Goal: Task Accomplishment & Management: Use online tool/utility

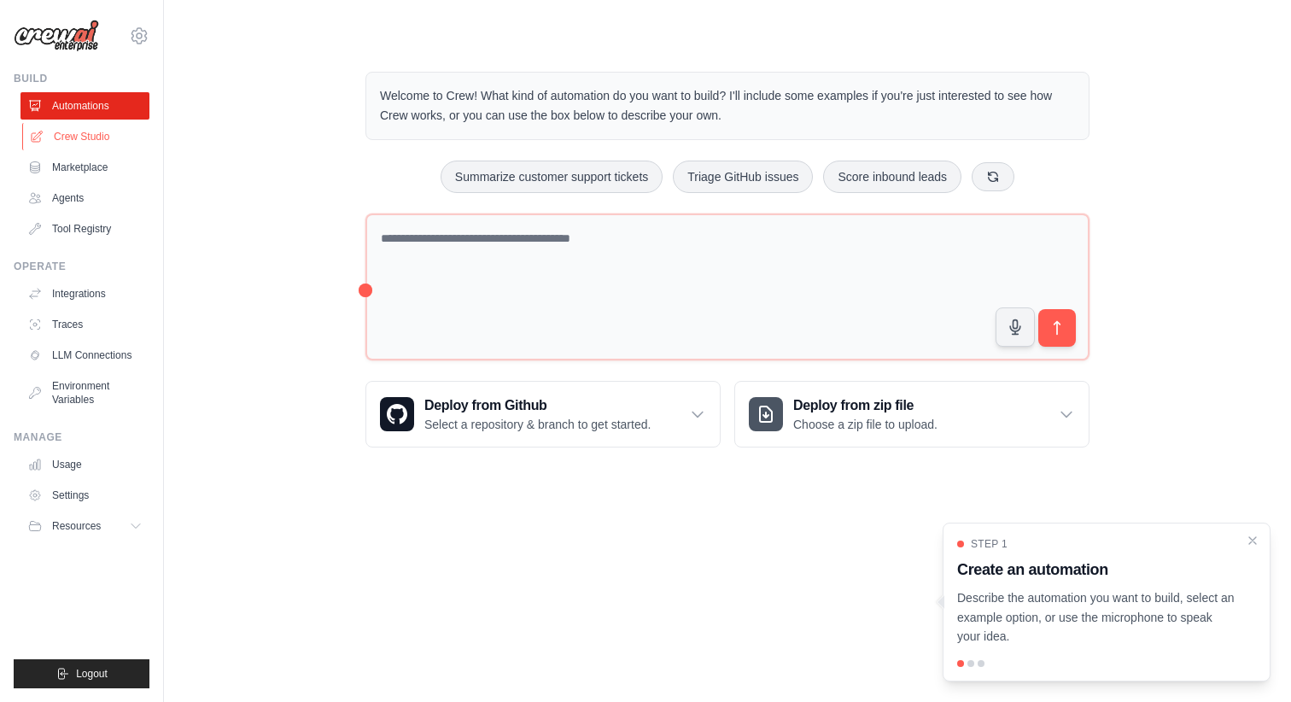
click at [91, 137] on link "Crew Studio" at bounding box center [86, 136] width 129 height 27
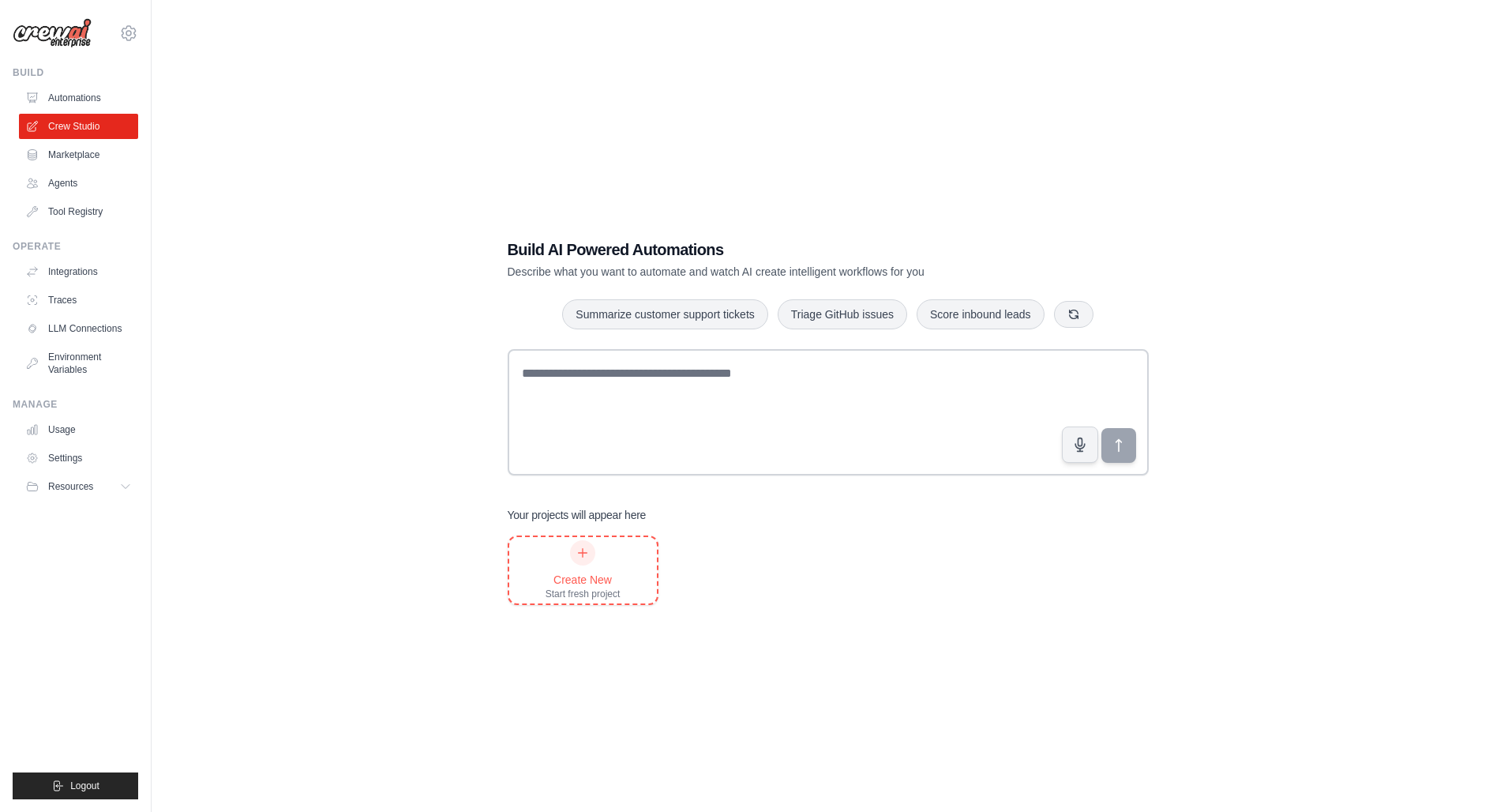
click at [600, 560] on div "Create New Start fresh project" at bounding box center [583, 570] width 75 height 60
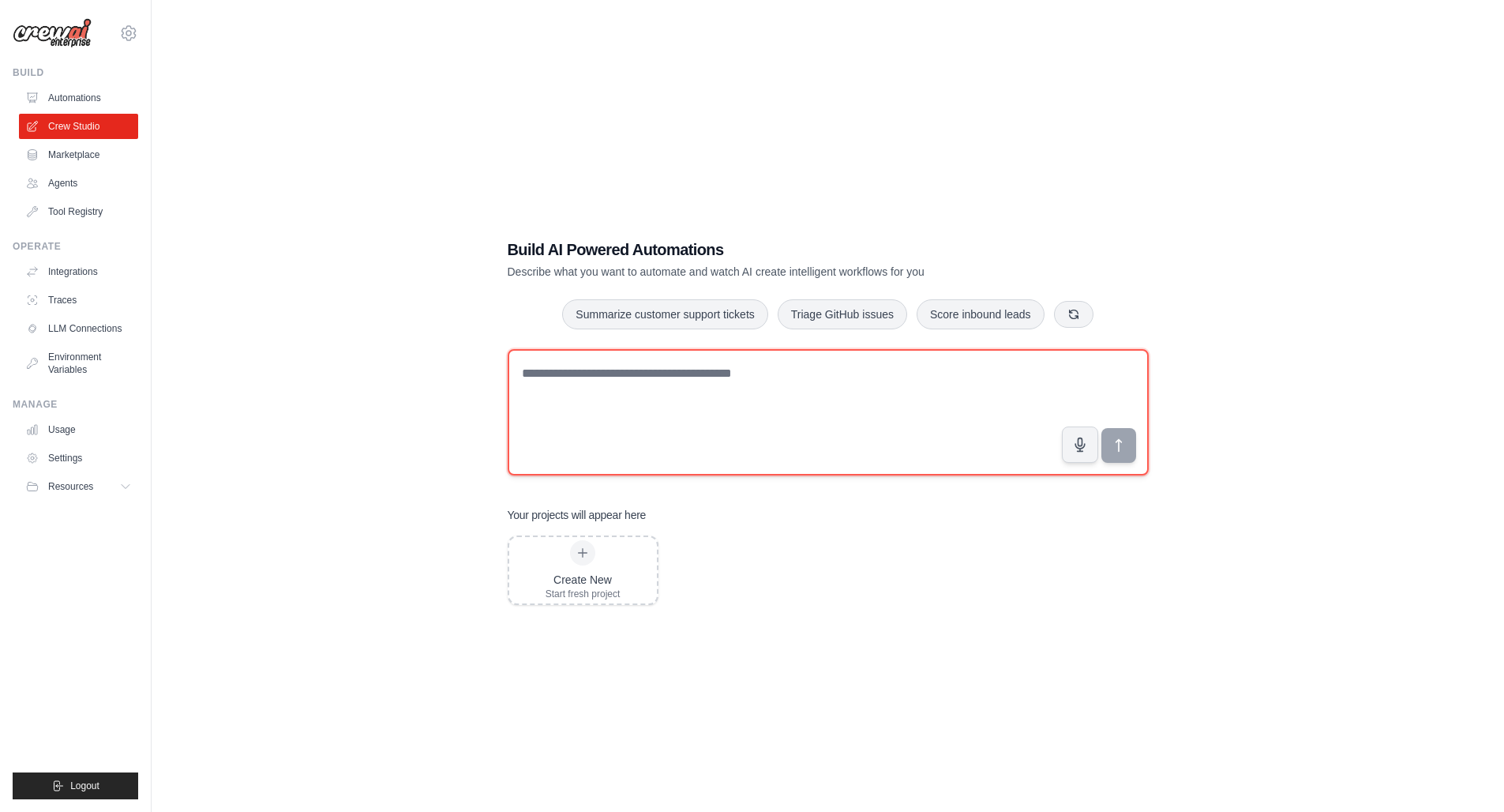
click at [537, 387] on textarea at bounding box center [828, 412] width 641 height 127
paste textarea "**********"
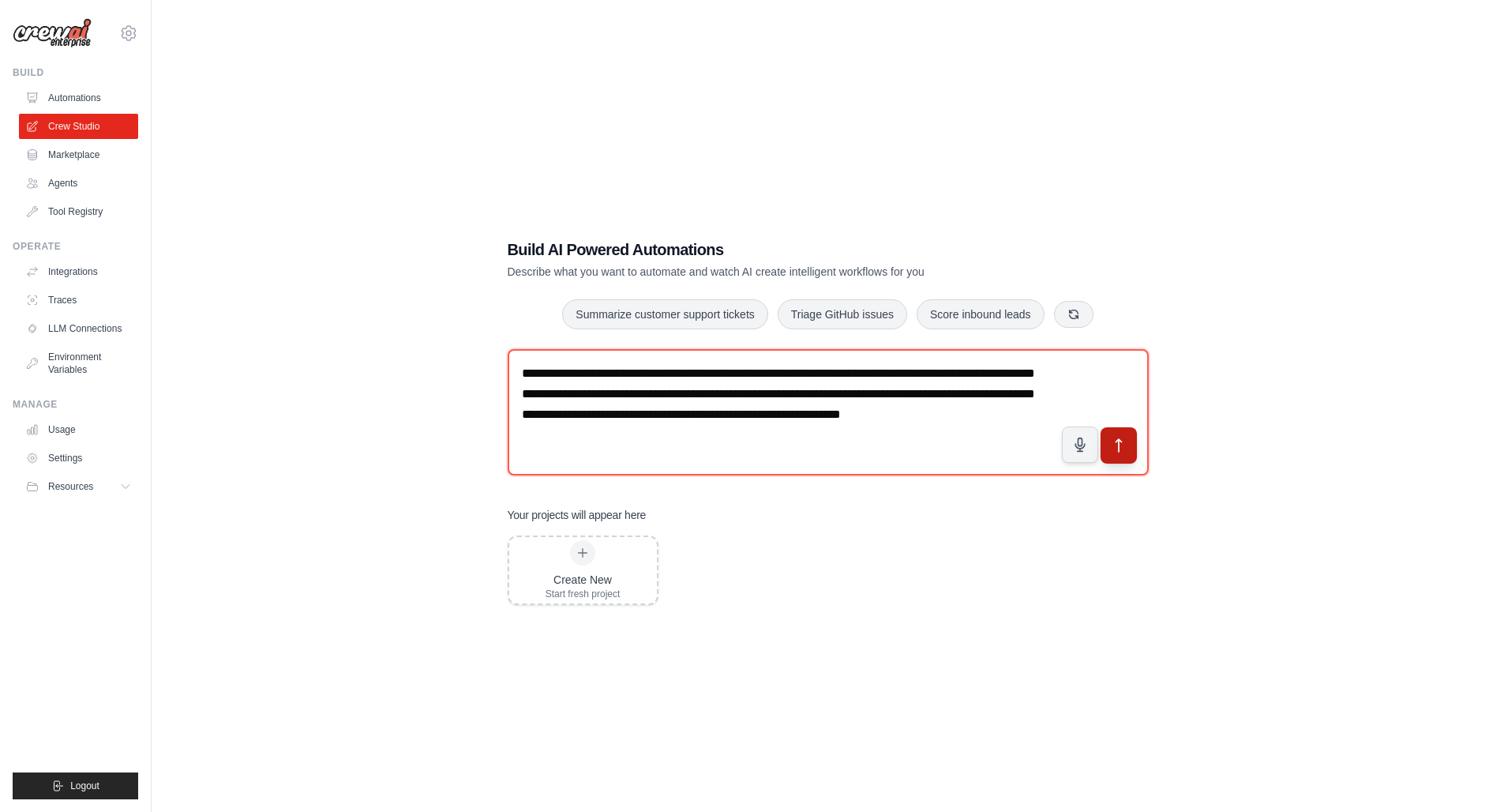
type textarea "**********"
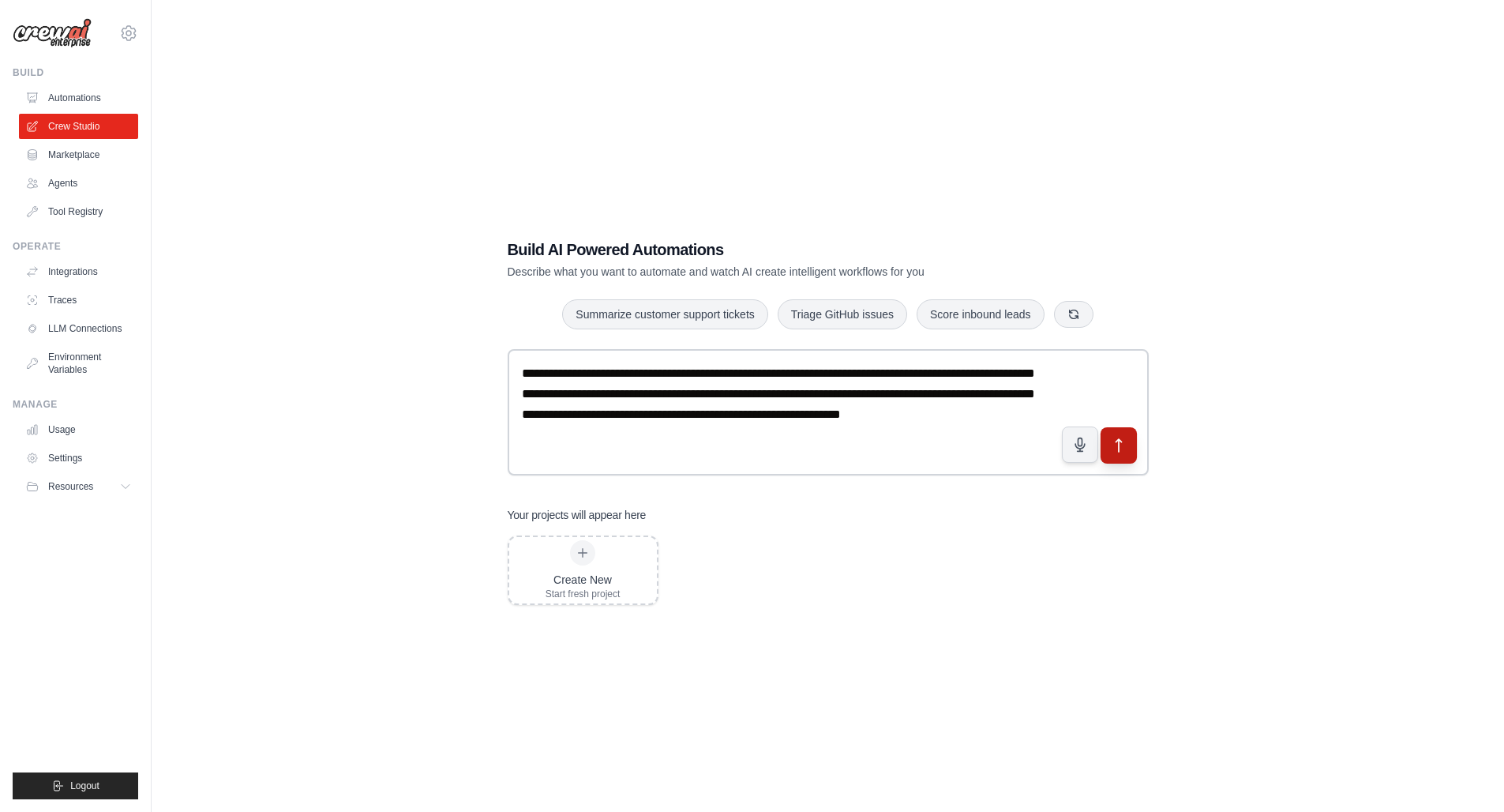
click at [1124, 447] on icon "submit" at bounding box center [1118, 446] width 17 height 17
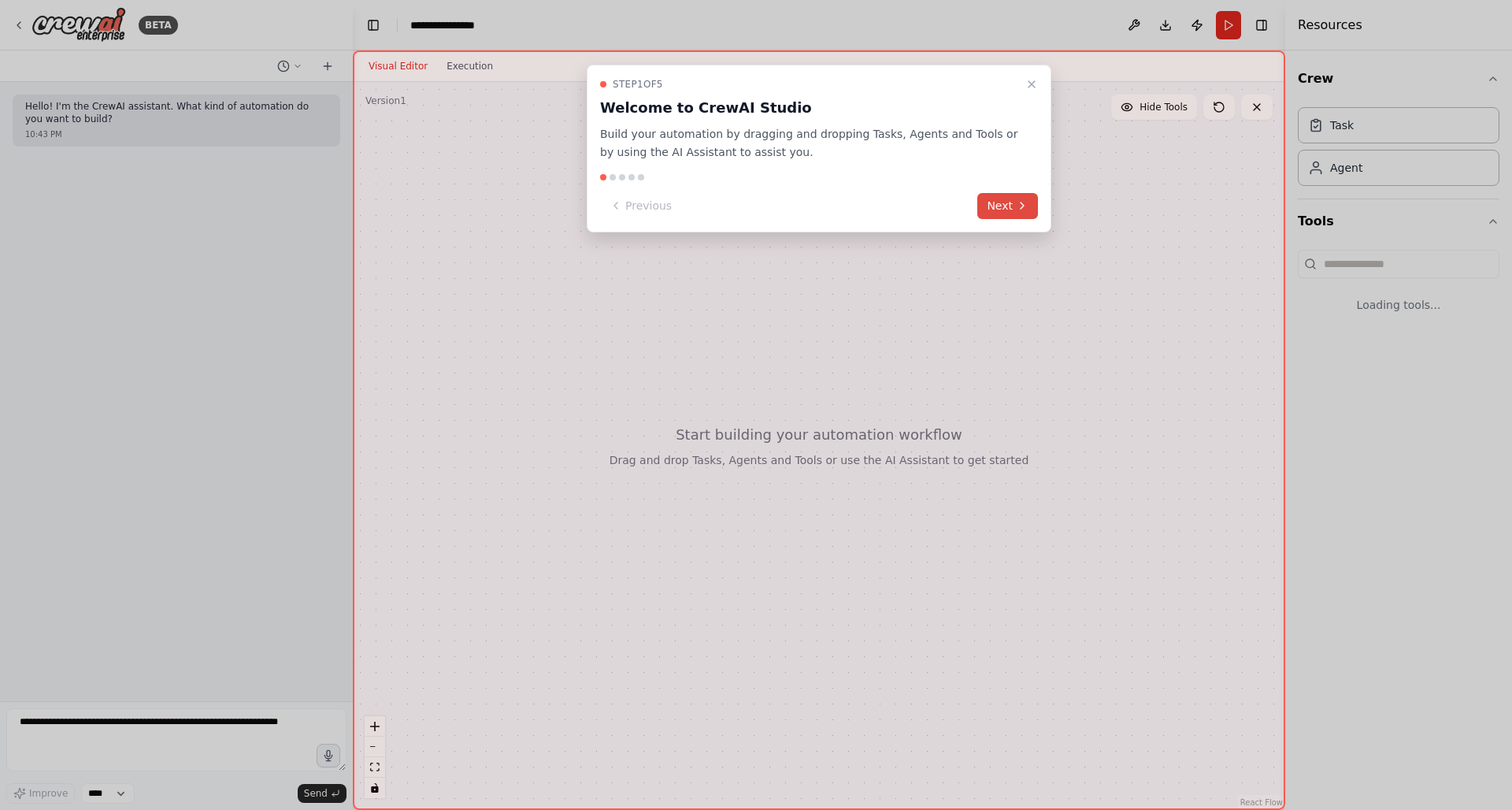
click at [1005, 204] on button "Next" at bounding box center [1007, 206] width 61 height 26
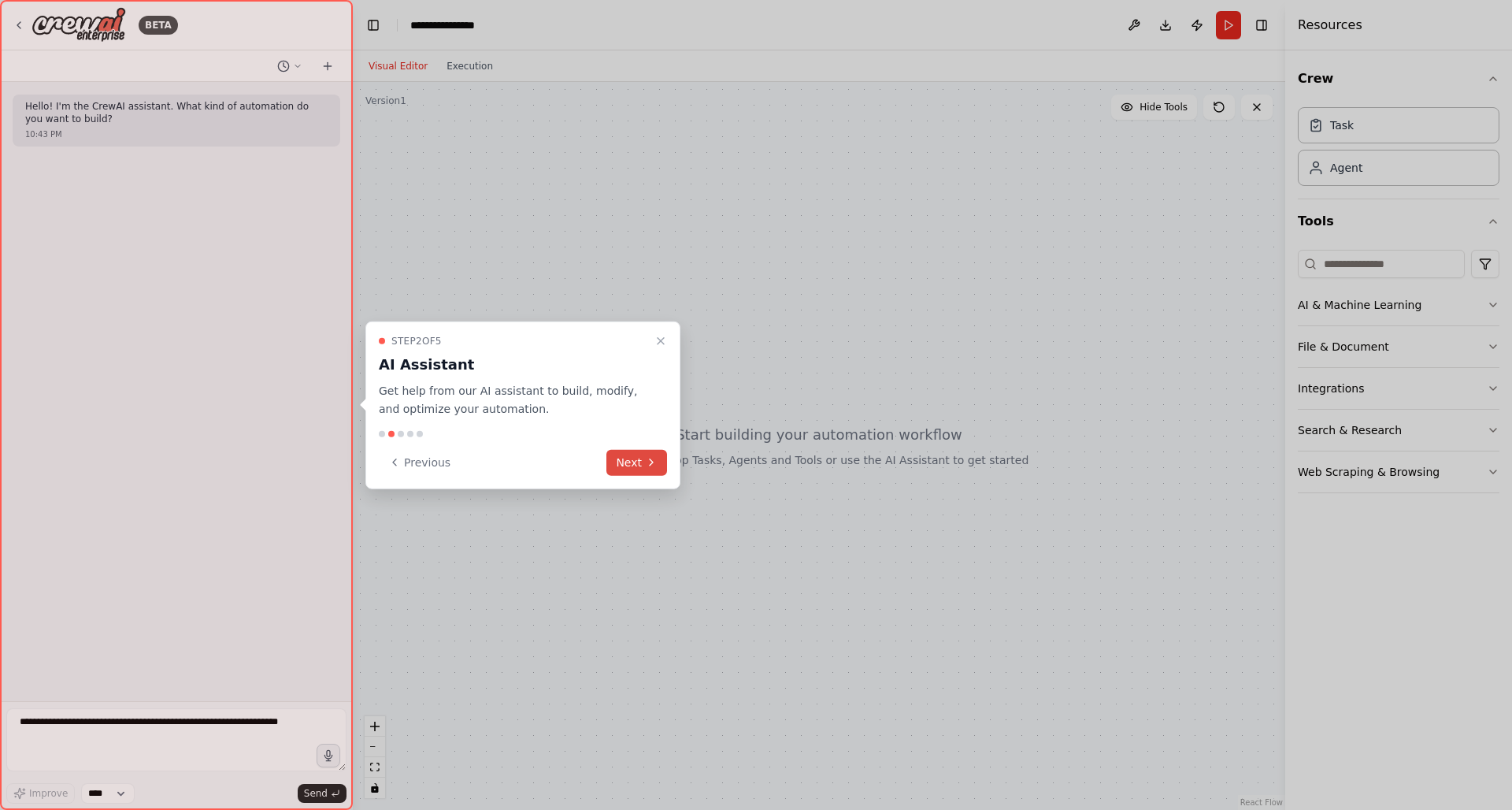
click at [649, 456] on icon at bounding box center [651, 462] width 13 height 13
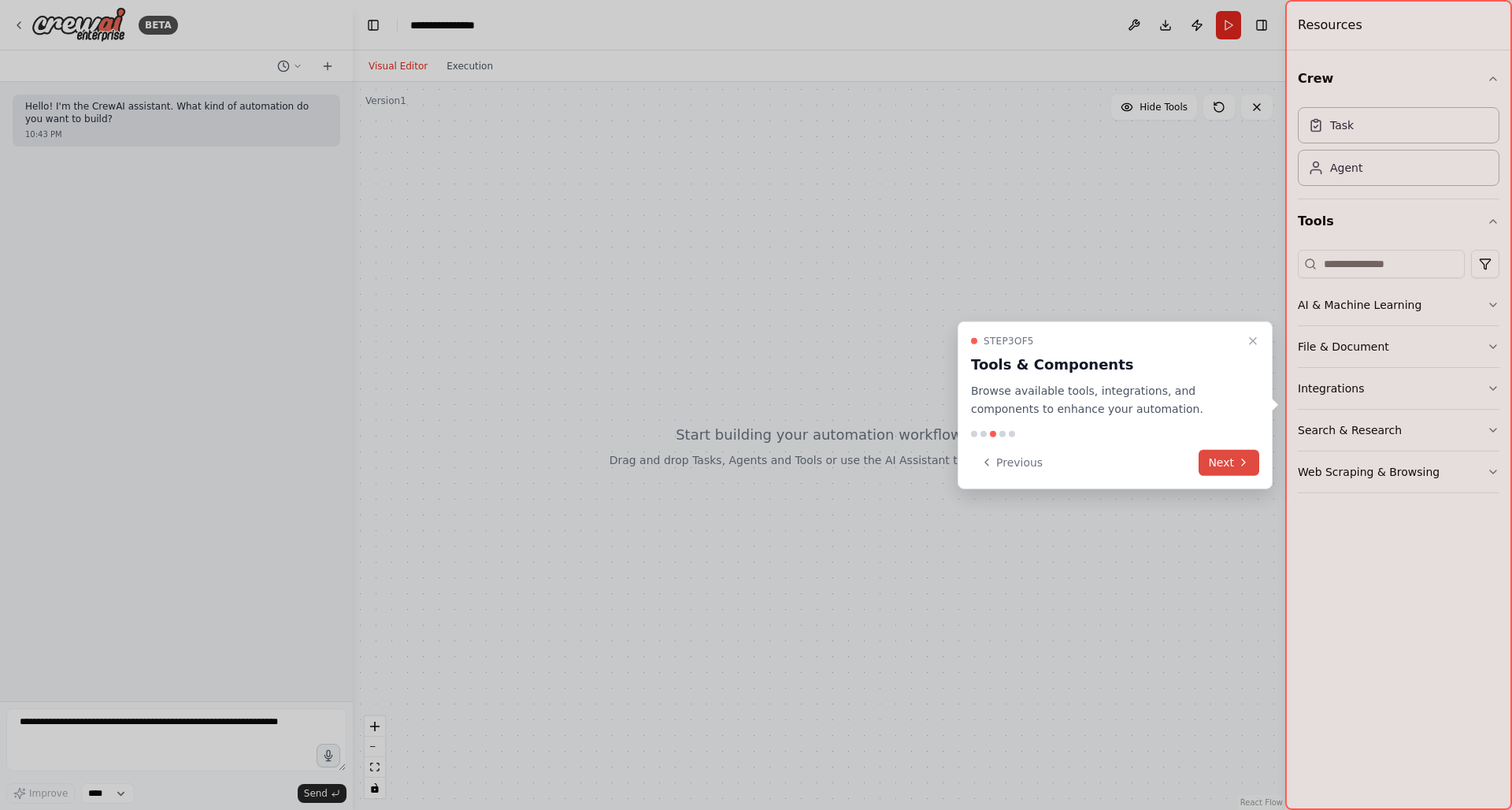
click at [1209, 450] on button "Next" at bounding box center [1229, 462] width 61 height 26
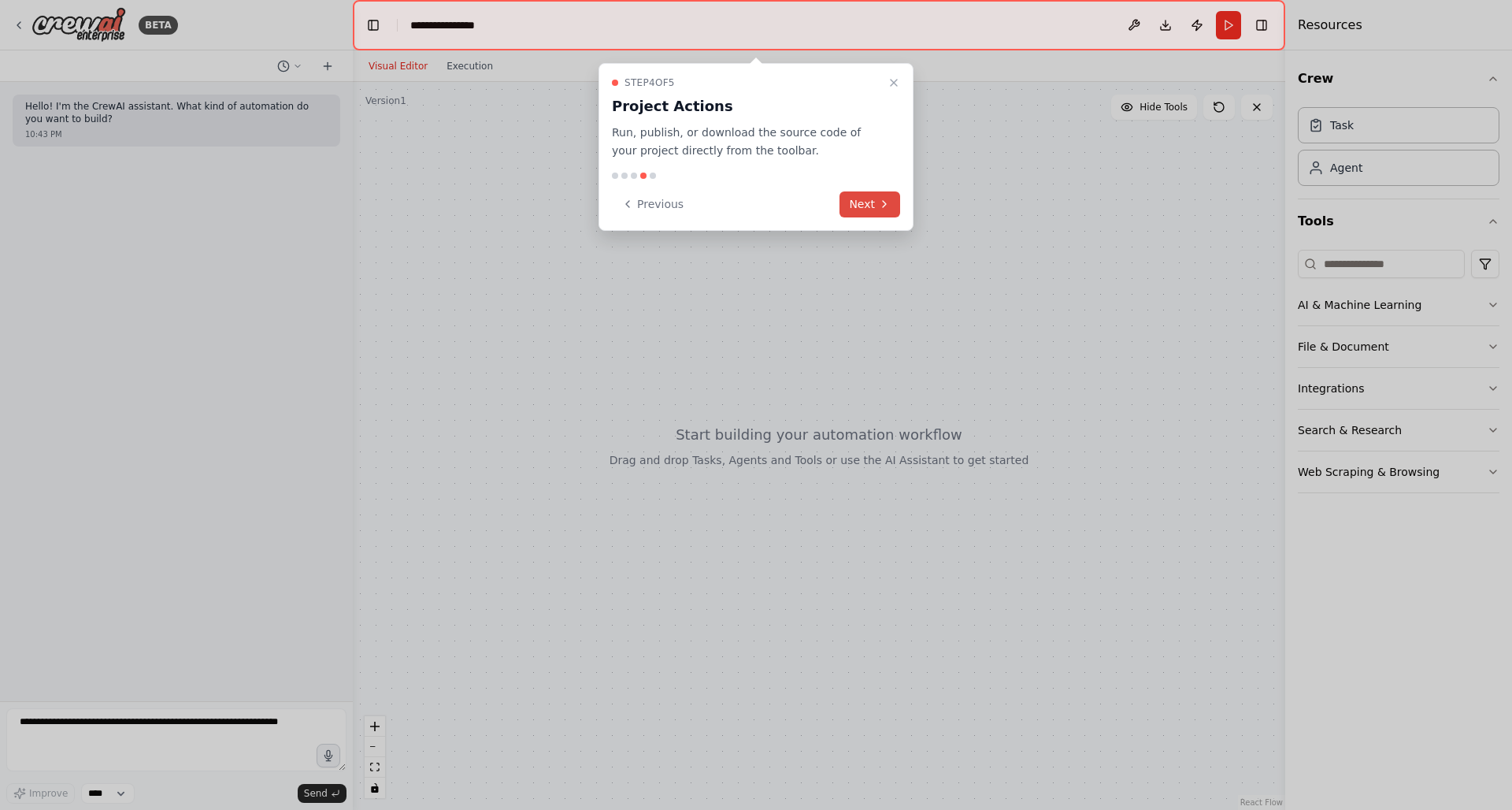
click at [882, 207] on icon at bounding box center [885, 204] width 13 height 13
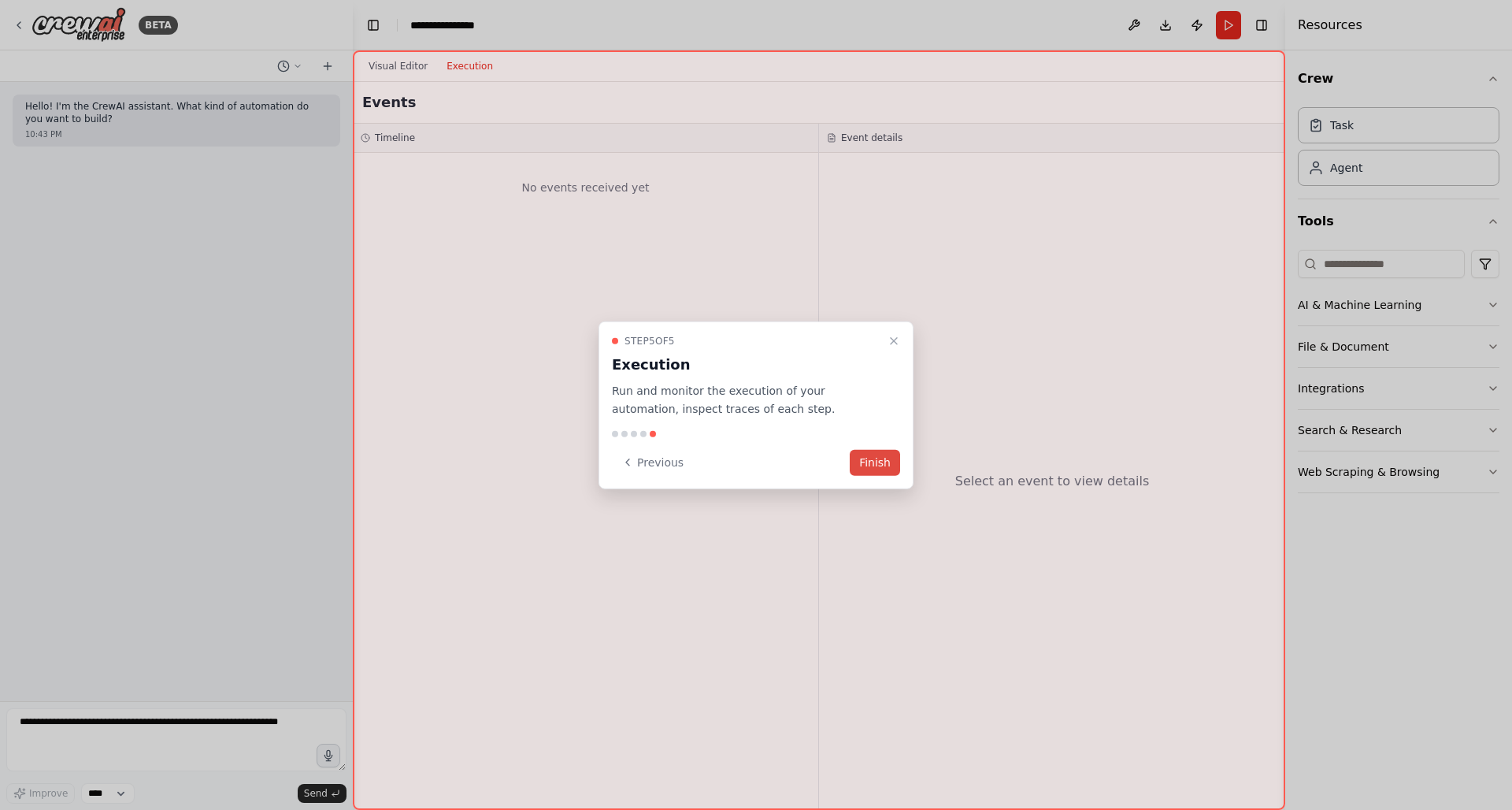
click at [875, 460] on button "Finish" at bounding box center [875, 462] width 51 height 26
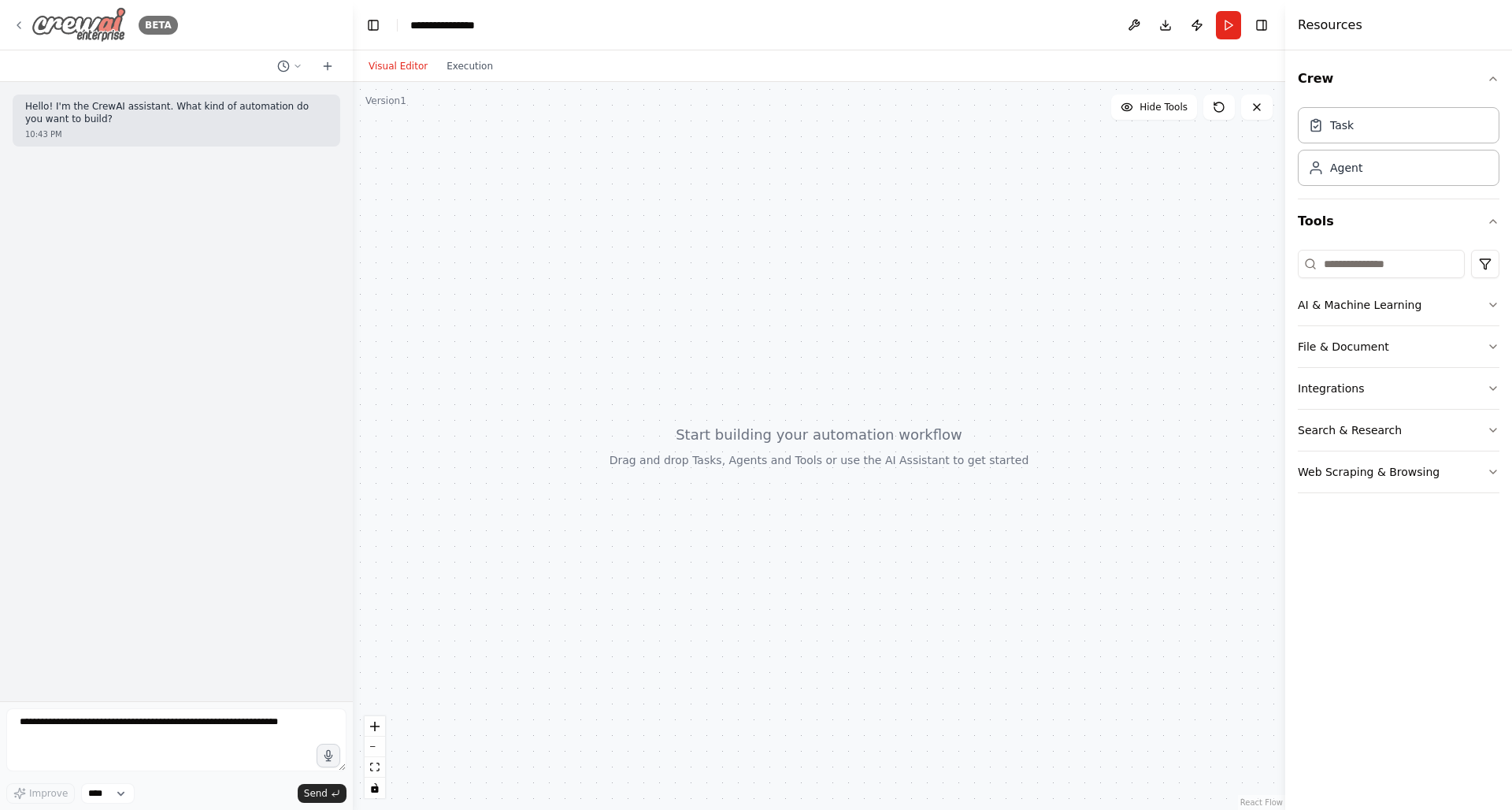
click at [19, 30] on icon at bounding box center [19, 25] width 13 height 13
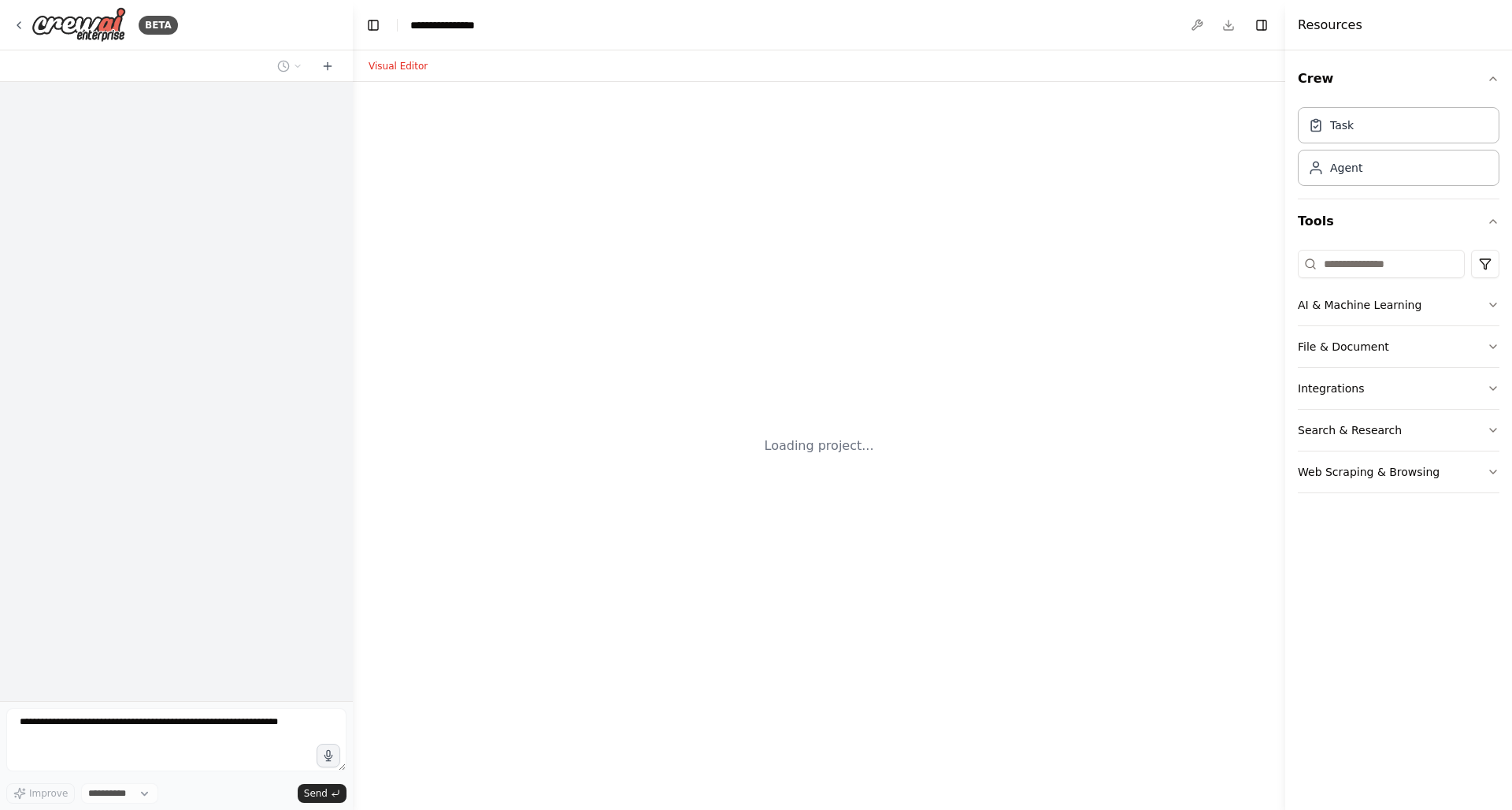
select select "****"
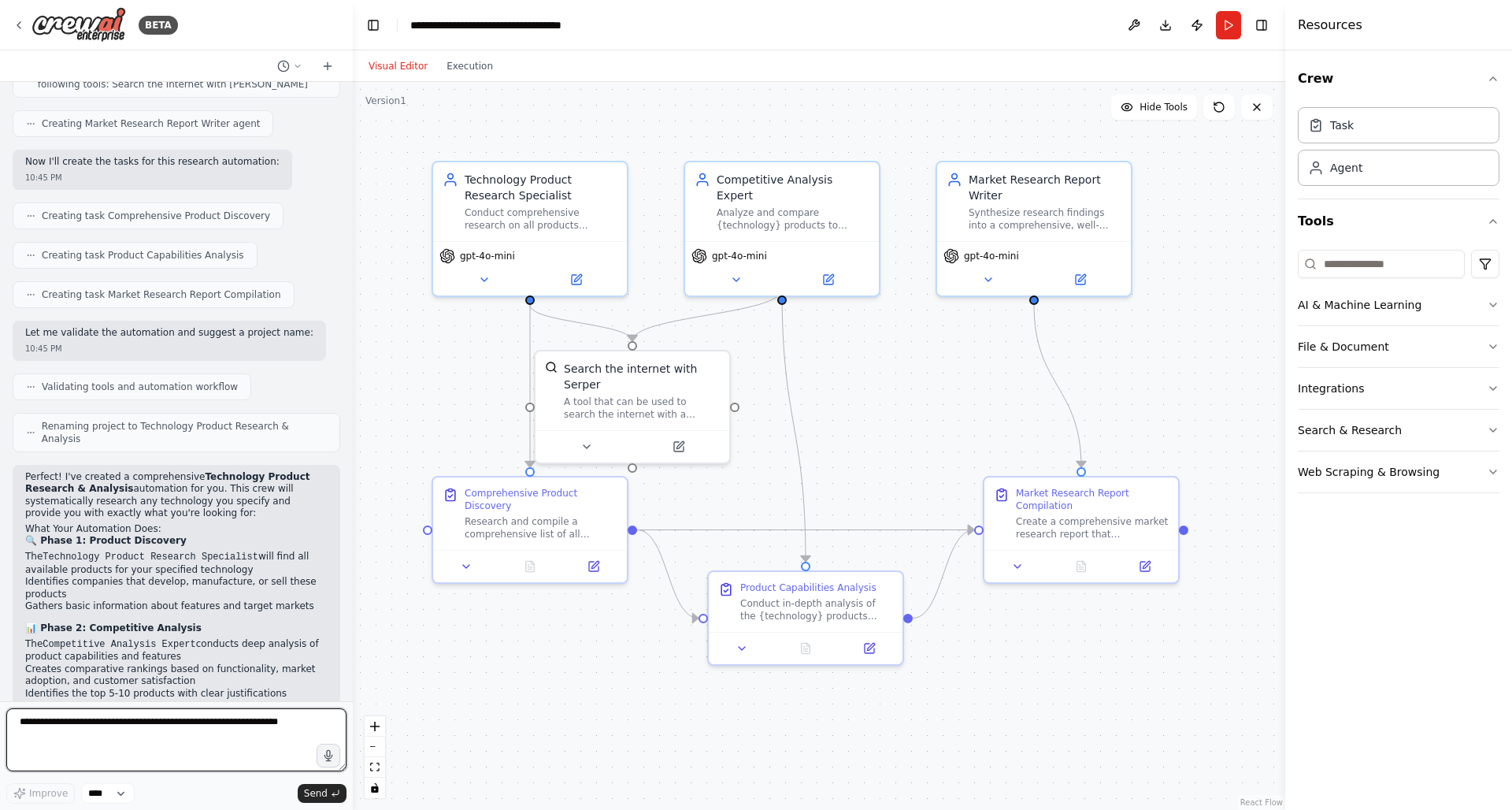
scroll to position [272, 0]
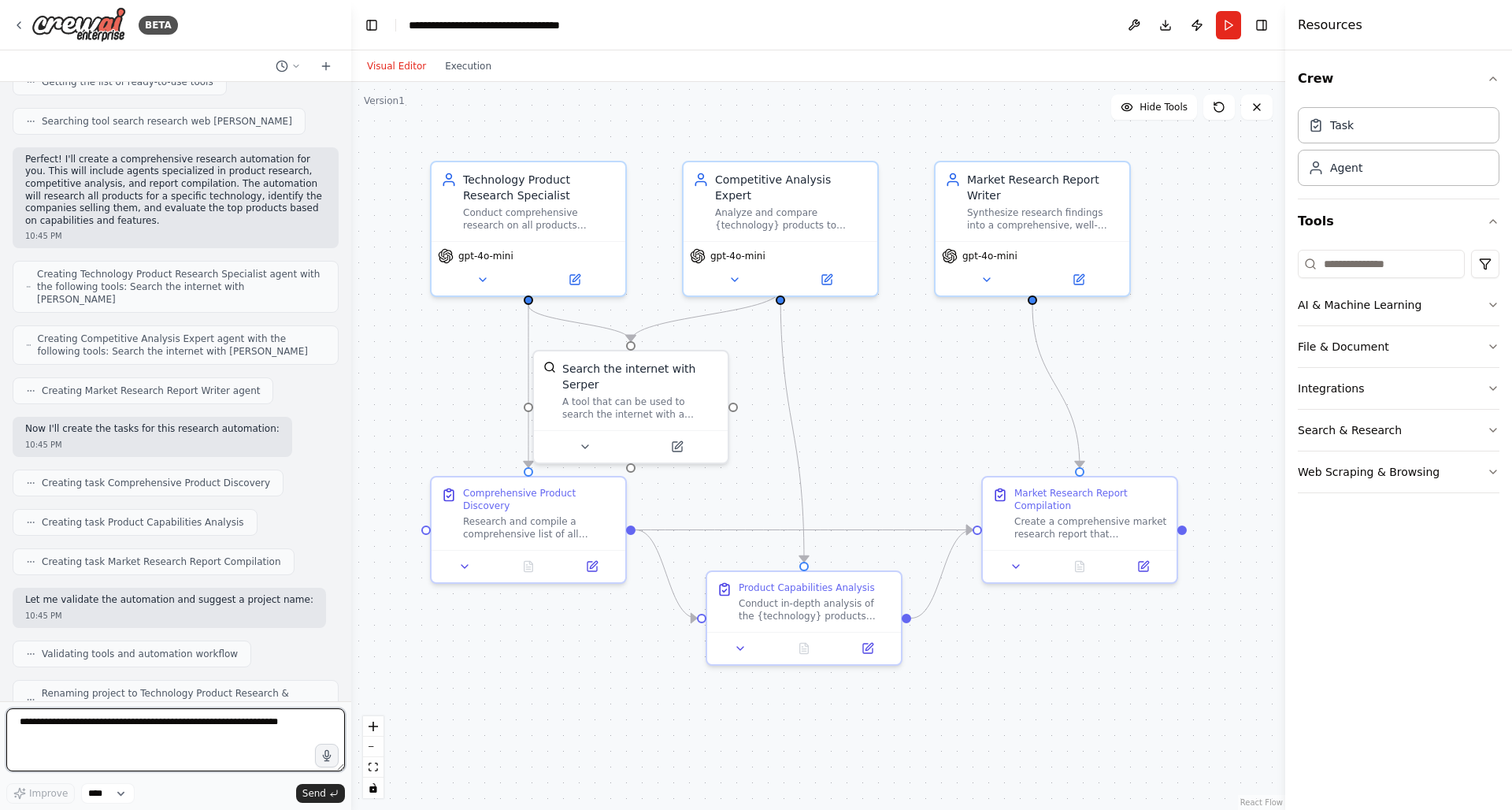
drag, startPoint x: 347, startPoint y: 240, endPoint x: 349, endPoint y: 143, distance: 97.0
click at [351, 137] on div "BETA I want to research all of the product available for a specific technology.…" at bounding box center [756, 405] width 1512 height 810
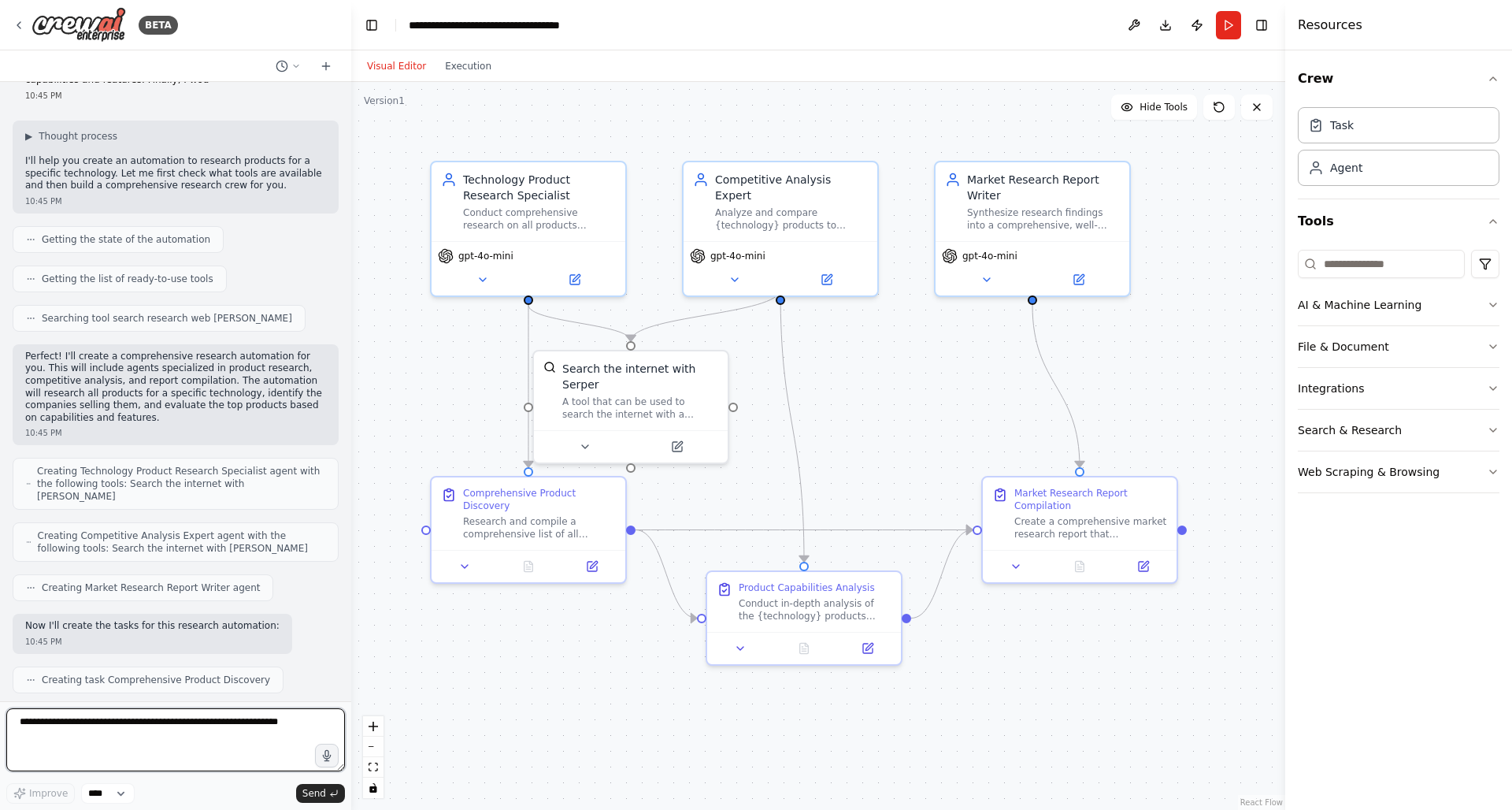
scroll to position [0, 0]
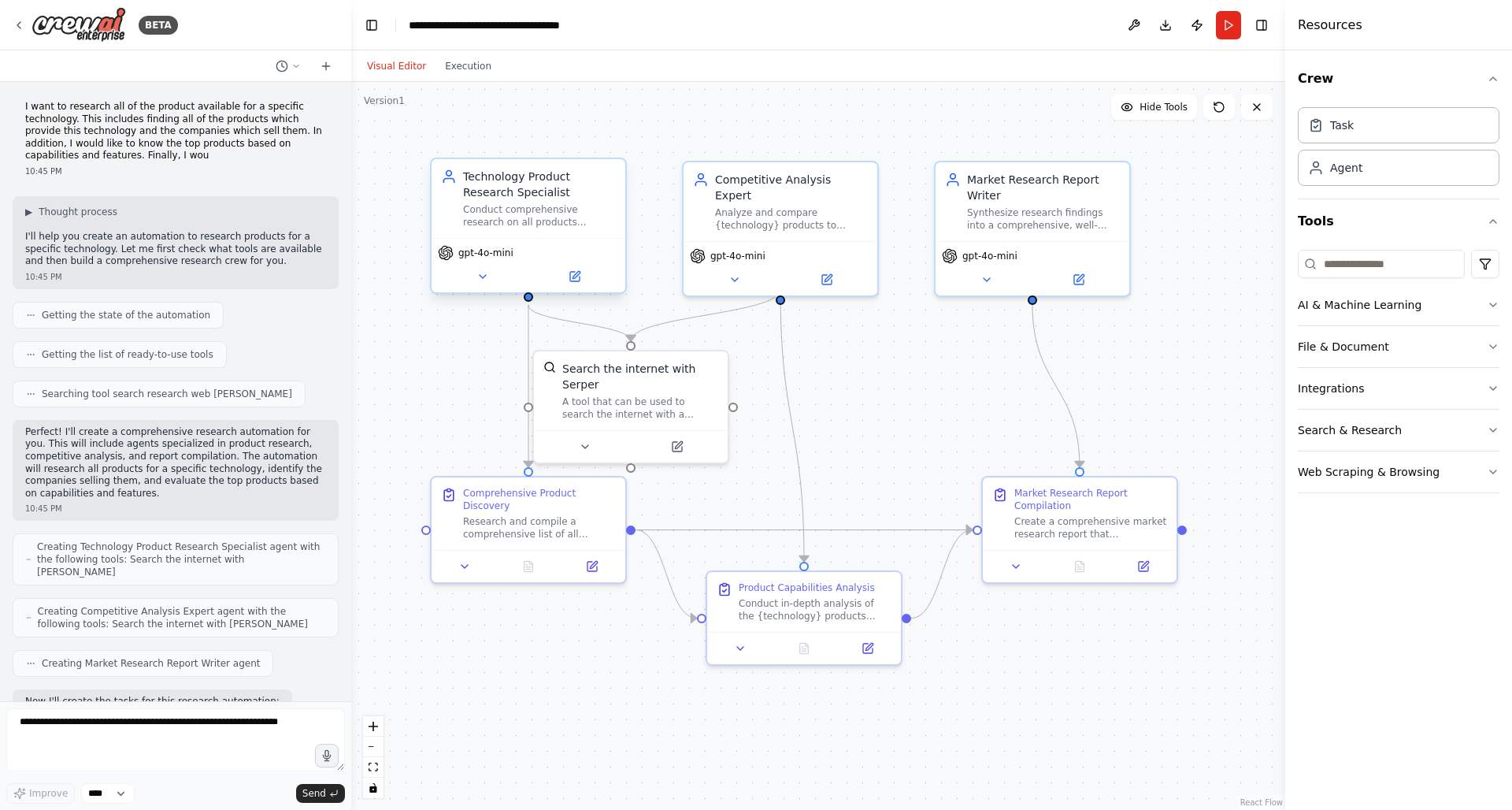
click at [518, 232] on div "Technology Product Research Specialist Conduct comprehensive research on all pr…" at bounding box center [529, 197] width 194 height 78
click at [577, 280] on icon at bounding box center [575, 277] width 9 height 9
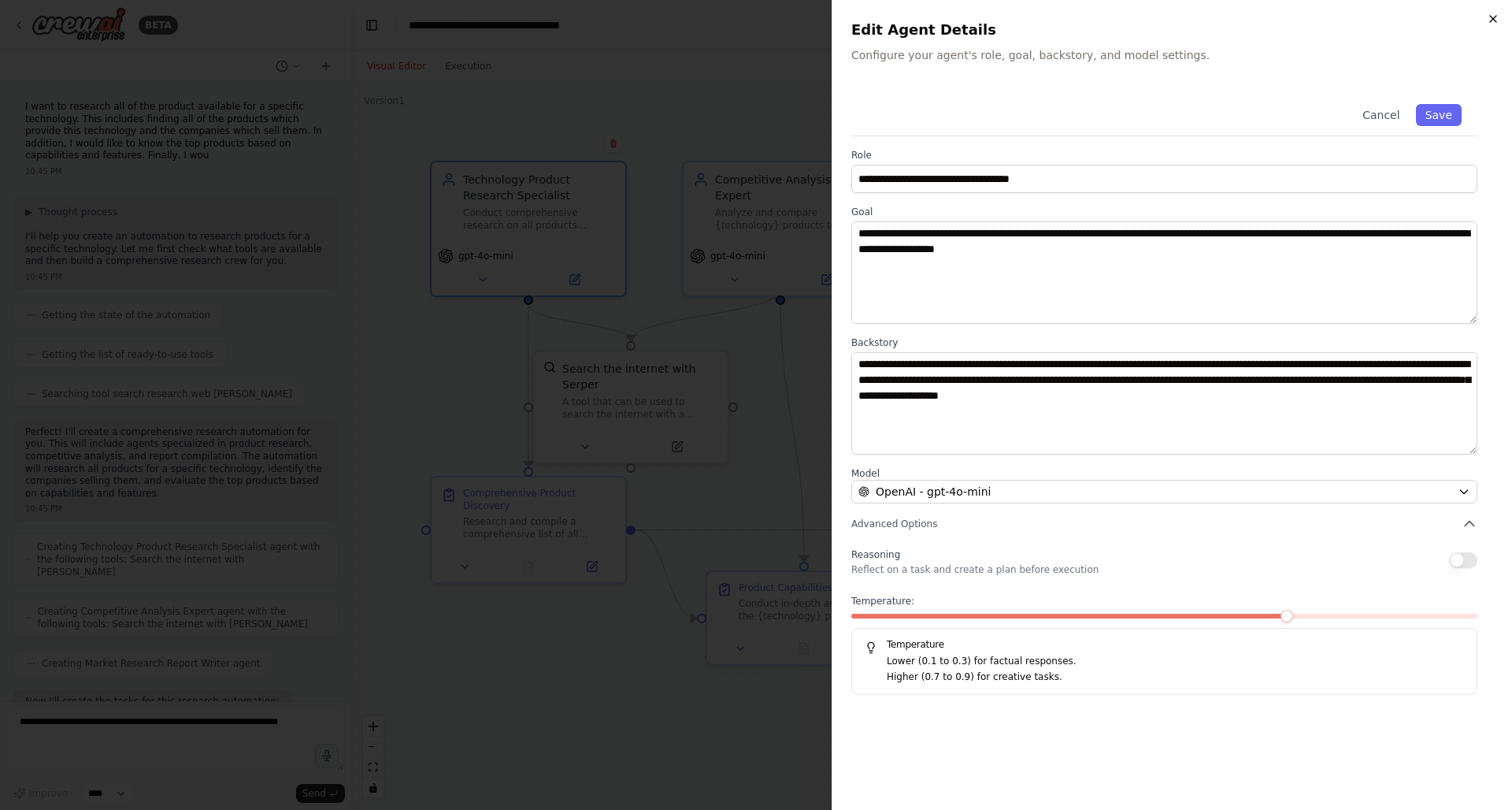
click at [1493, 24] on icon "button" at bounding box center [1494, 19] width 13 height 13
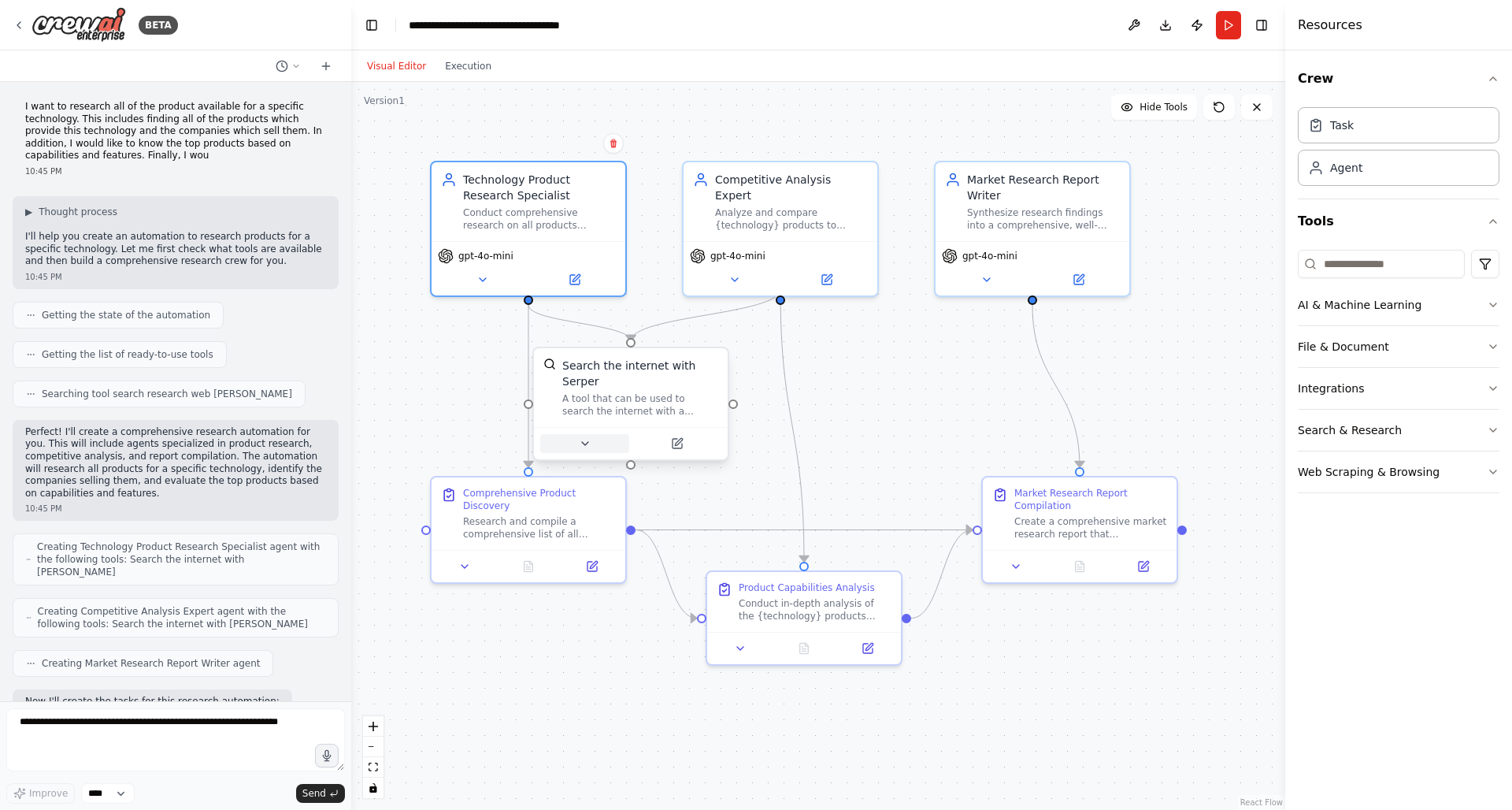
click at [584, 447] on icon at bounding box center [585, 444] width 13 height 13
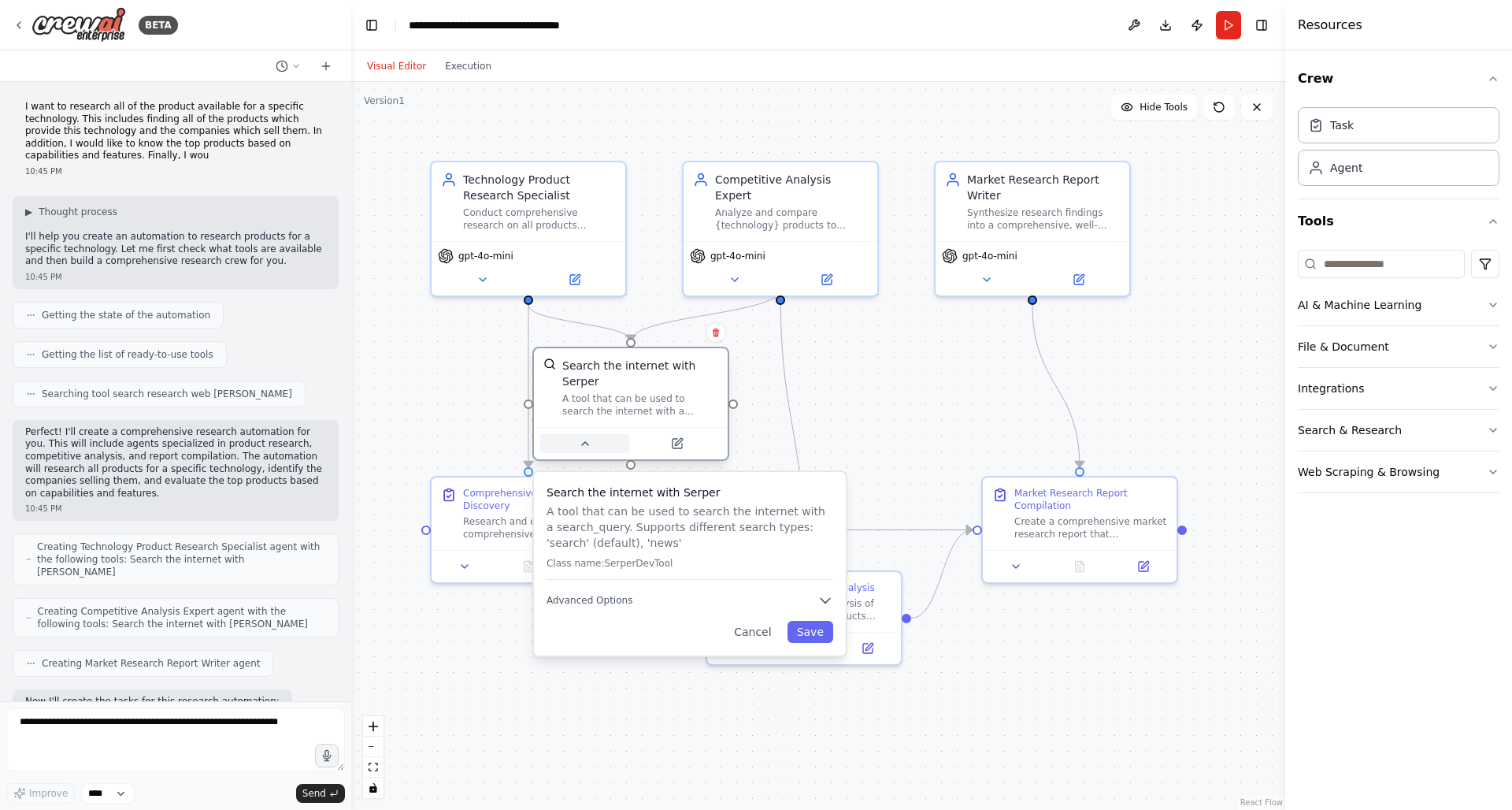
click at [584, 447] on icon at bounding box center [585, 444] width 13 height 13
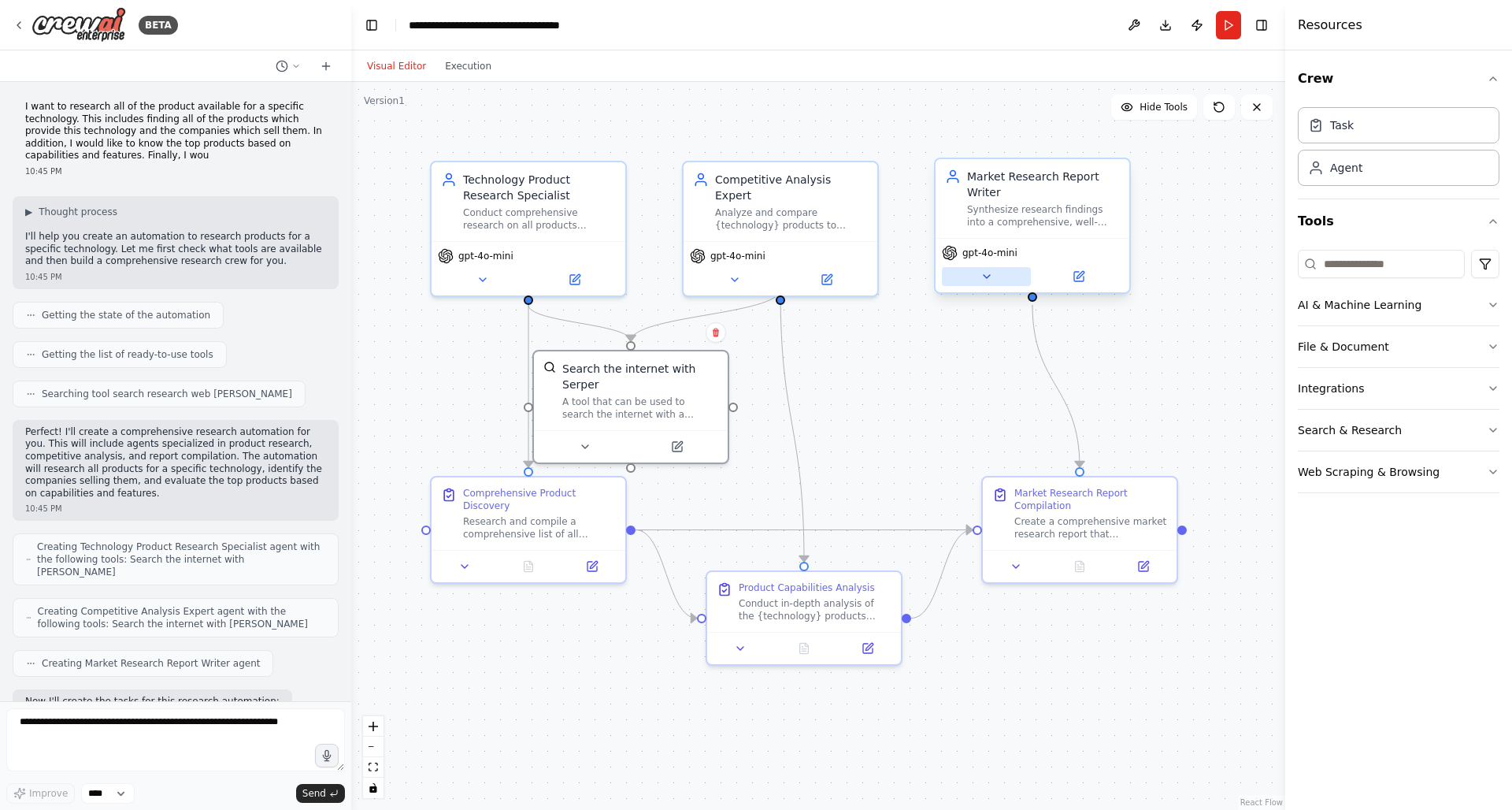
click at [996, 277] on button at bounding box center [986, 276] width 89 height 18
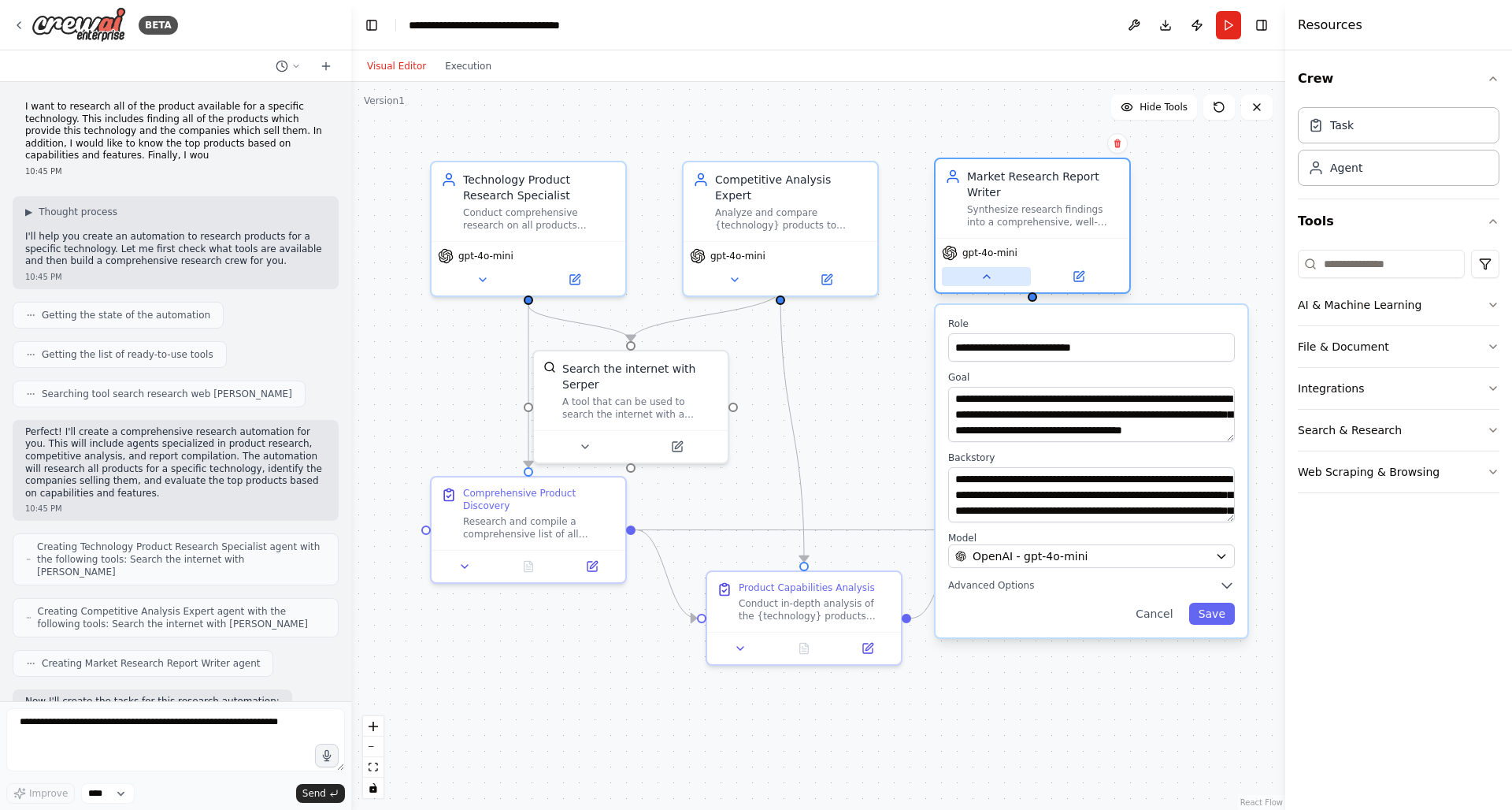
click at [996, 277] on button at bounding box center [986, 276] width 89 height 18
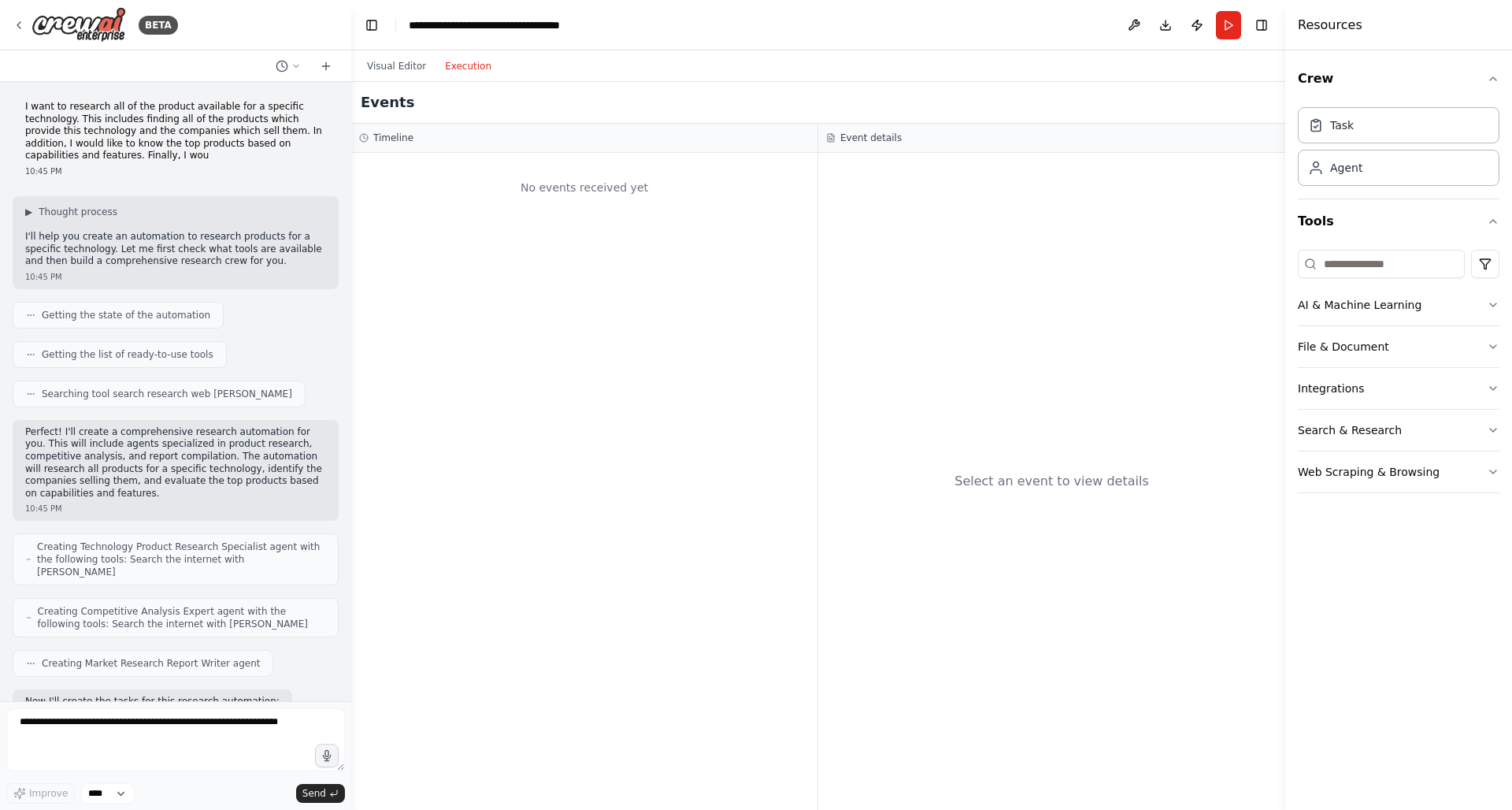
click at [466, 71] on button "Execution" at bounding box center [468, 66] width 65 height 18
click at [413, 67] on button "Visual Editor" at bounding box center [397, 66] width 78 height 18
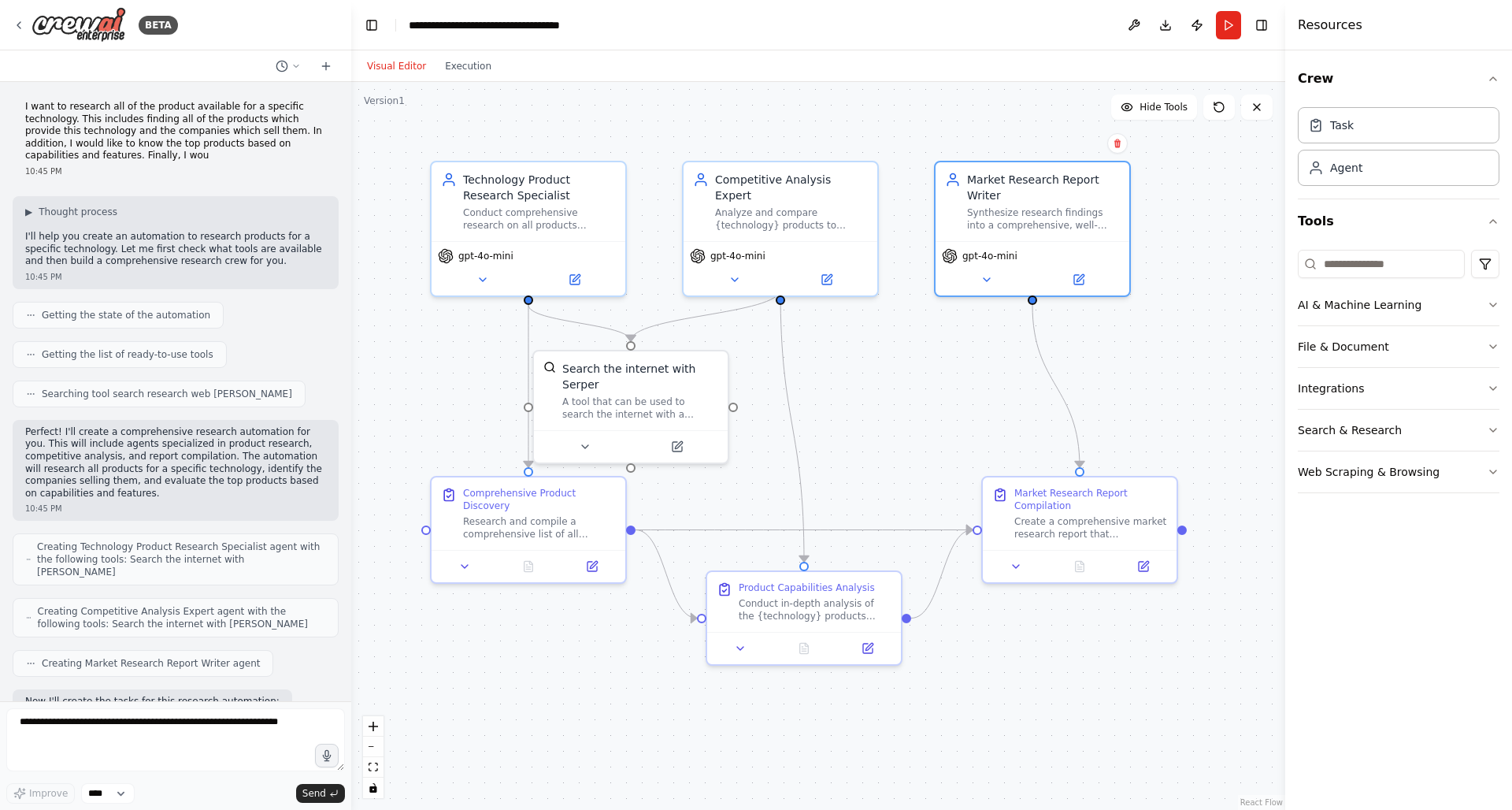
click at [1222, 31] on button "Run" at bounding box center [1228, 25] width 25 height 29
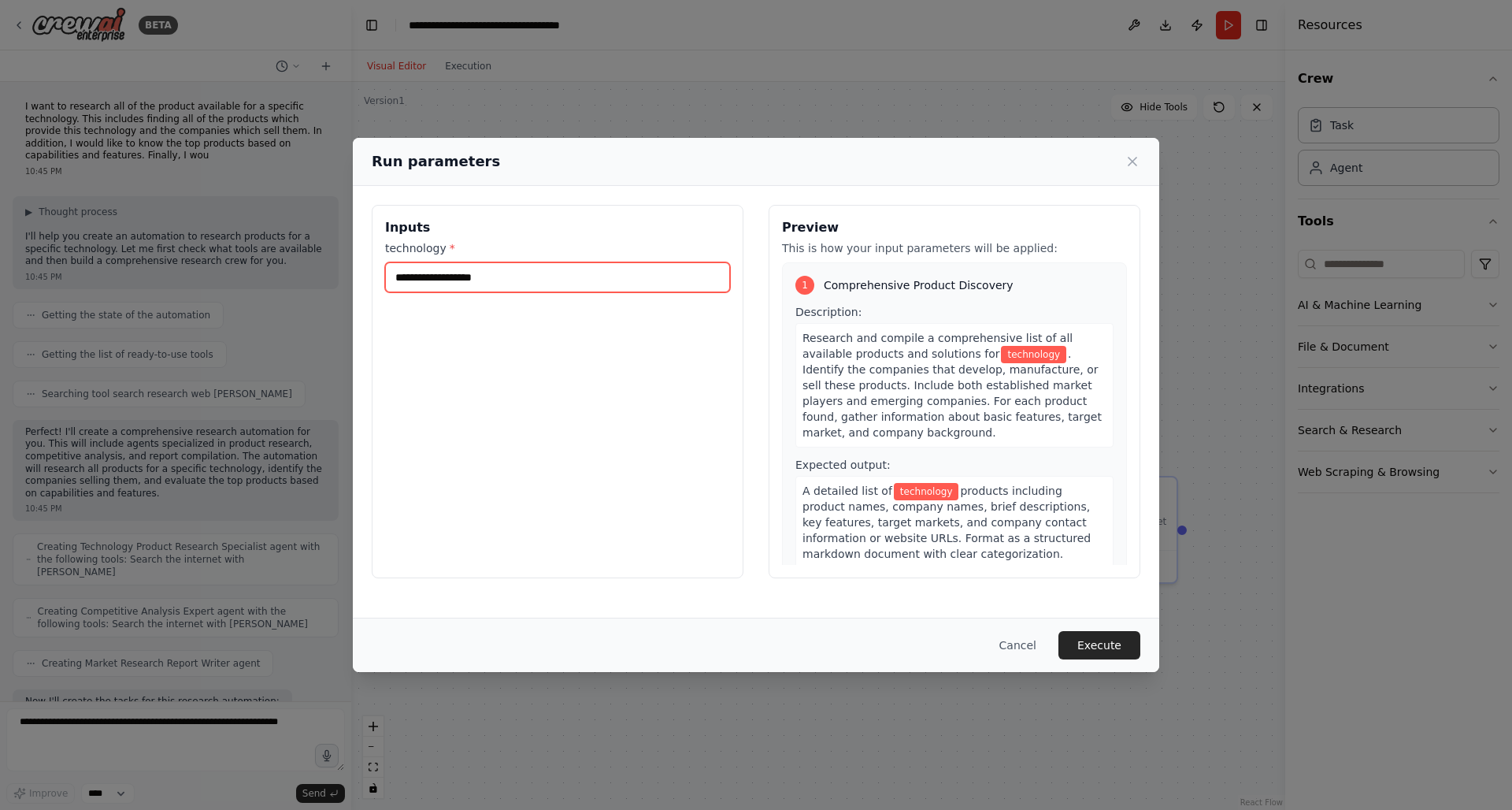
click at [543, 284] on input "technology *" at bounding box center [557, 277] width 345 height 30
type input "****"
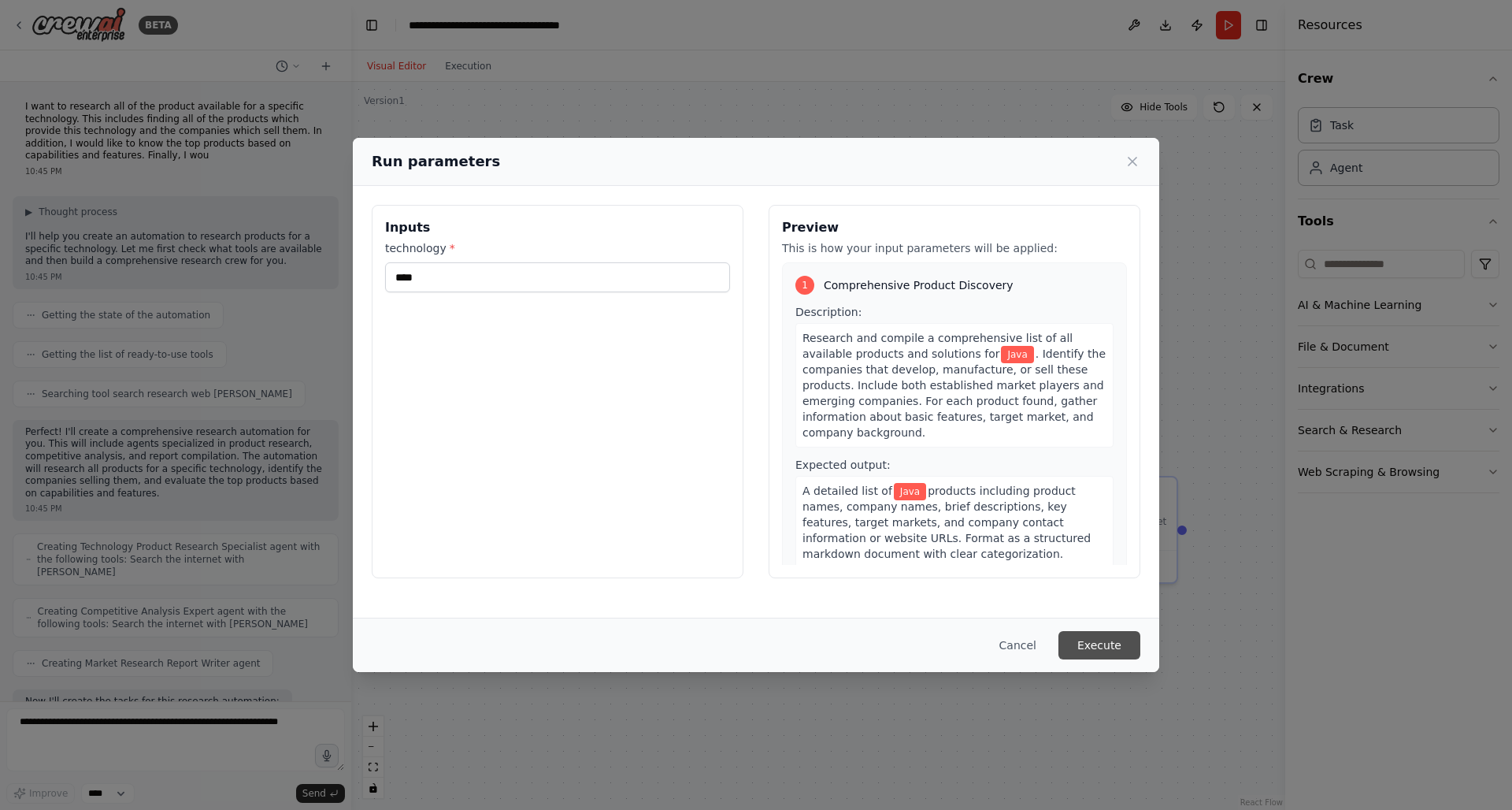
click at [1110, 642] on button "Execute" at bounding box center [1099, 645] width 82 height 29
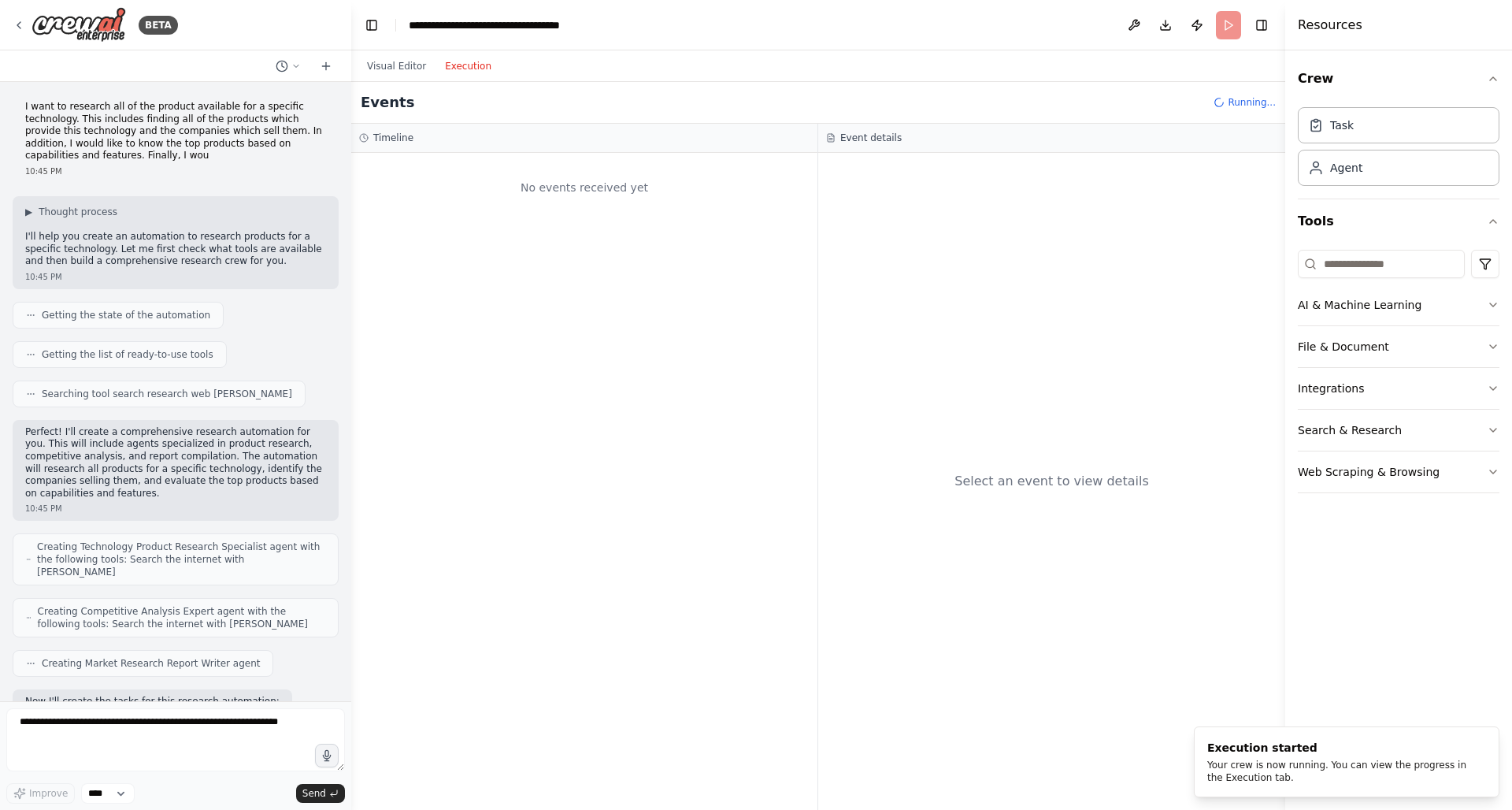
click at [478, 67] on button "Execution" at bounding box center [468, 66] width 65 height 18
click at [397, 64] on button "Visual Editor" at bounding box center [397, 66] width 78 height 18
click at [466, 62] on button "Execution" at bounding box center [468, 66] width 65 height 18
click at [577, 190] on div "No events received yet" at bounding box center [584, 187] width 450 height 54
click at [889, 242] on div "Select an event to view details" at bounding box center [1052, 482] width 467 height 657
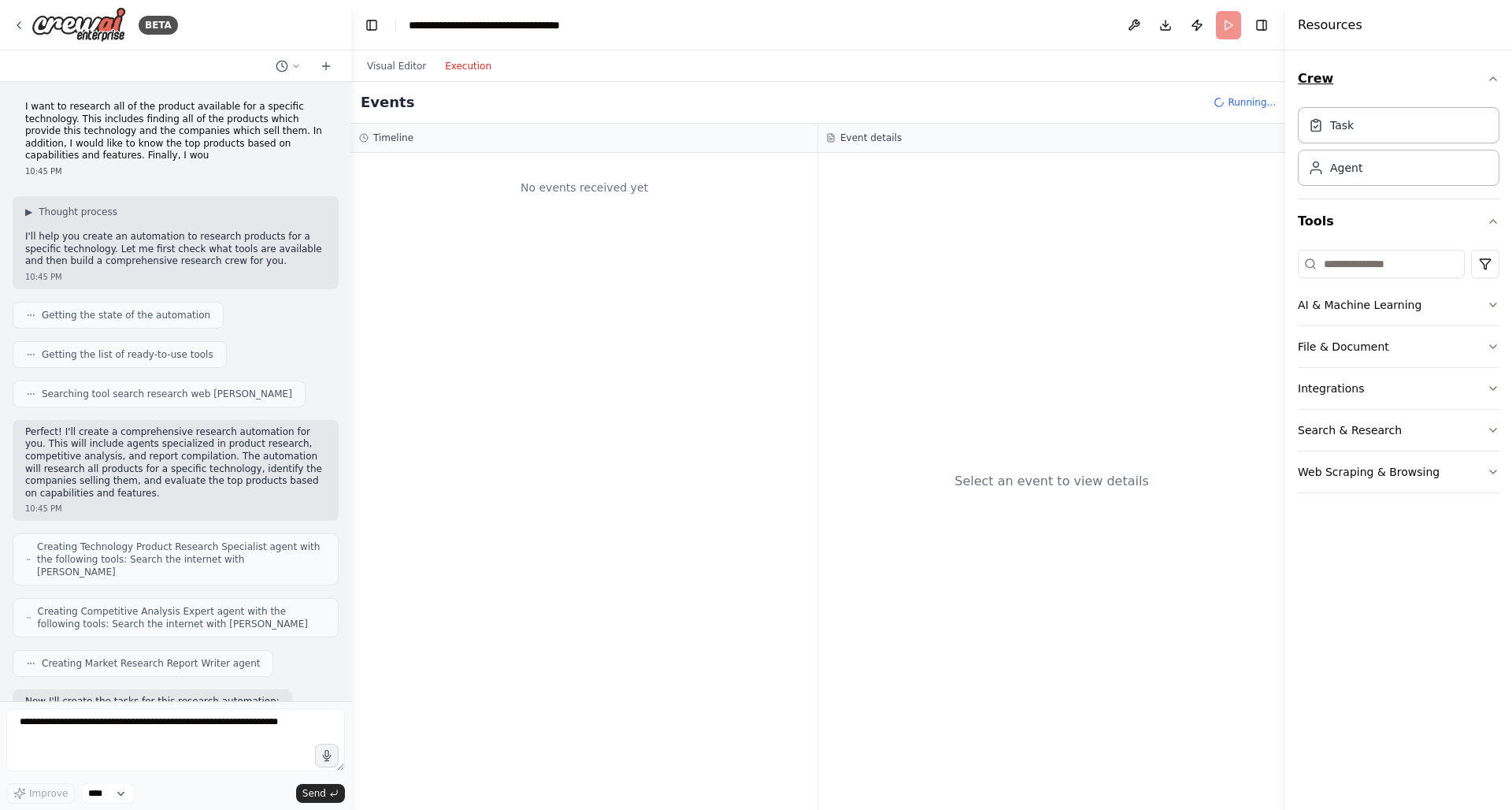
click at [1486, 89] on button "Crew" at bounding box center [1399, 78] width 202 height 44
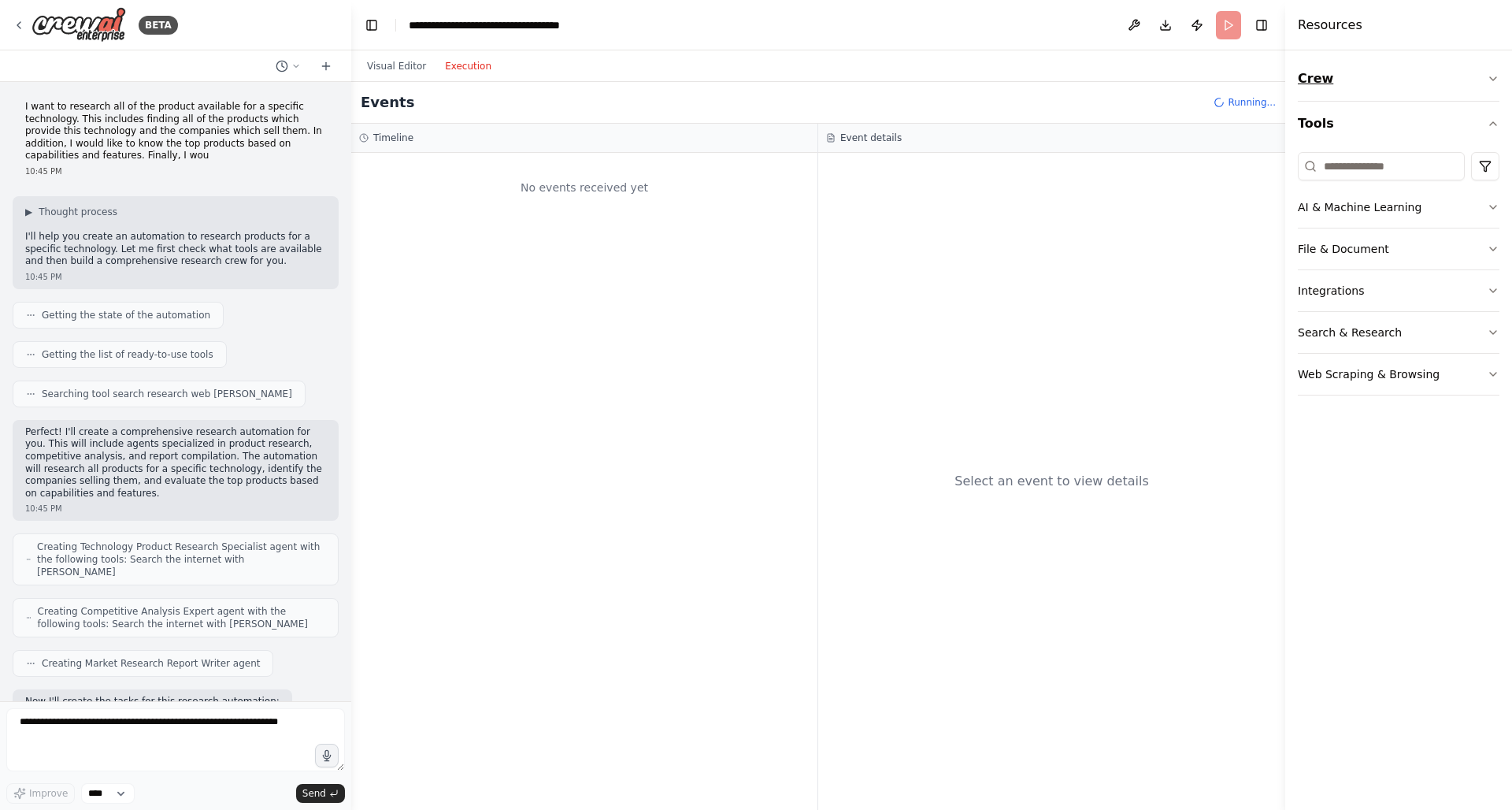
click at [1486, 89] on button "Crew" at bounding box center [1399, 78] width 202 height 44
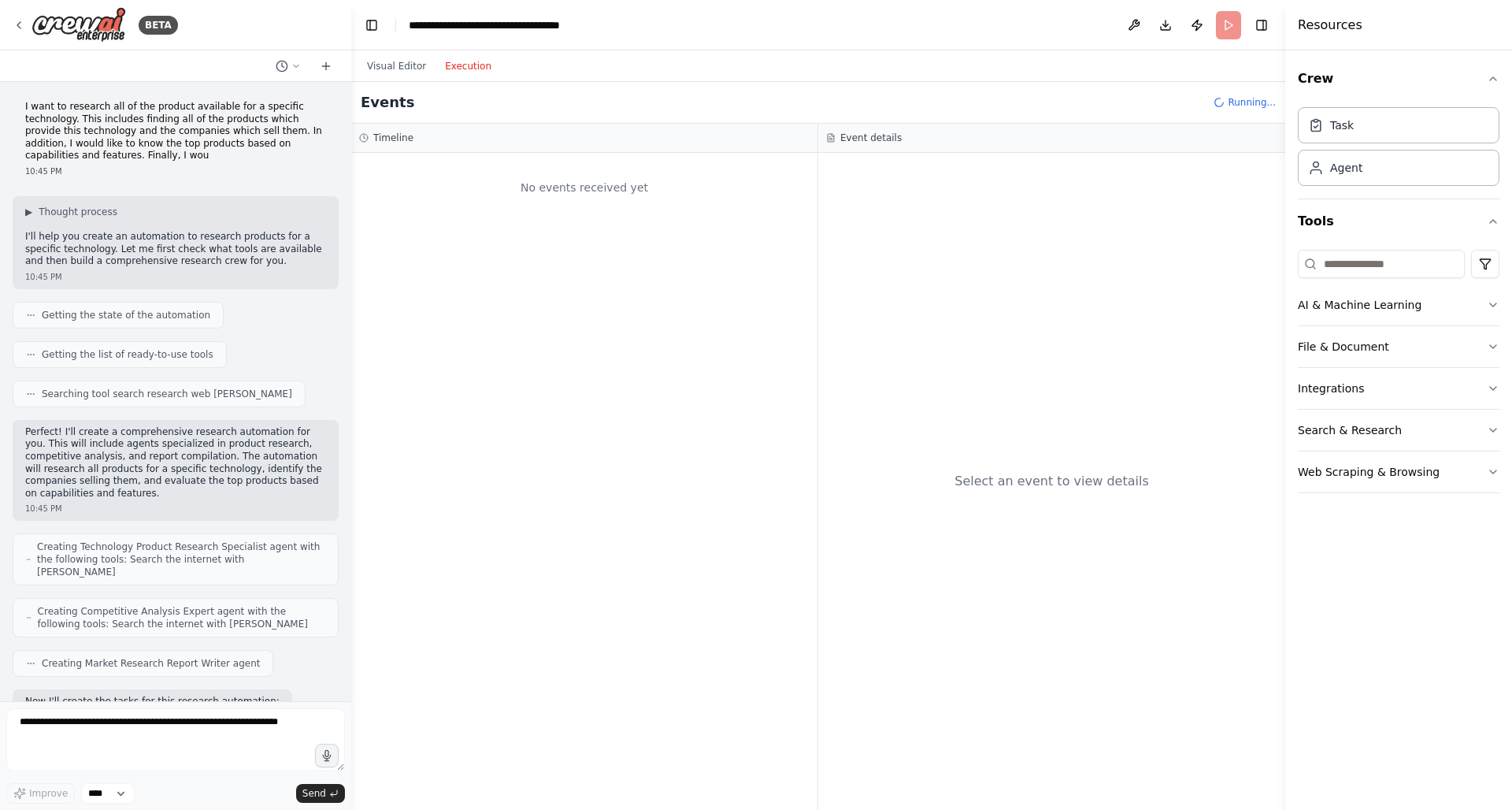
click at [1332, 125] on div "Task" at bounding box center [1342, 125] width 24 height 16
click at [439, 71] on button "Execution" at bounding box center [468, 66] width 65 height 18
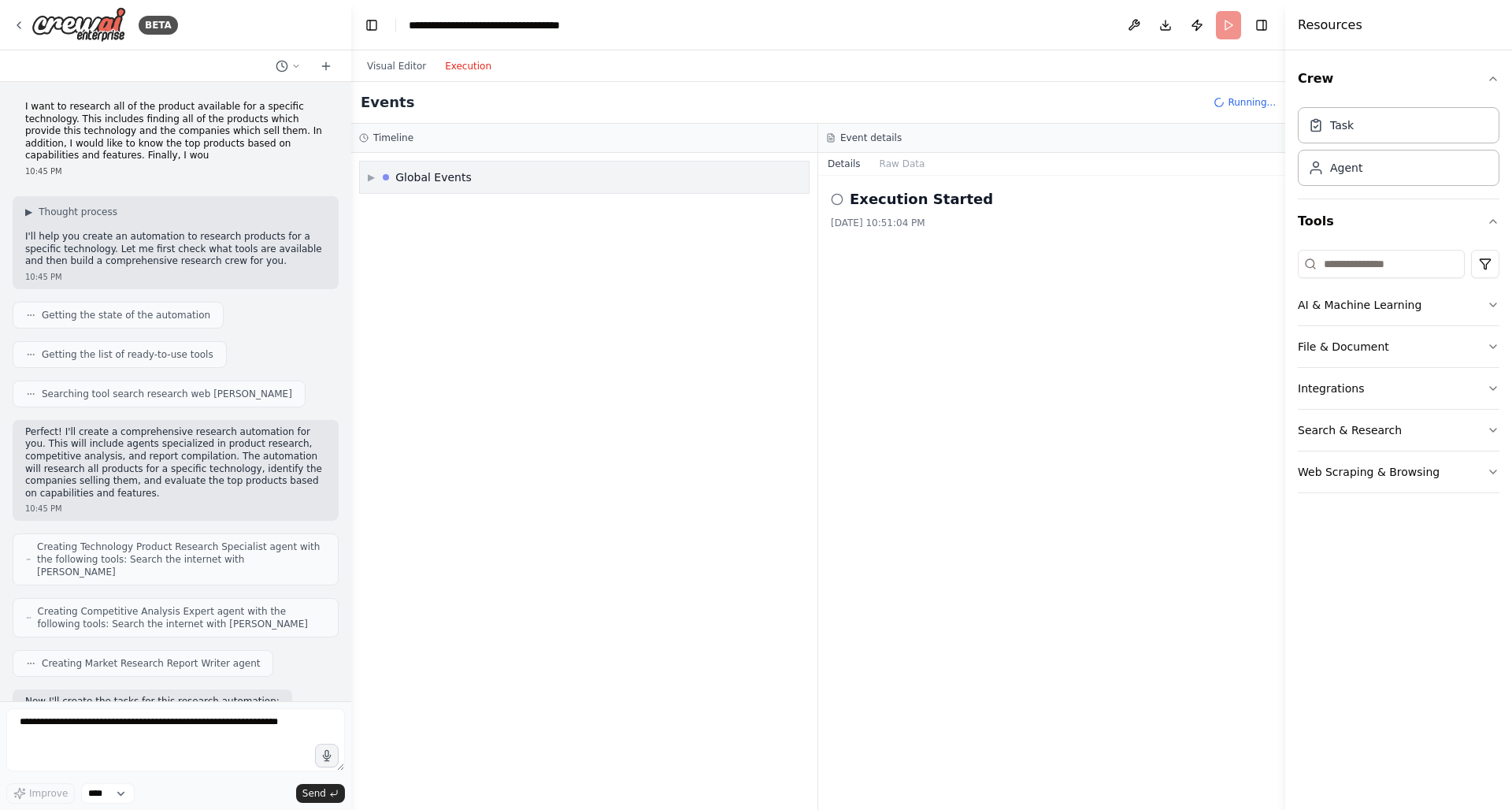
click at [366, 173] on div "▶ Global Events" at bounding box center [584, 177] width 449 height 31
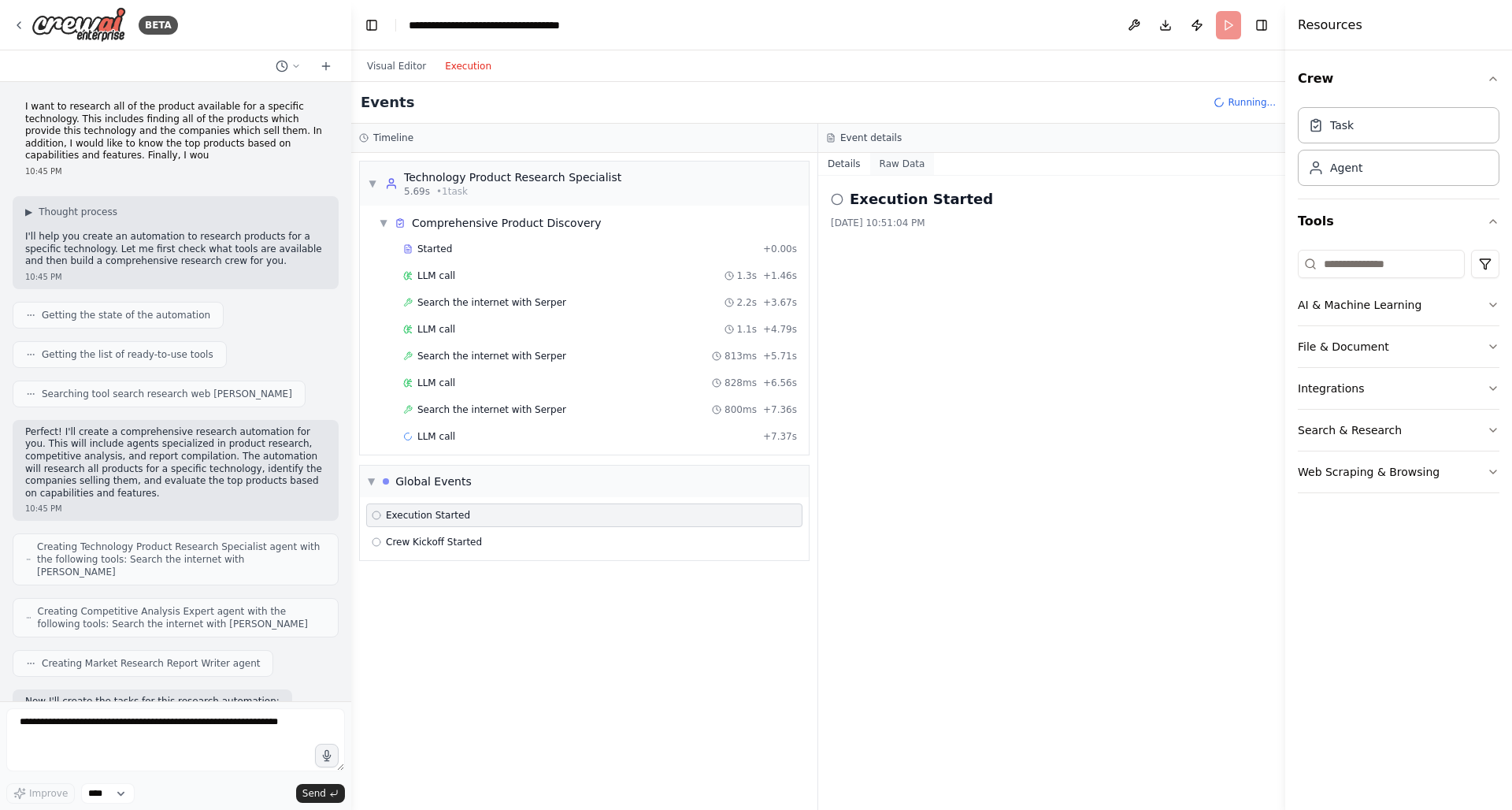
click at [889, 166] on button "Raw Data" at bounding box center [902, 164] width 65 height 22
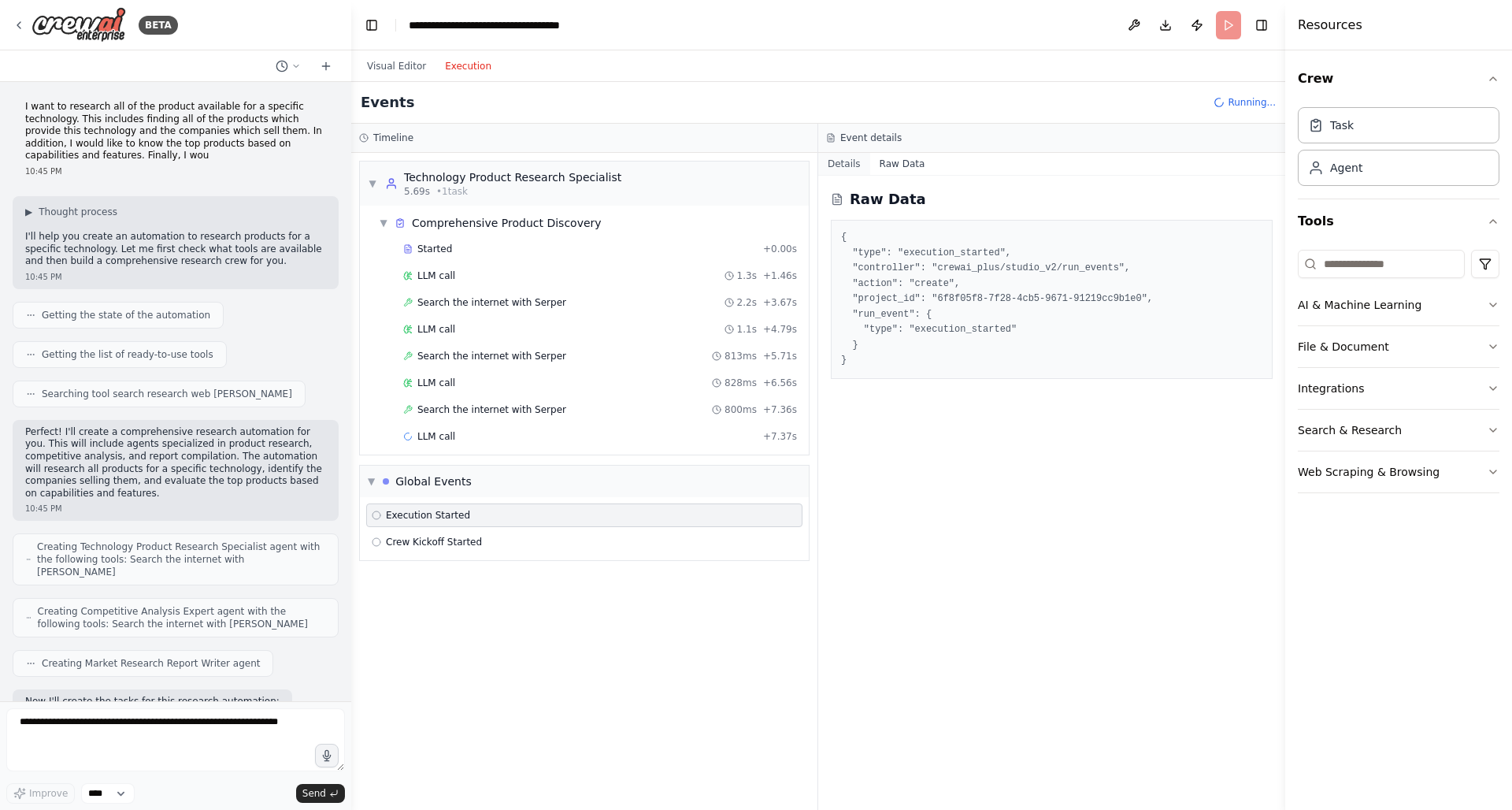
click at [858, 166] on button "Details" at bounding box center [844, 164] width 52 height 22
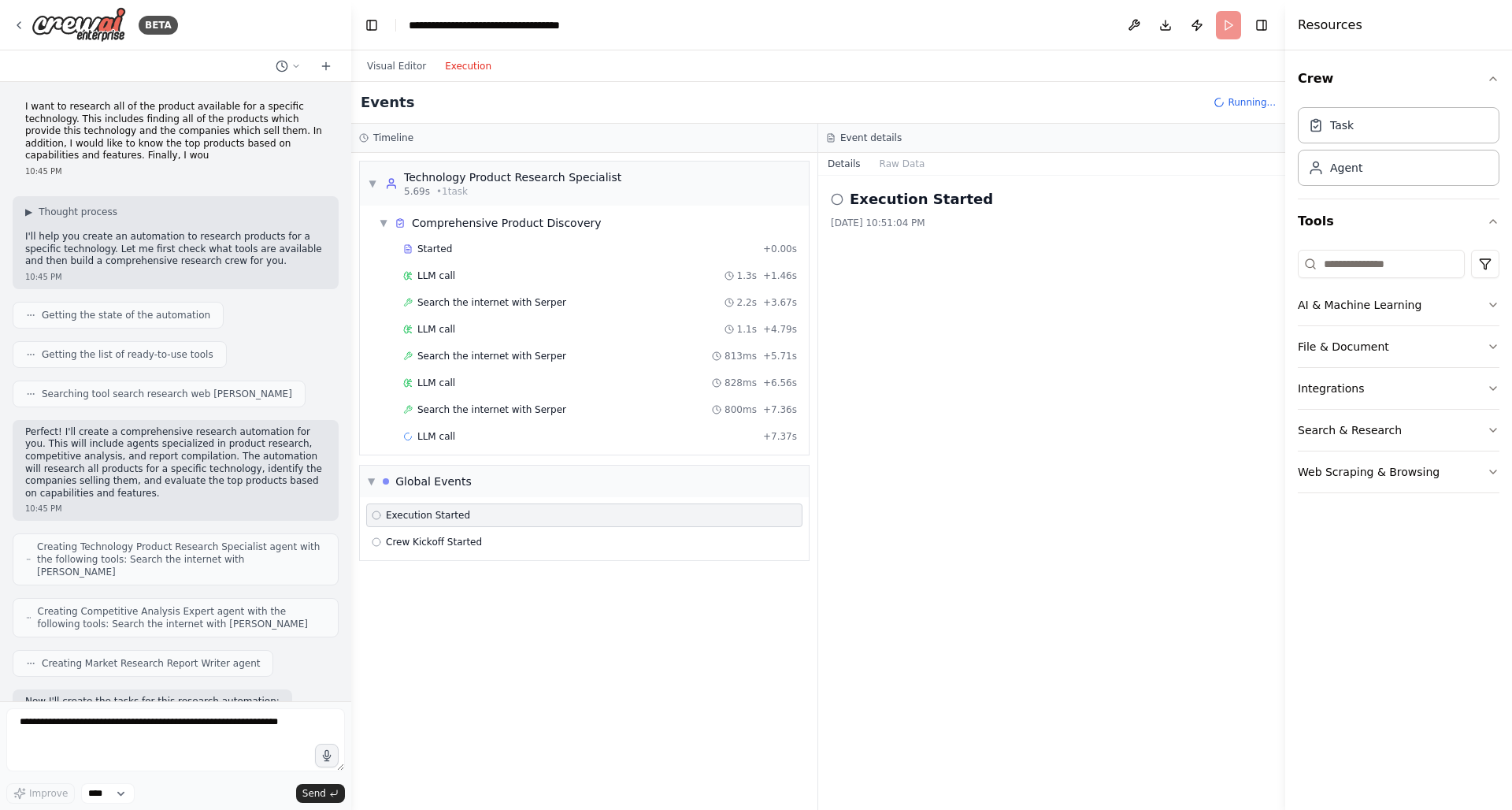
click at [840, 198] on icon at bounding box center [838, 199] width 13 height 13
click at [906, 160] on button "Raw Data" at bounding box center [902, 164] width 65 height 22
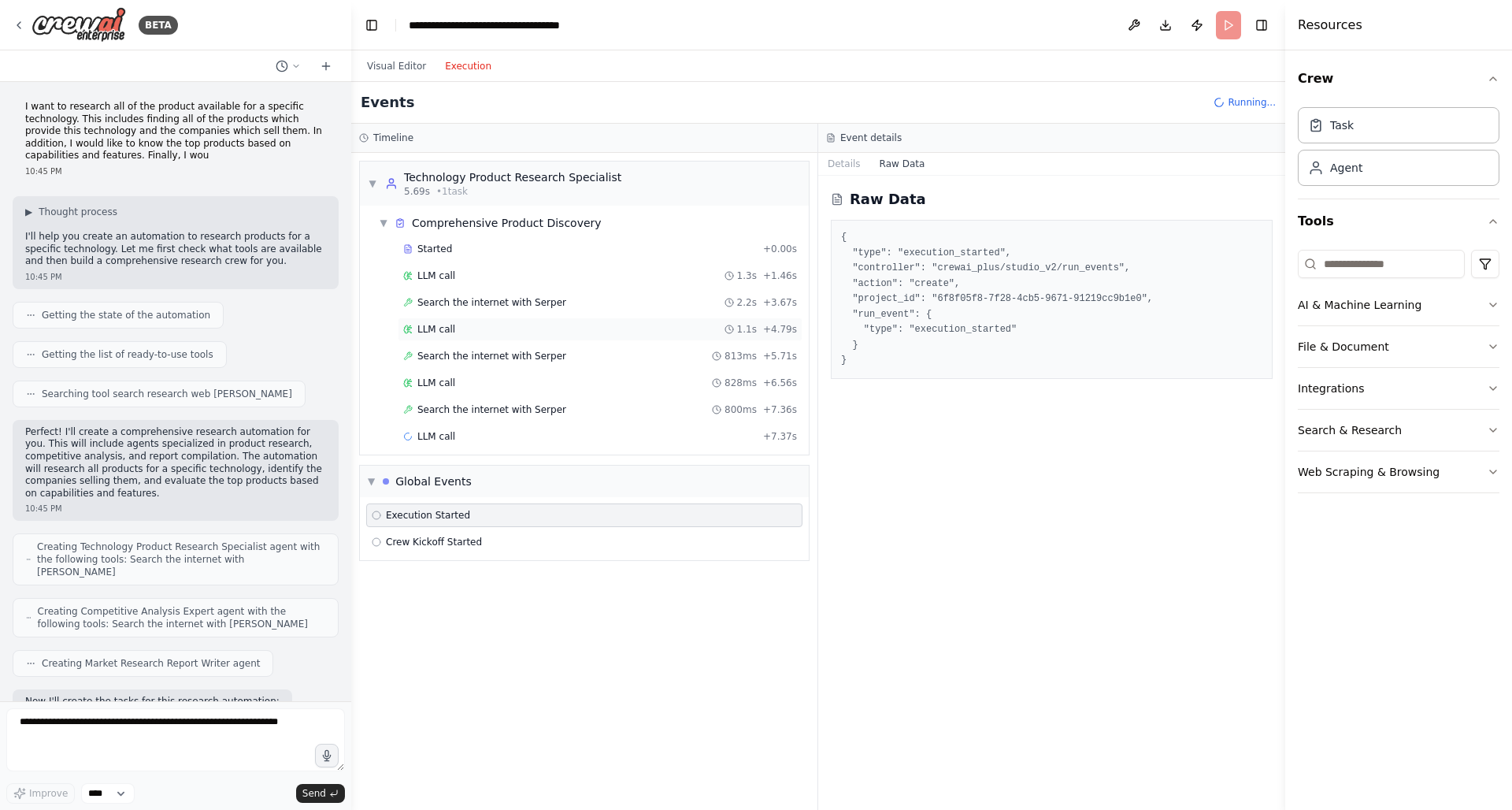
click at [536, 318] on div "LLM call 1.1s + 4.79s" at bounding box center [600, 329] width 405 height 24
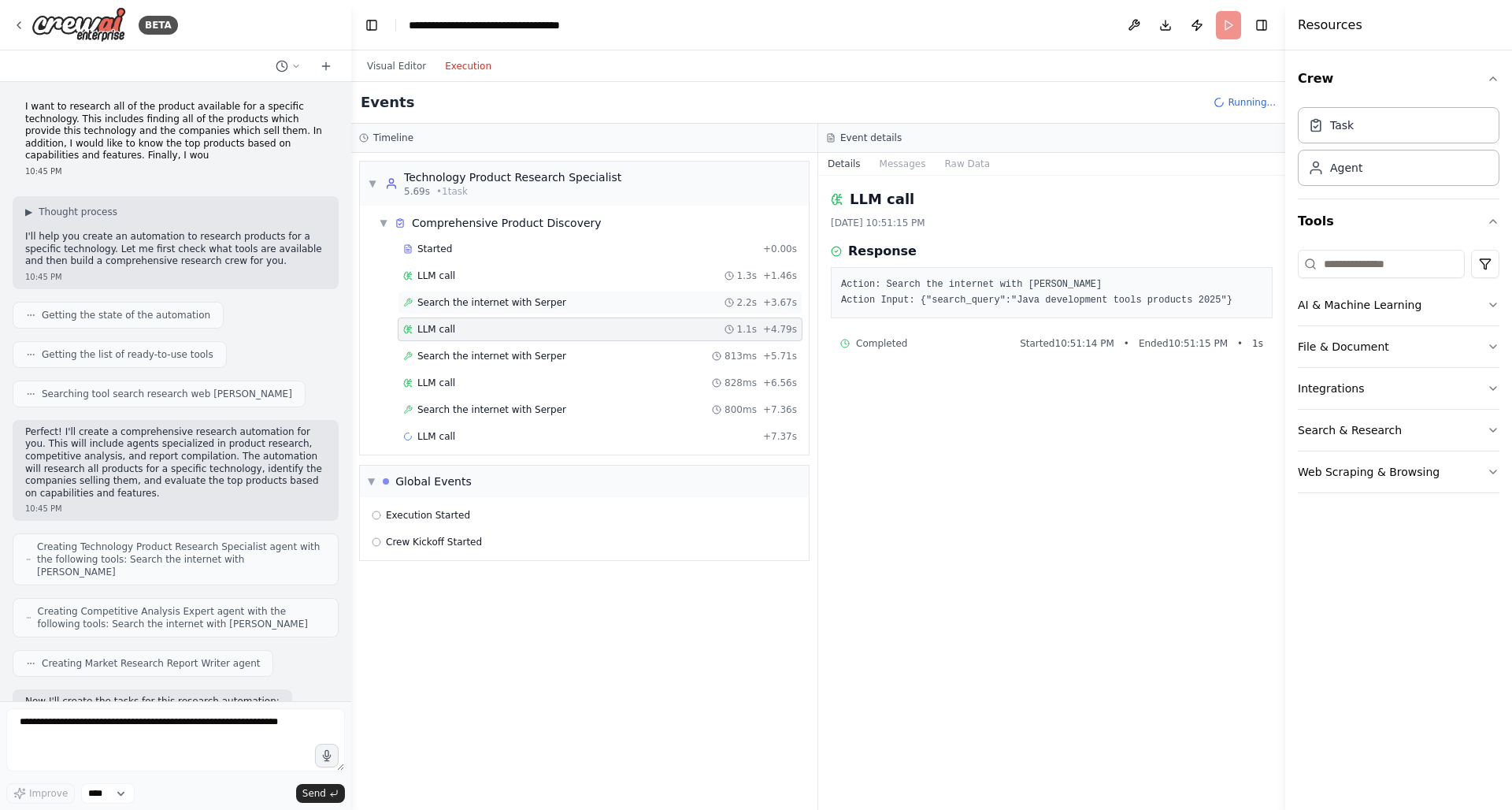
click at [542, 304] on span "Search the internet with Serper" at bounding box center [491, 303] width 149 height 13
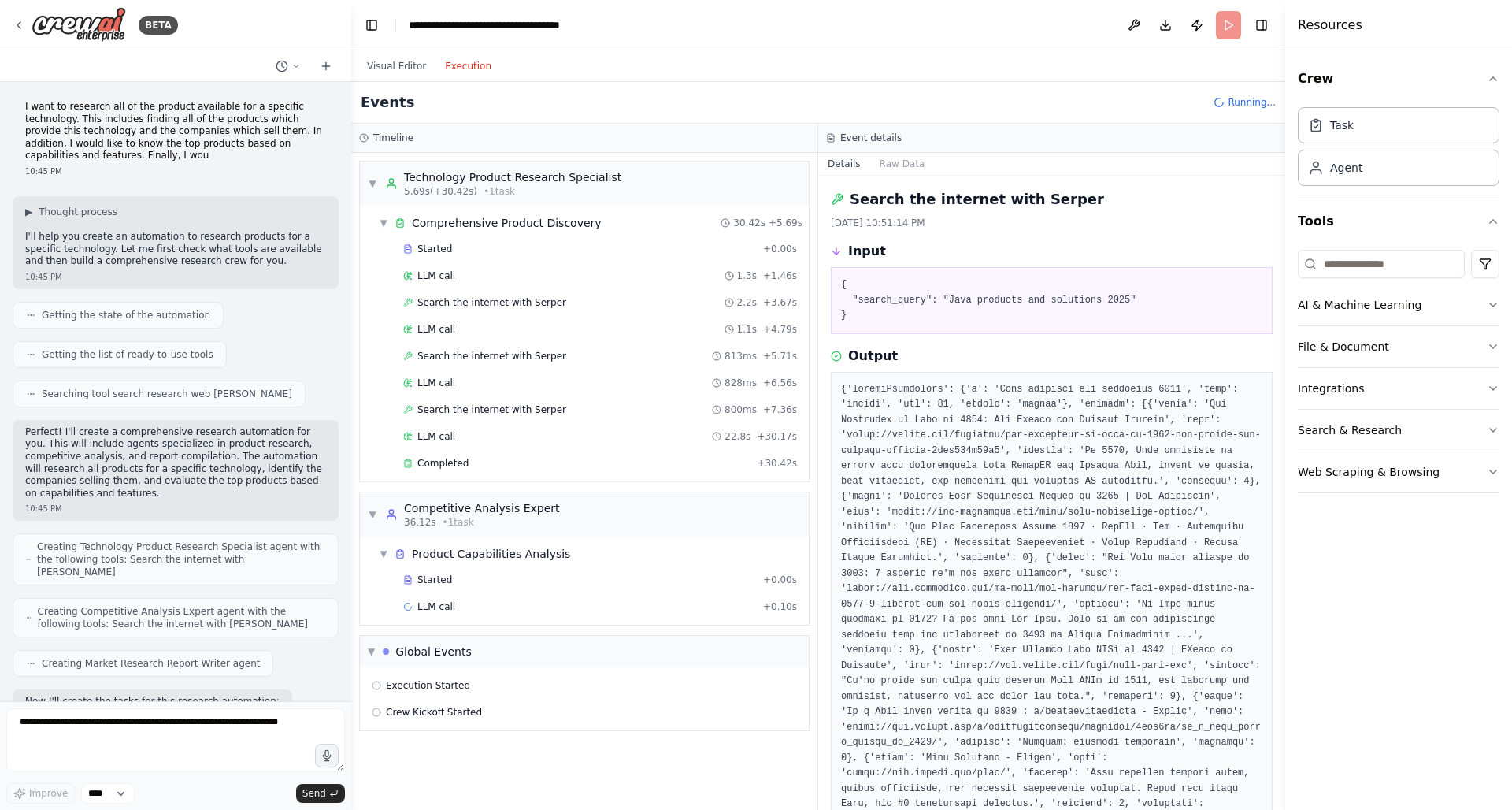
click at [516, 261] on div "Started + 0.00s LLM call 1.3s + 1.46s Search the internet with Serper 2.2s + 3.…" at bounding box center [590, 357] width 436 height 241
click at [510, 274] on div "LLM call 1.3s + 1.46s" at bounding box center [600, 276] width 394 height 13
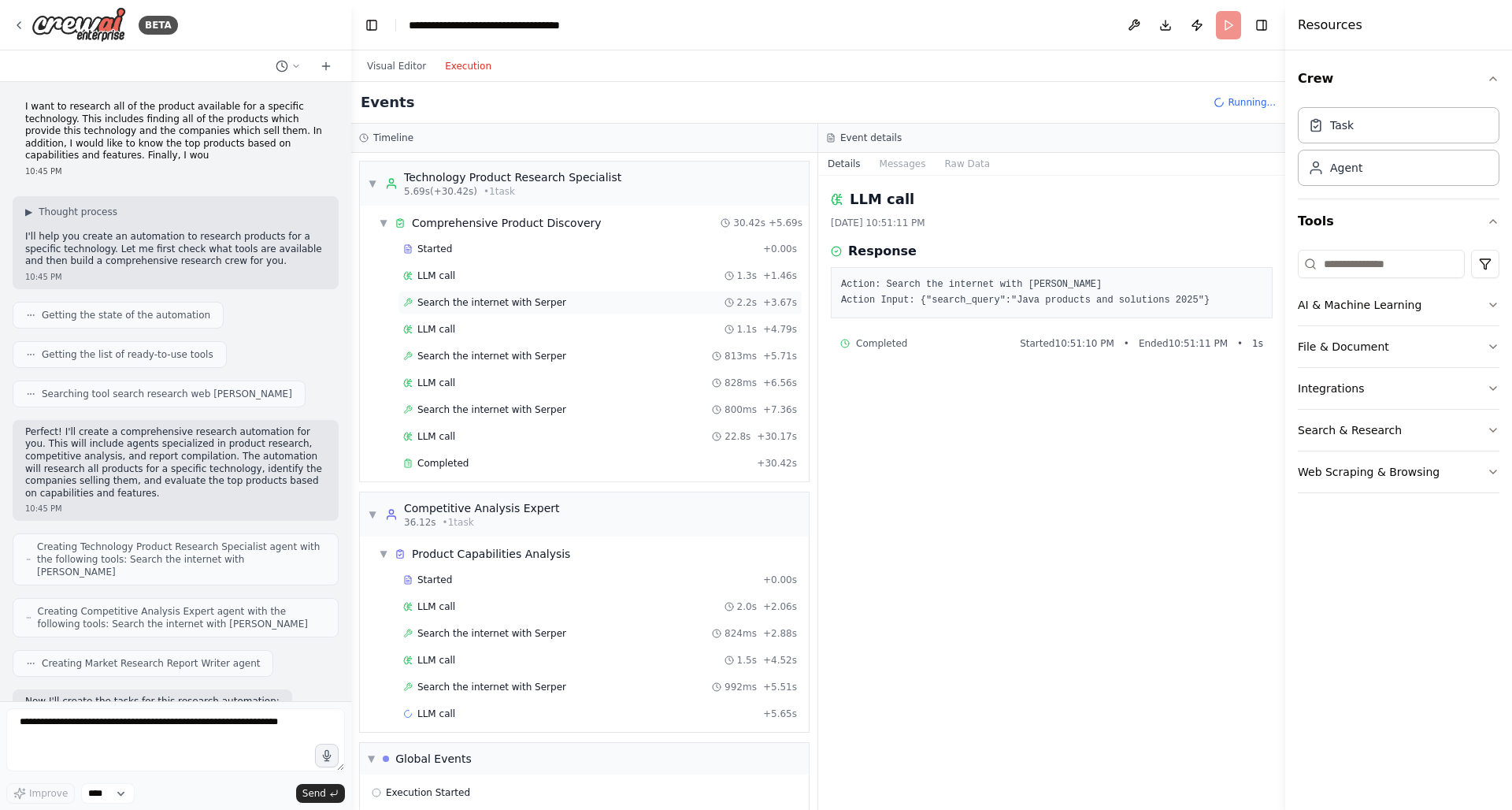
click at [502, 296] on span "Search the internet with Serper" at bounding box center [491, 303] width 149 height 13
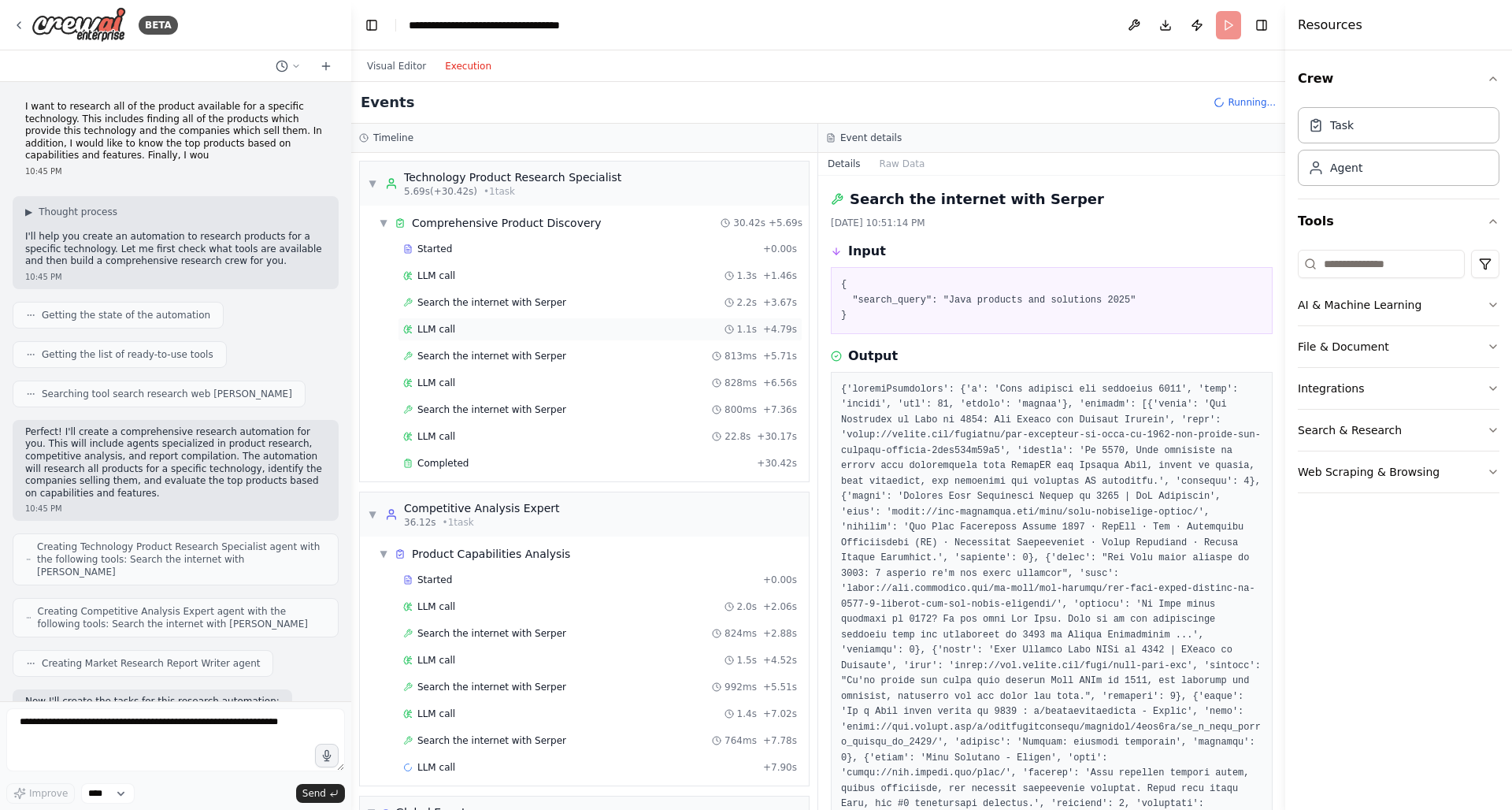
click at [494, 321] on div "LLM call 1.1s + 4.79s" at bounding box center [600, 329] width 405 height 24
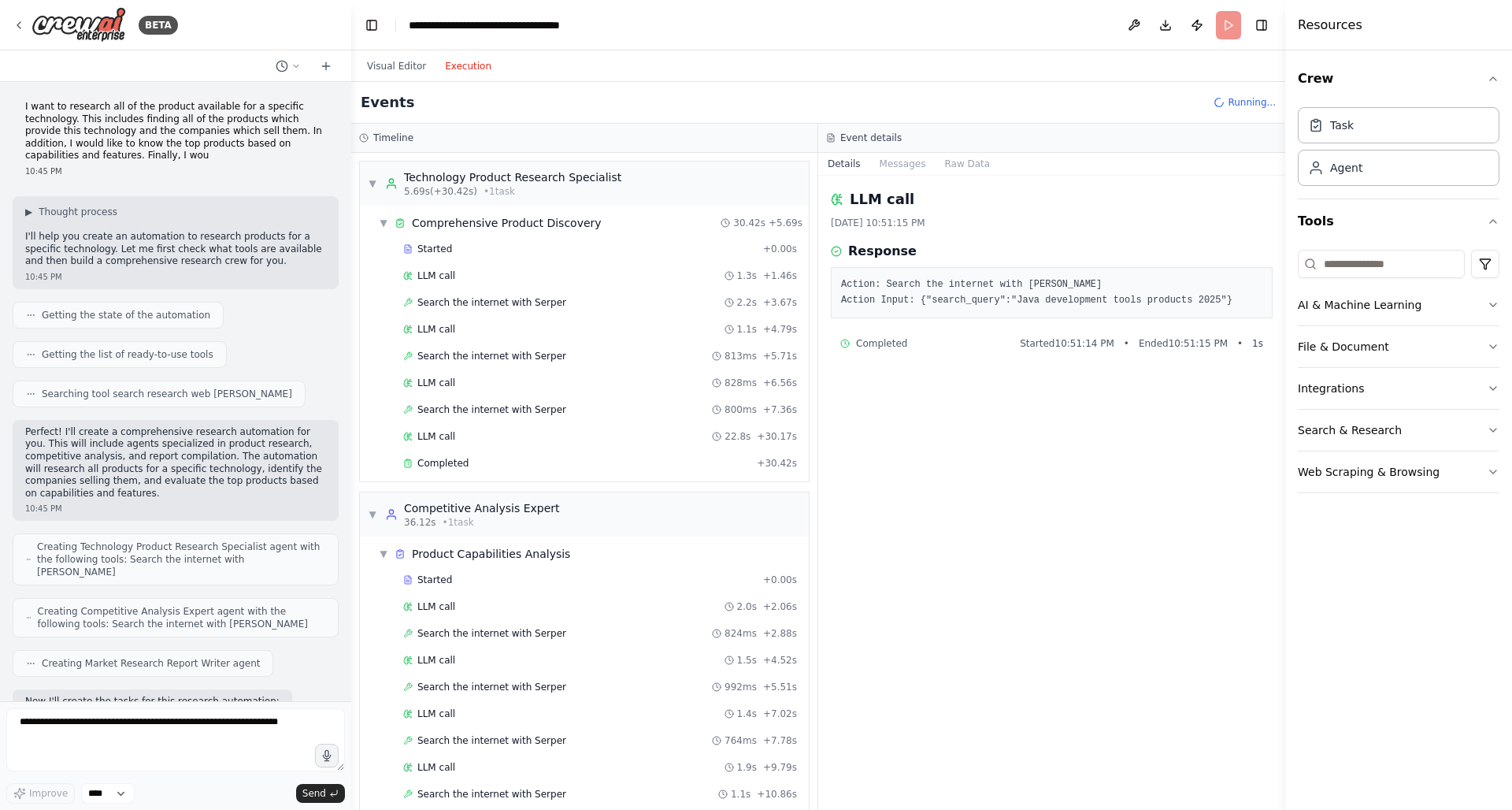
click at [487, 343] on div "Started + 0.00s LLM call 1.3s + 1.46s Search the internet with Serper 2.2s + 3.…" at bounding box center [590, 357] width 436 height 241
click at [482, 355] on span "Search the internet with Serper" at bounding box center [491, 356] width 149 height 13
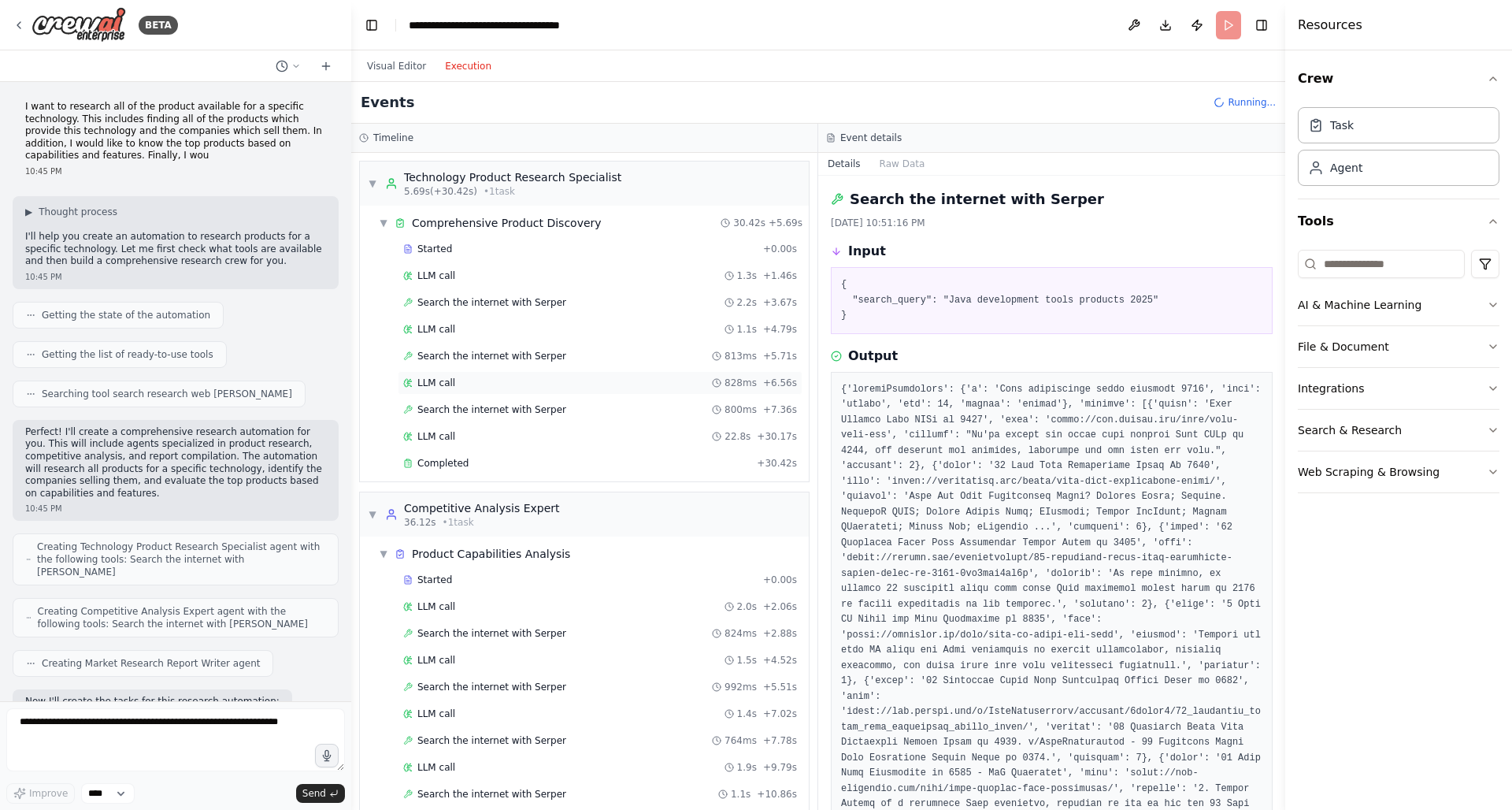
click at [476, 379] on div "LLM call 828ms + 6.56s" at bounding box center [600, 383] width 394 height 13
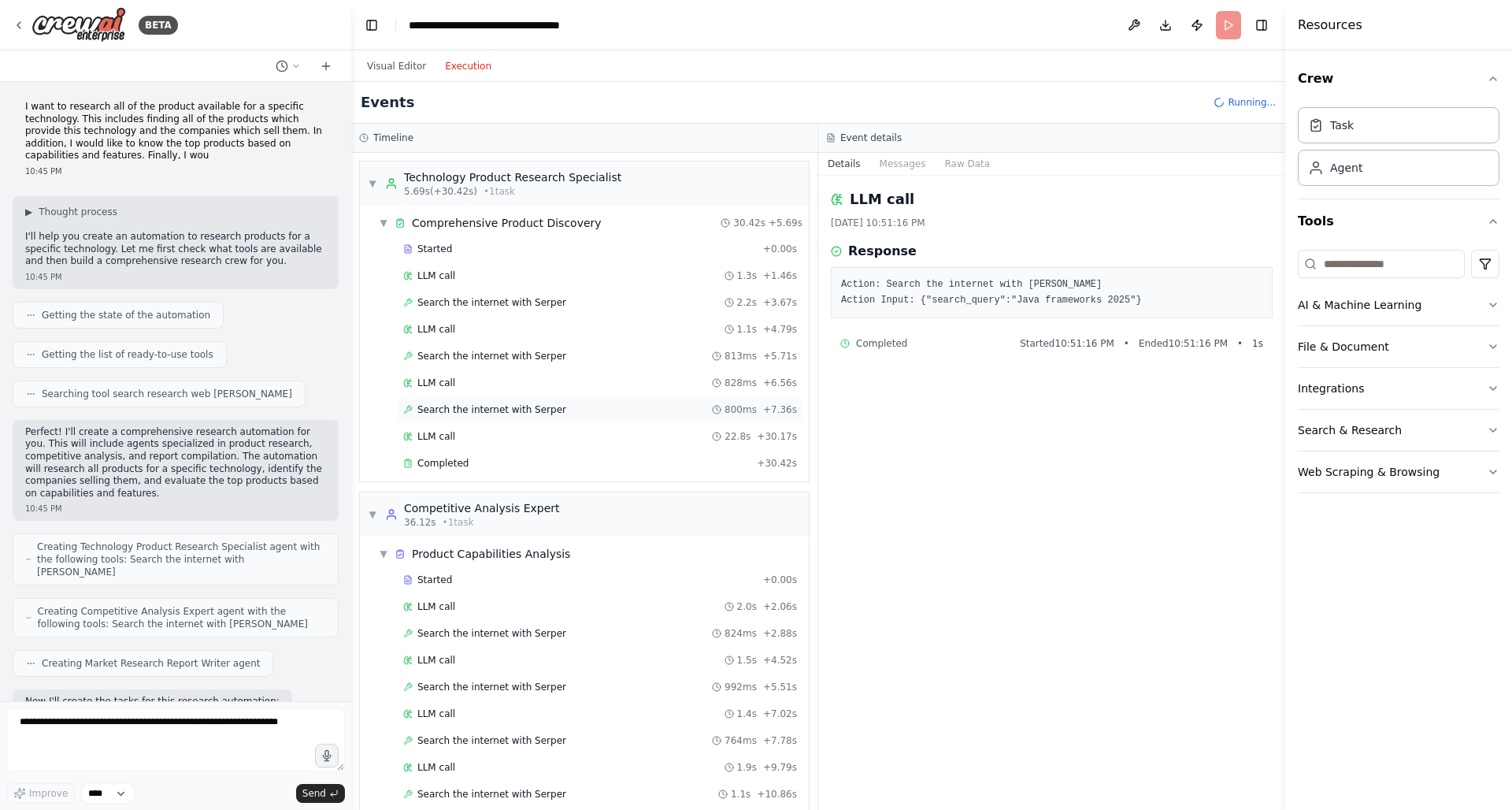
click at [473, 406] on span "Search the internet with Serper" at bounding box center [491, 410] width 149 height 13
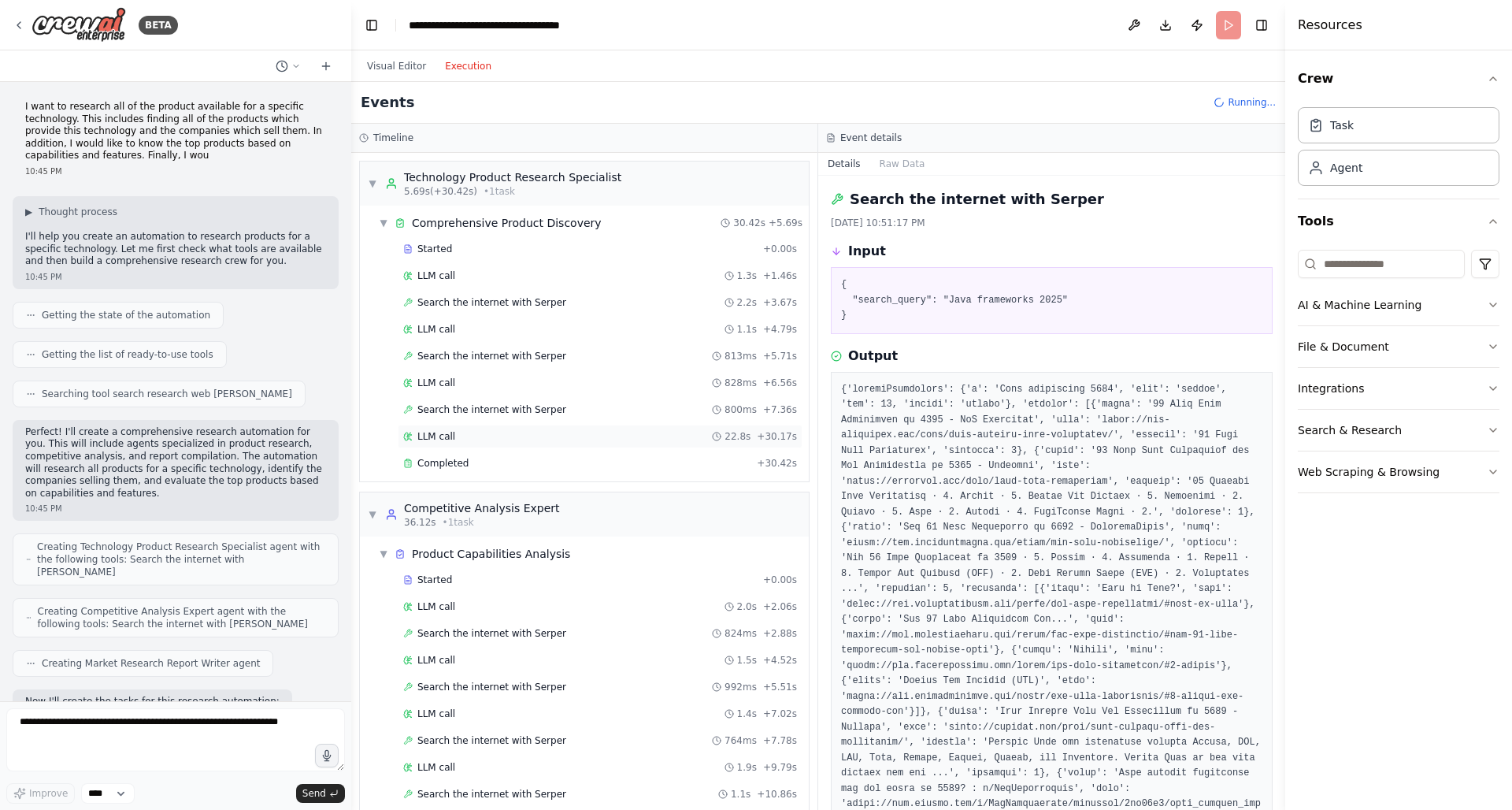
click at [458, 428] on div "LLM call 22.8s + 30.17s" at bounding box center [600, 436] width 405 height 24
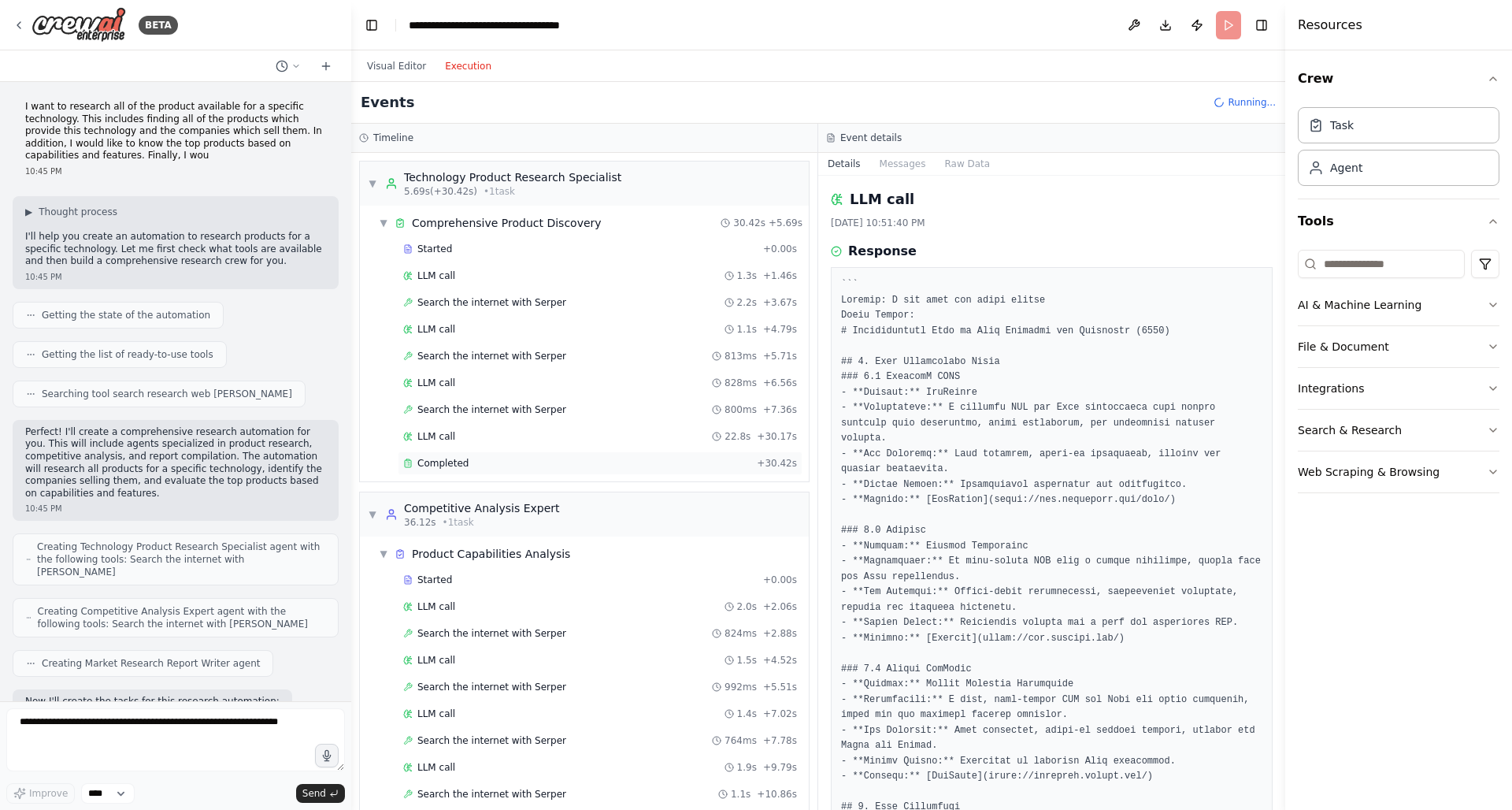
click at [451, 462] on span "Completed" at bounding box center [442, 463] width 51 height 13
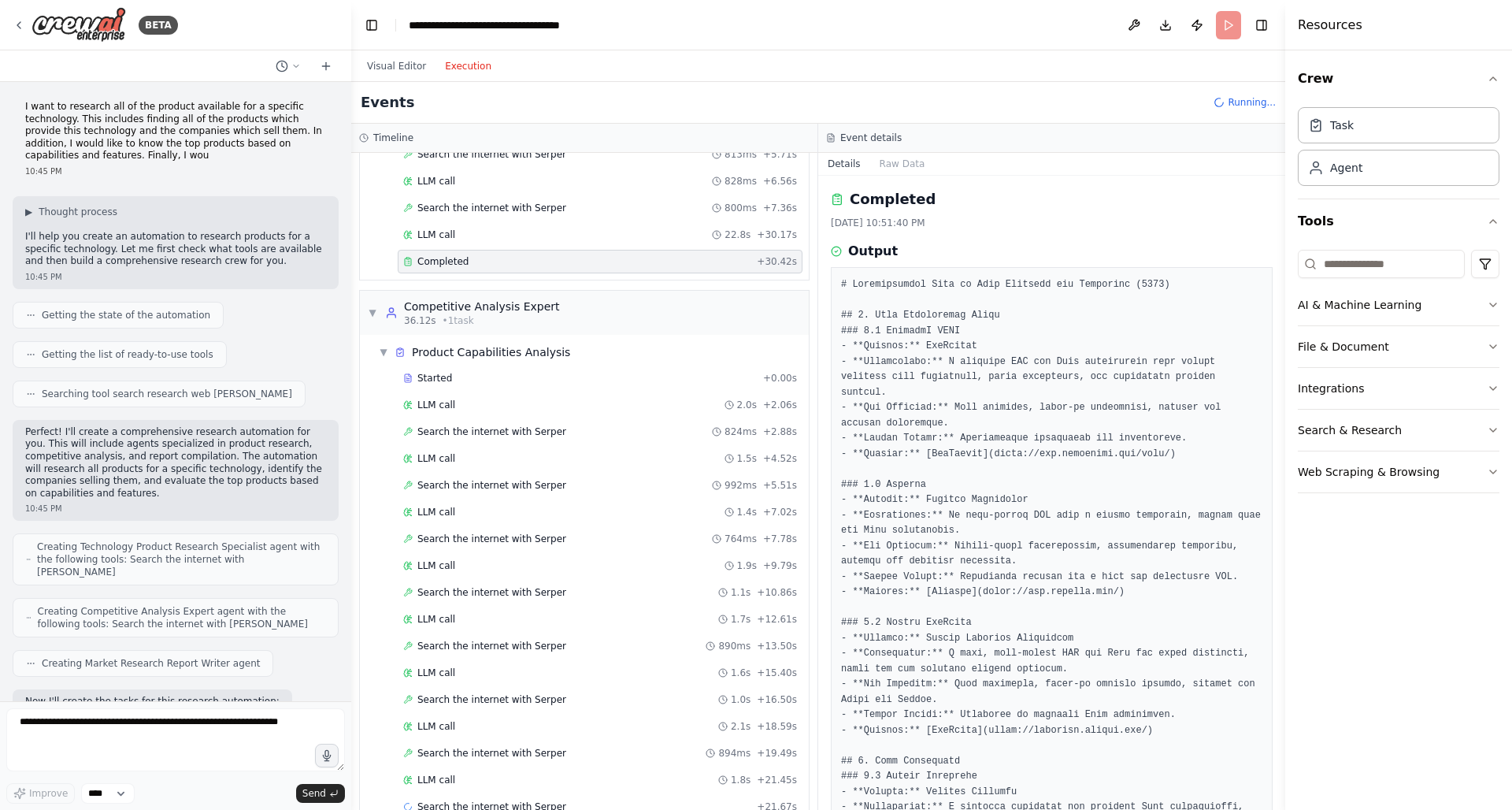
scroll to position [203, 0]
drag, startPoint x: 1279, startPoint y: 395, endPoint x: 1280, endPoint y: 590, distance: 195.0
click at [1280, 590] on button "Toggle Sidebar" at bounding box center [1285, 405] width 13 height 810
drag, startPoint x: 1282, startPoint y: 390, endPoint x: 1284, endPoint y: 547, distance: 157.0
click at [1284, 550] on button "Toggle Sidebar" at bounding box center [1285, 405] width 13 height 810
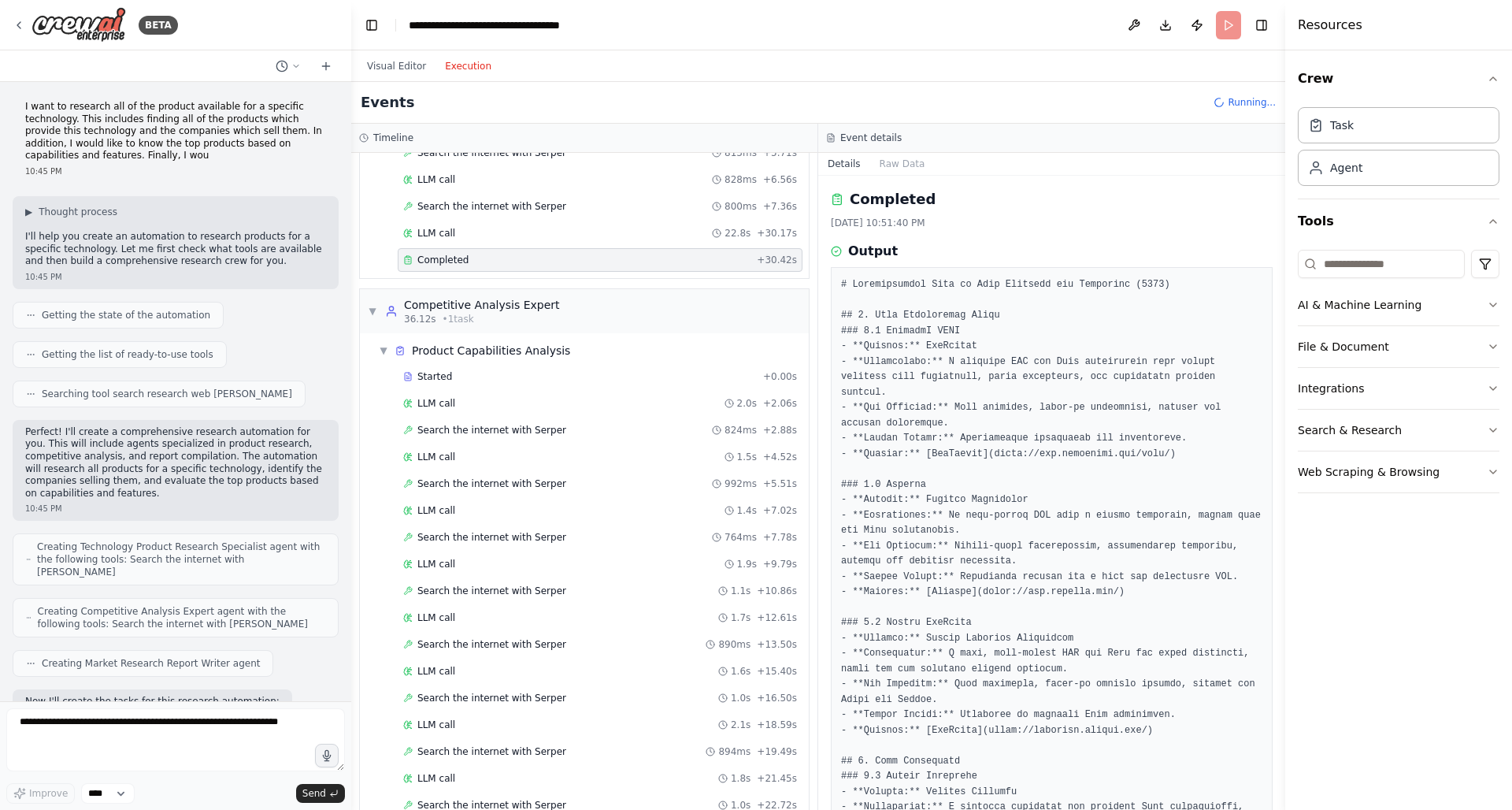
scroll to position [669, 0]
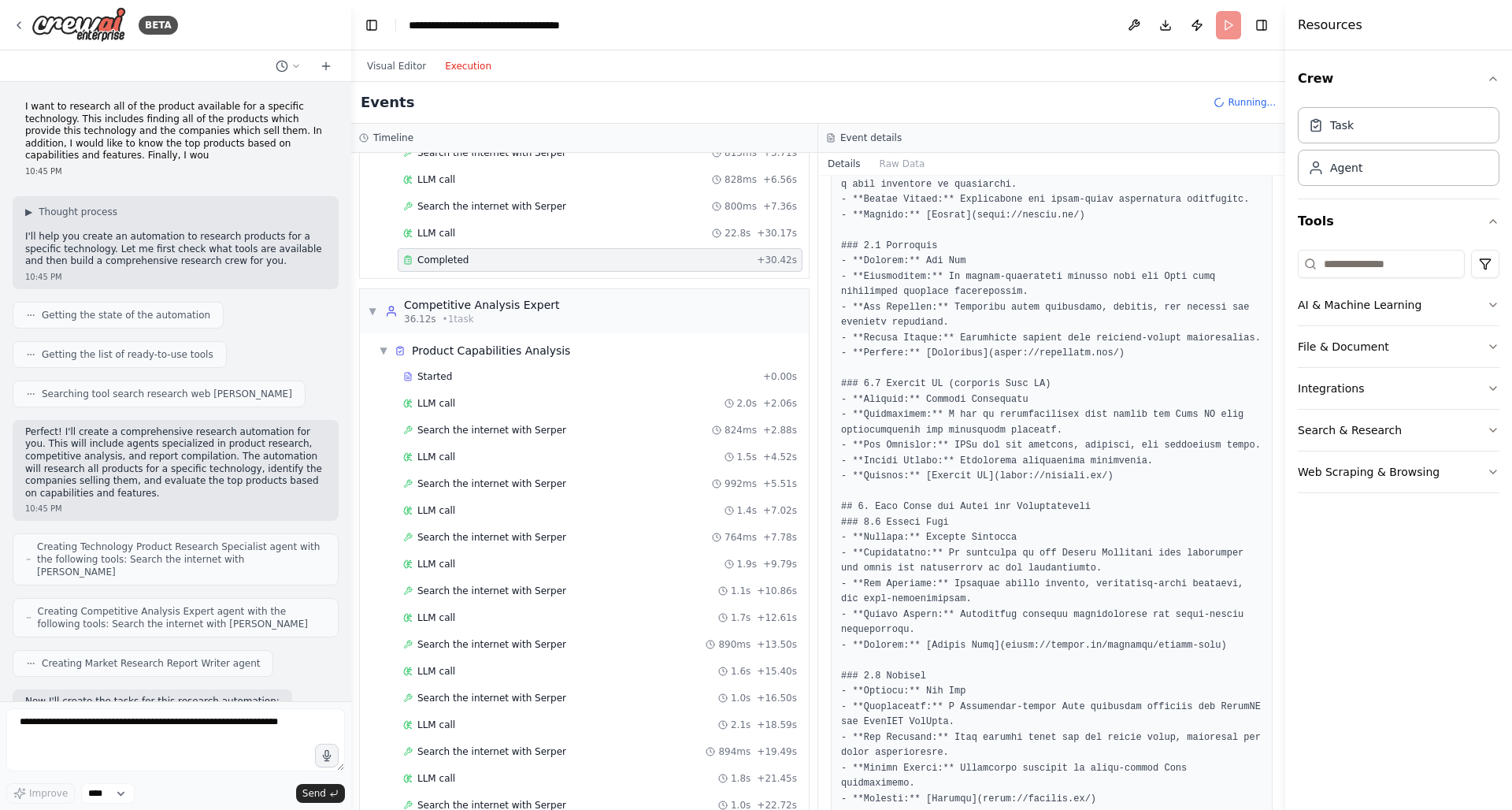
drag, startPoint x: 1283, startPoint y: 519, endPoint x: 1285, endPoint y: 601, distance: 82.0
click at [1286, 601] on div "Resources Crew Task Agent Tools AI & Machine Learning File & Document Integrati…" at bounding box center [1399, 405] width 227 height 810
drag, startPoint x: 1279, startPoint y: 612, endPoint x: 1280, endPoint y: 747, distance: 135.0
click at [1280, 753] on button "Toggle Sidebar" at bounding box center [1285, 405] width 13 height 810
click at [1280, 747] on button "Toggle Sidebar" at bounding box center [1285, 405] width 13 height 810
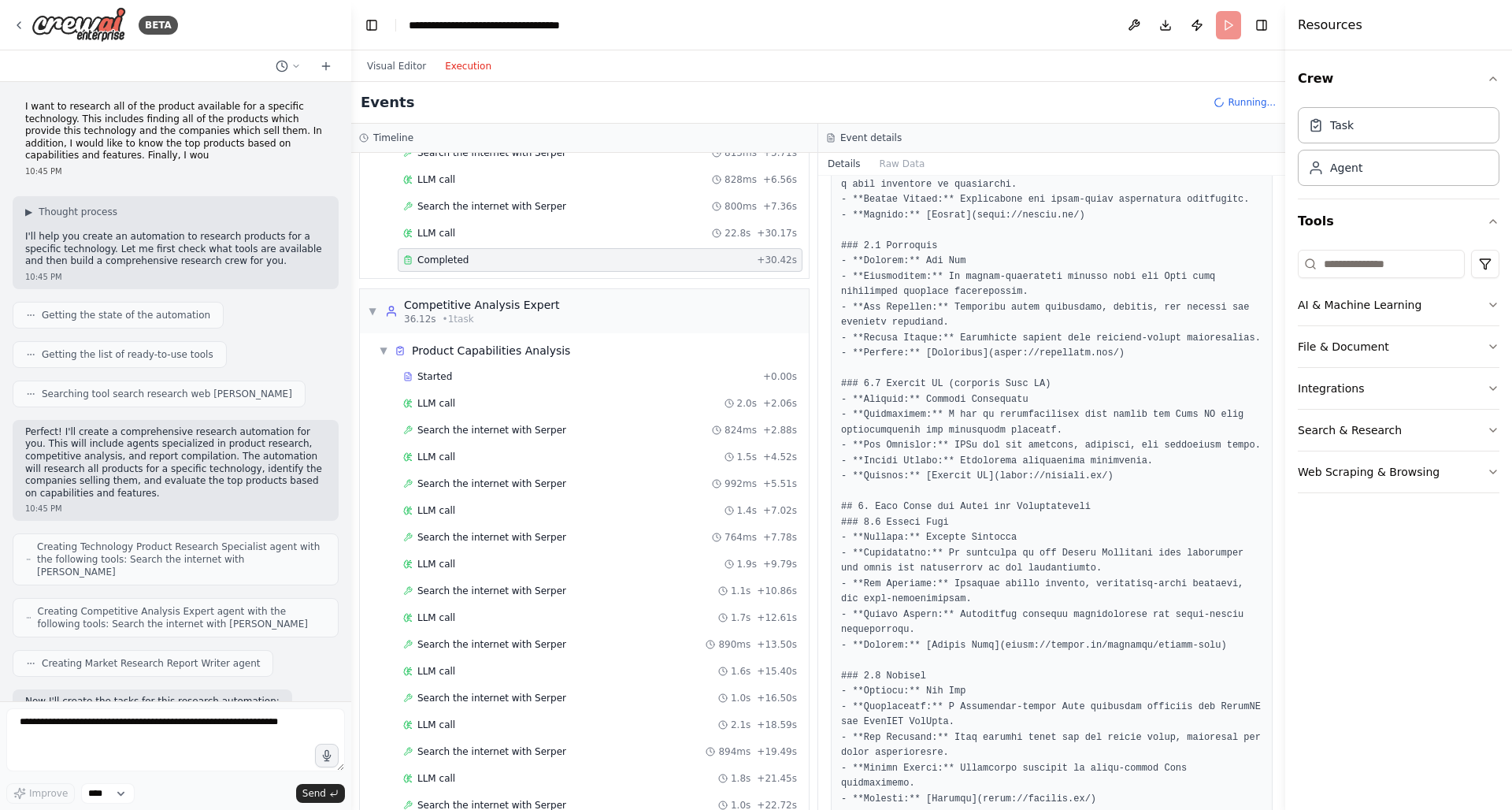
click at [1280, 747] on button "Toggle Sidebar" at bounding box center [1285, 405] width 13 height 810
drag, startPoint x: 1282, startPoint y: 640, endPoint x: 1282, endPoint y: 726, distance: 86.0
click at [1282, 727] on button "Toggle Sidebar" at bounding box center [1285, 405] width 13 height 810
click at [1282, 726] on button "Toggle Sidebar" at bounding box center [1285, 405] width 13 height 810
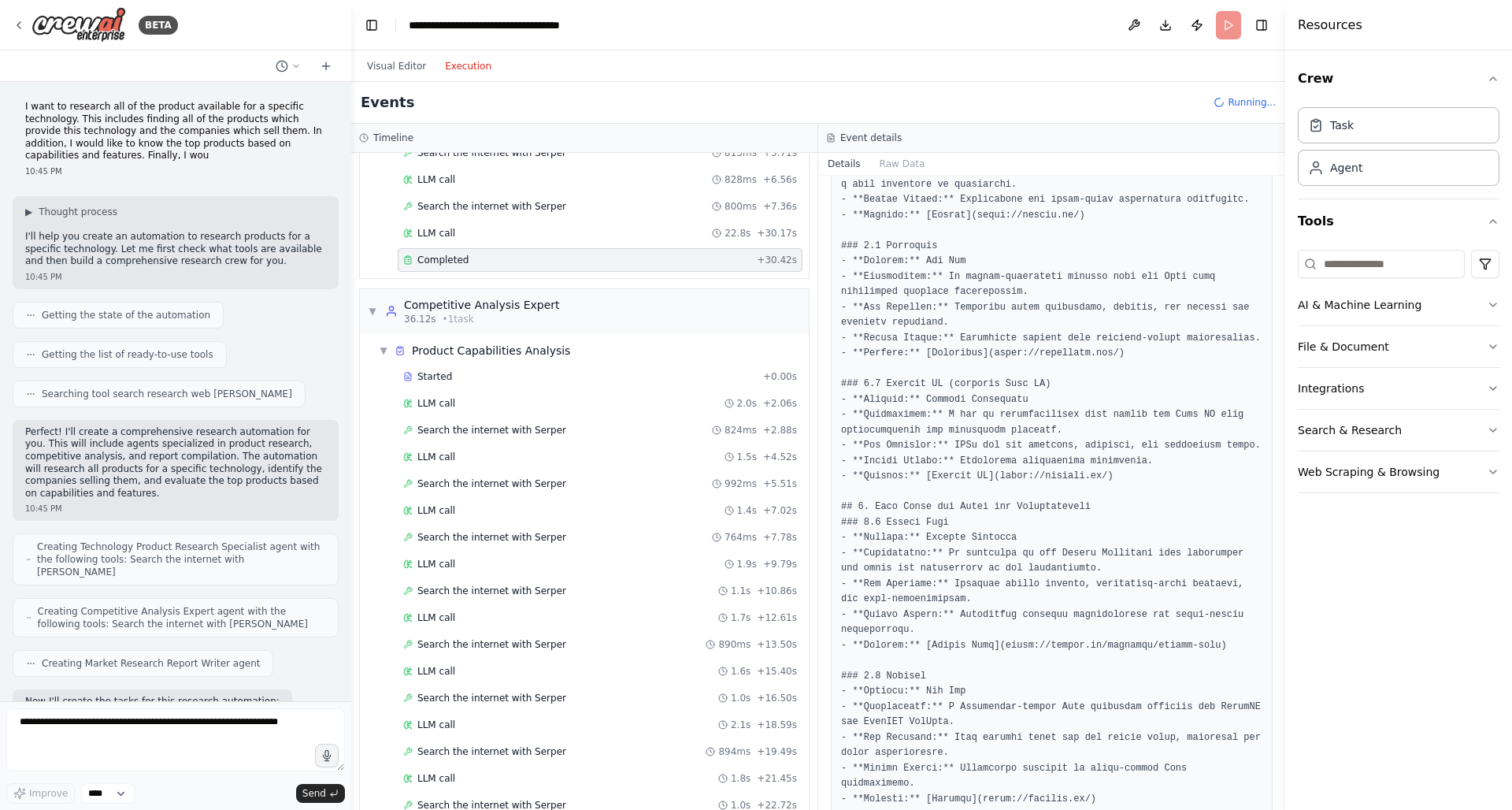
click at [1282, 726] on button "Toggle Sidebar" at bounding box center [1285, 405] width 13 height 810
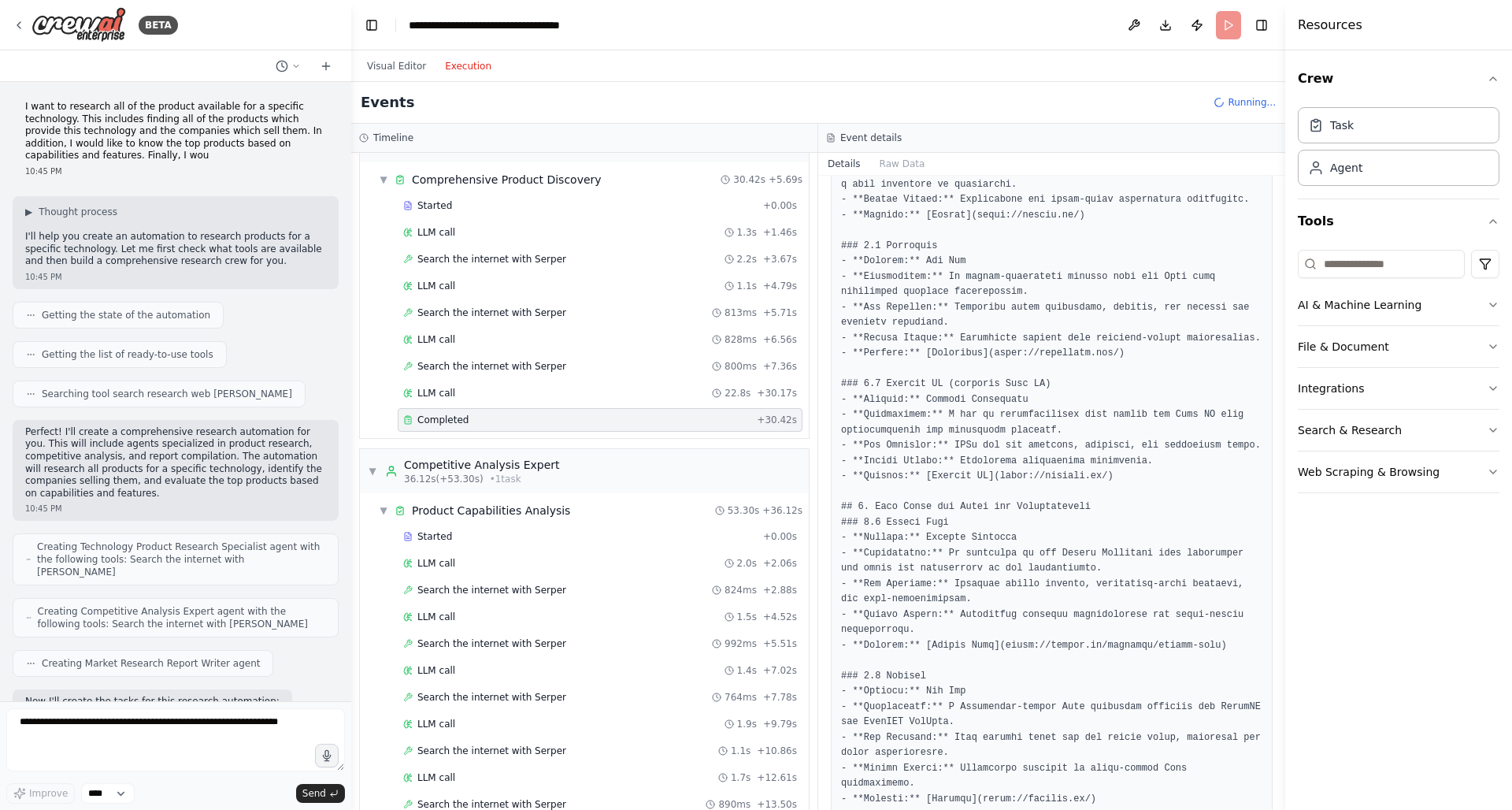
scroll to position [0, 0]
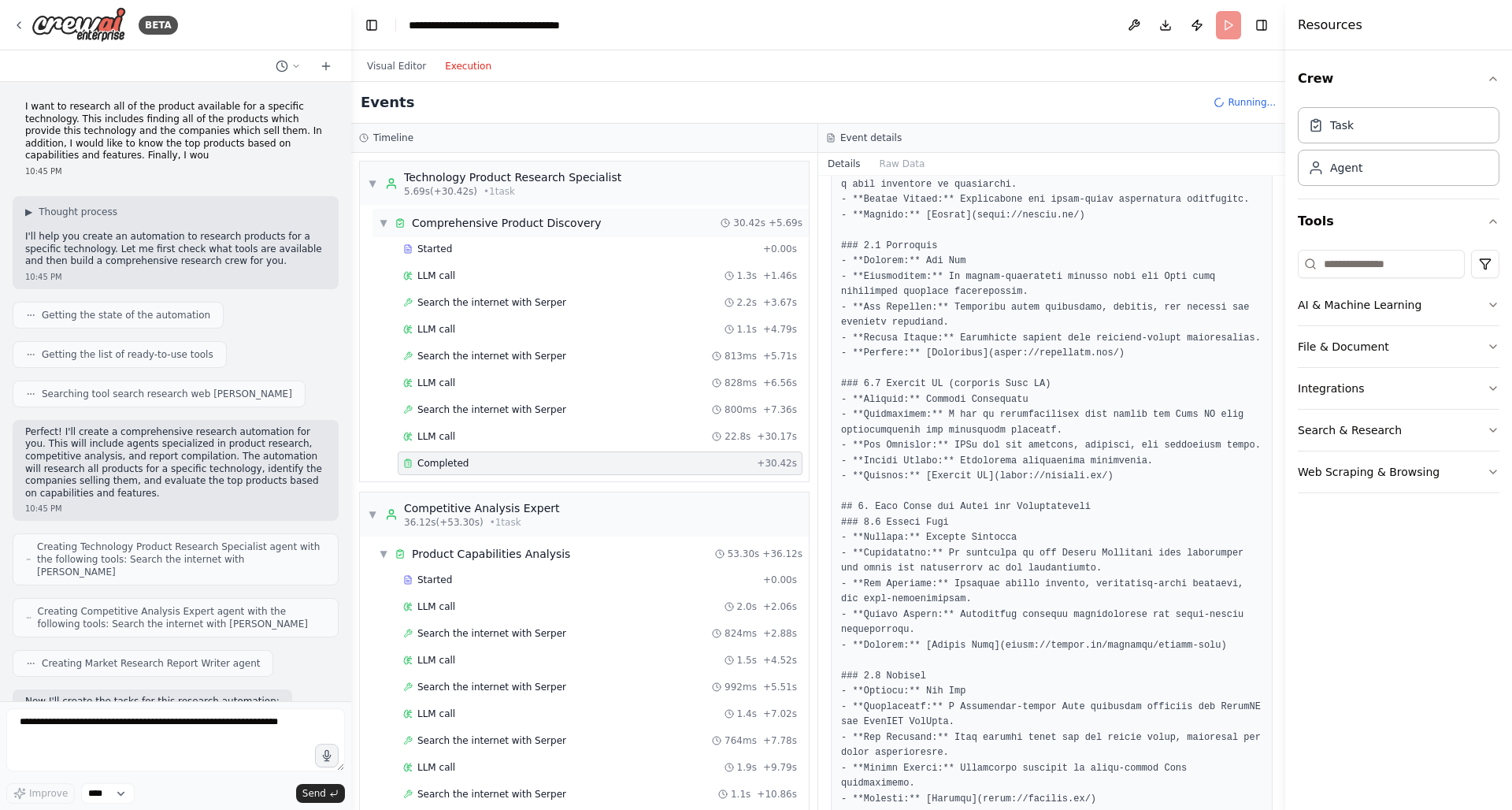
click at [381, 222] on span "▼" at bounding box center [384, 223] width 9 height 13
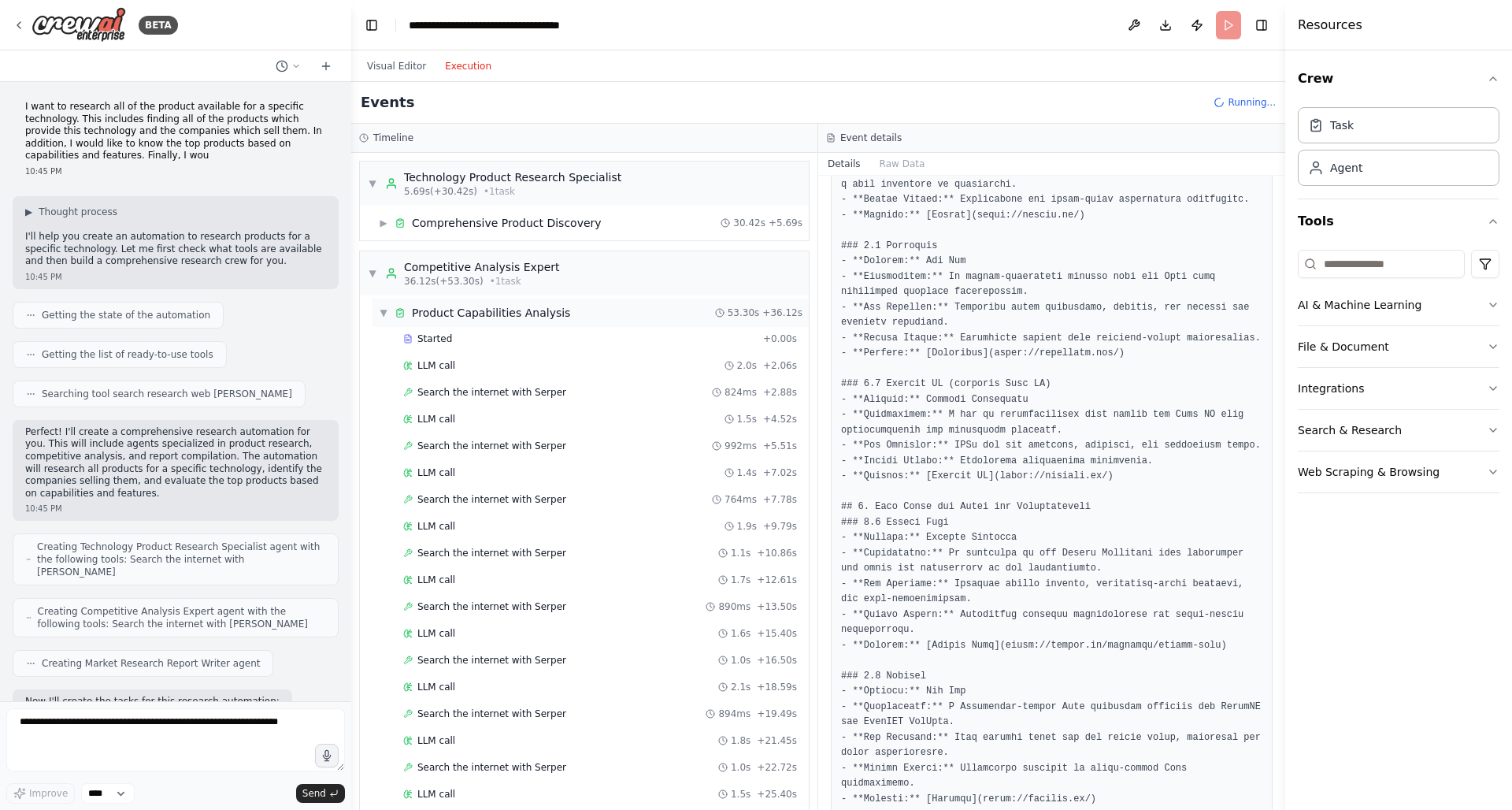
click at [379, 312] on span "▼" at bounding box center [384, 313] width 9 height 13
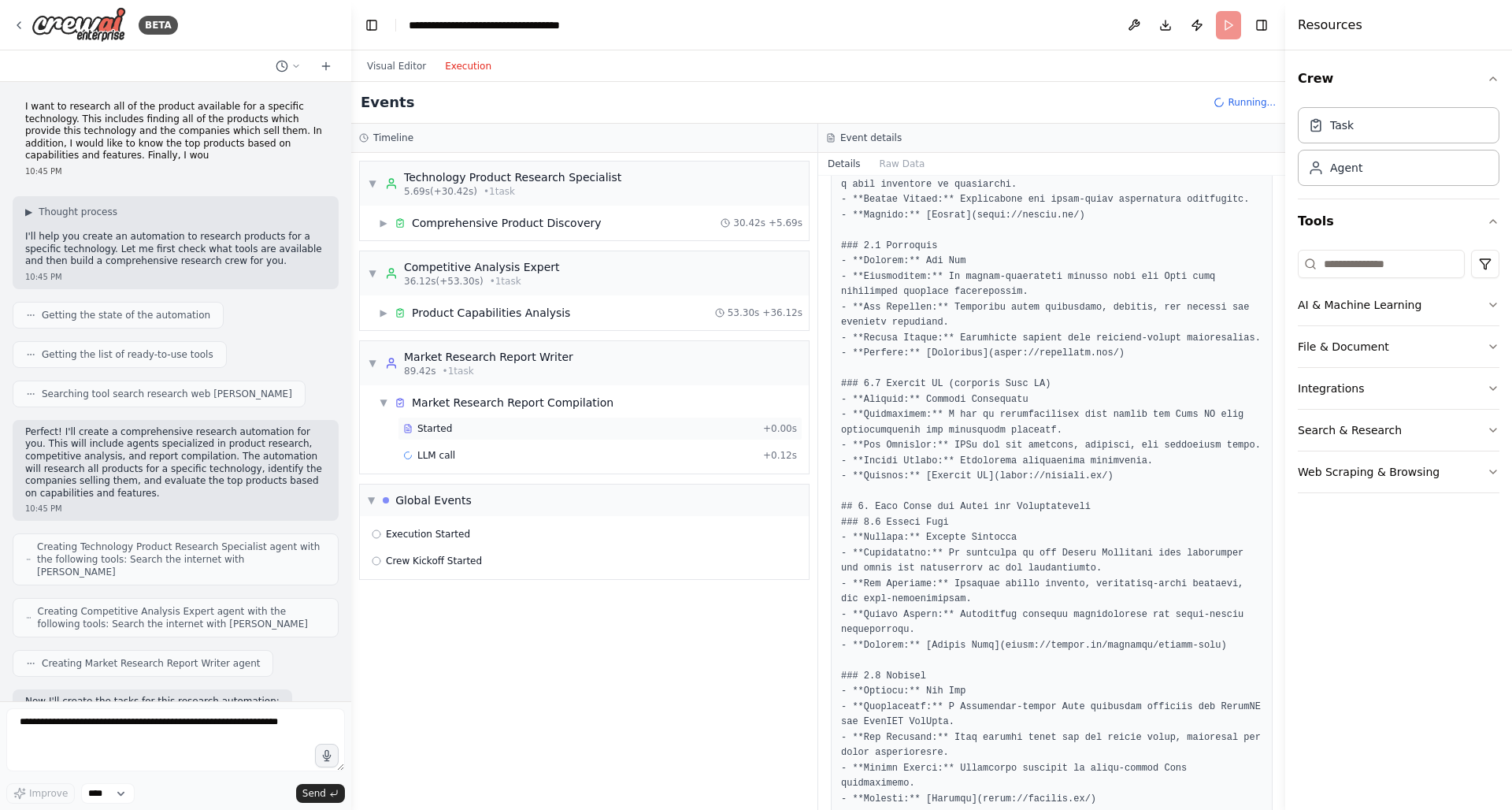
click at [445, 432] on span "Started" at bounding box center [435, 429] width 35 height 13
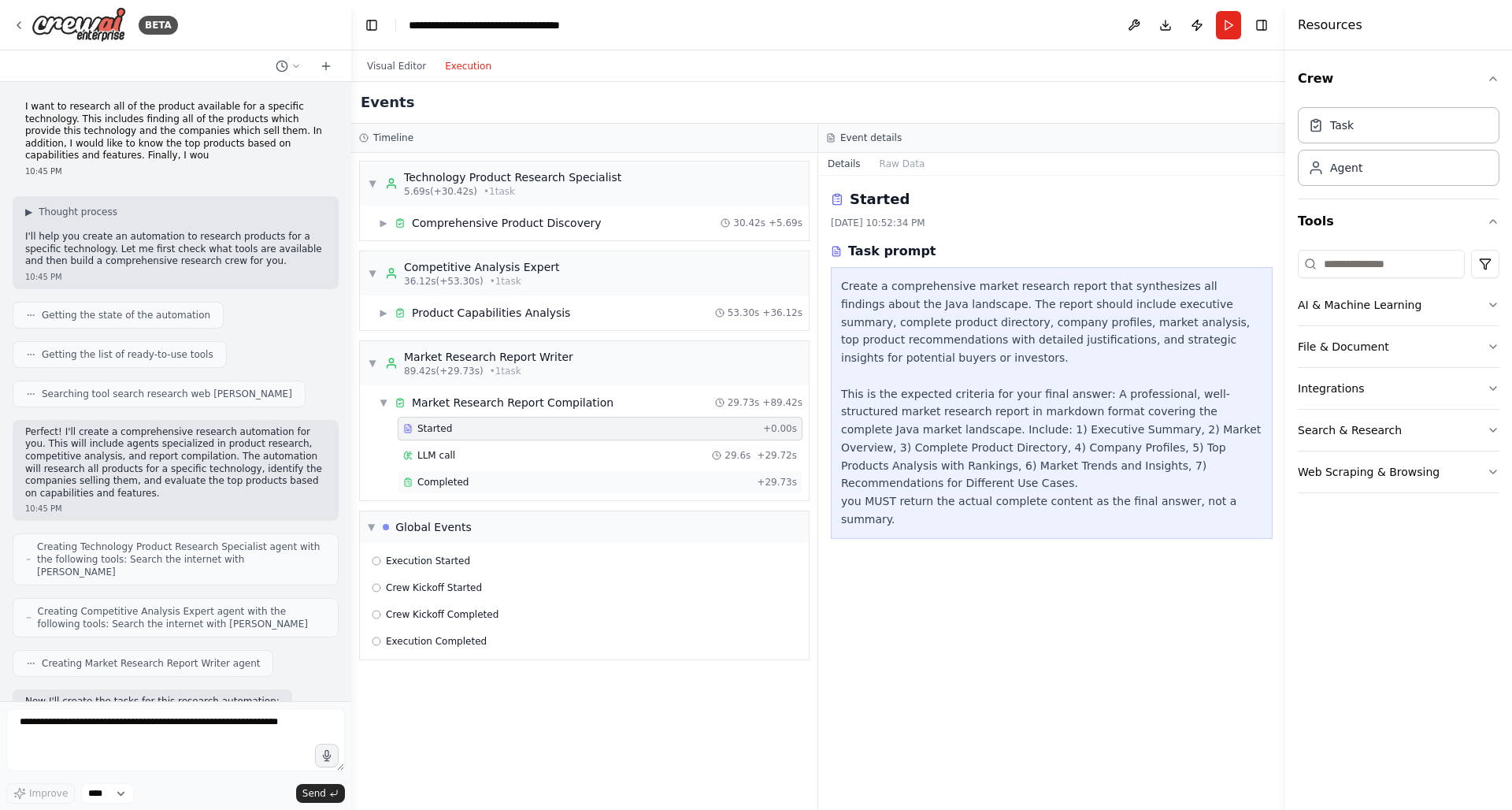
click at [467, 478] on div "Completed" at bounding box center [577, 482] width 347 height 13
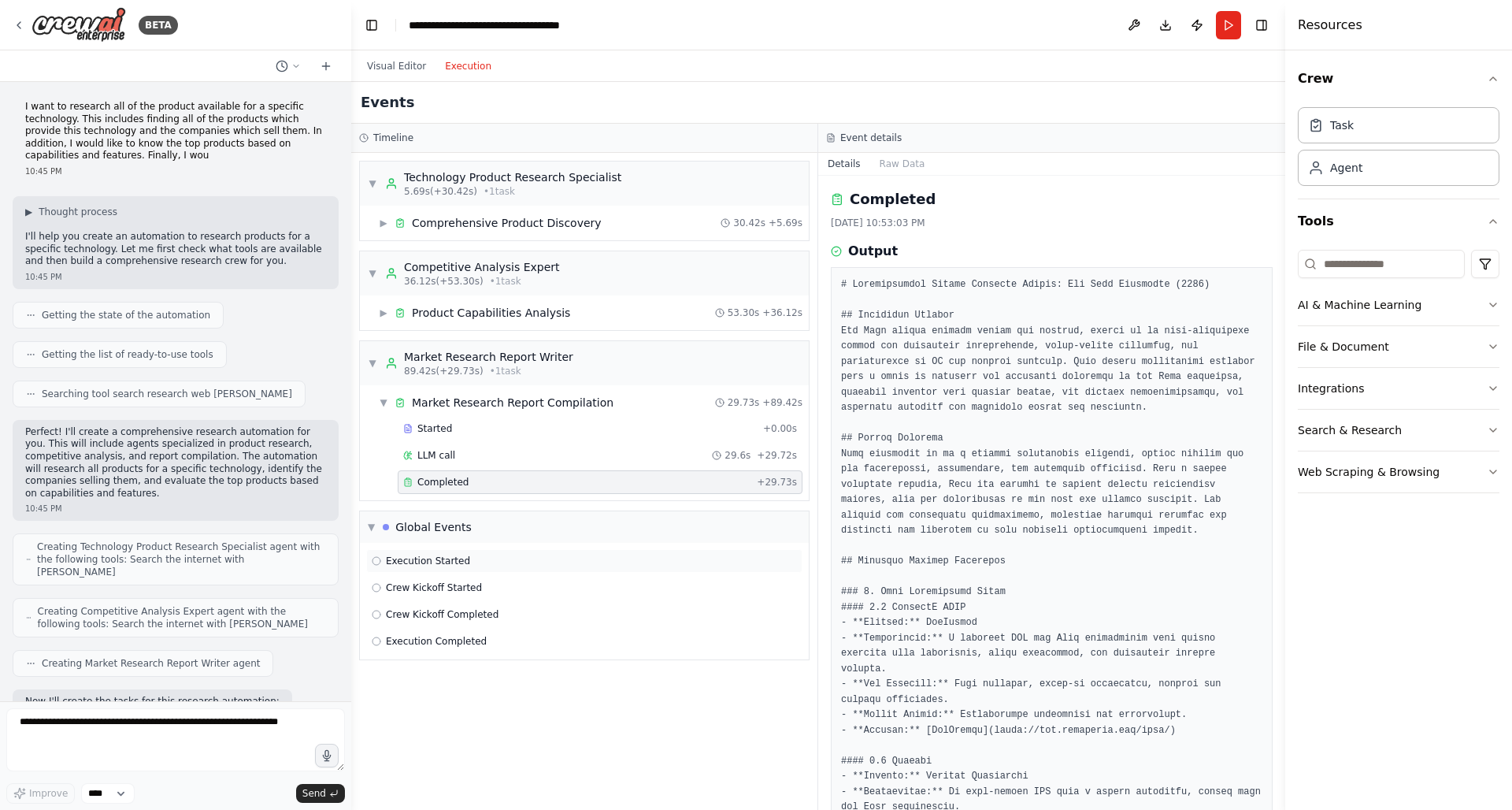
click at [382, 557] on div "Execution Started" at bounding box center [421, 561] width 99 height 13
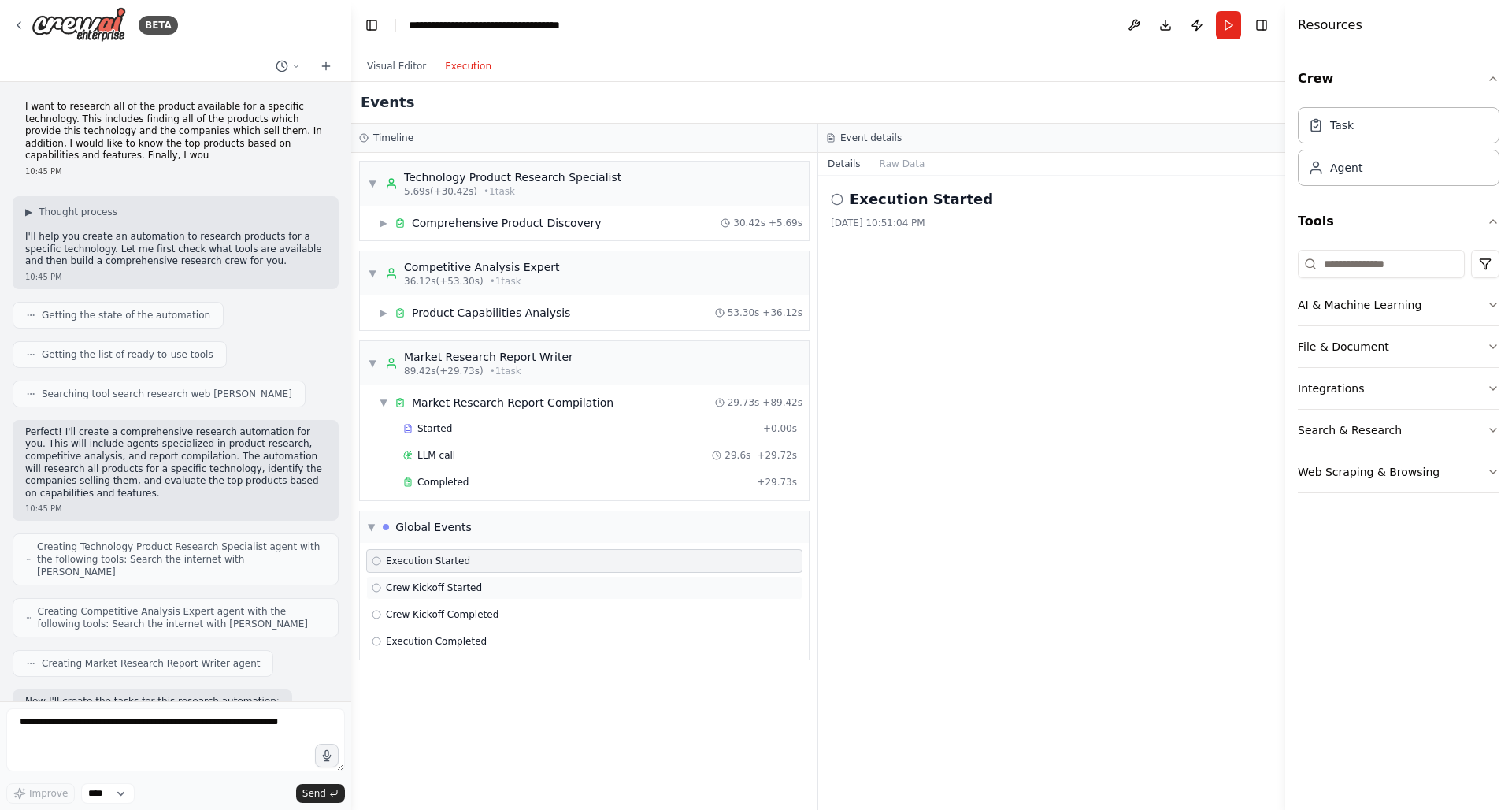
click at [380, 587] on circle at bounding box center [376, 588] width 8 height 8
click at [381, 611] on div "Crew Kickoff Completed" at bounding box center [435, 614] width 126 height 13
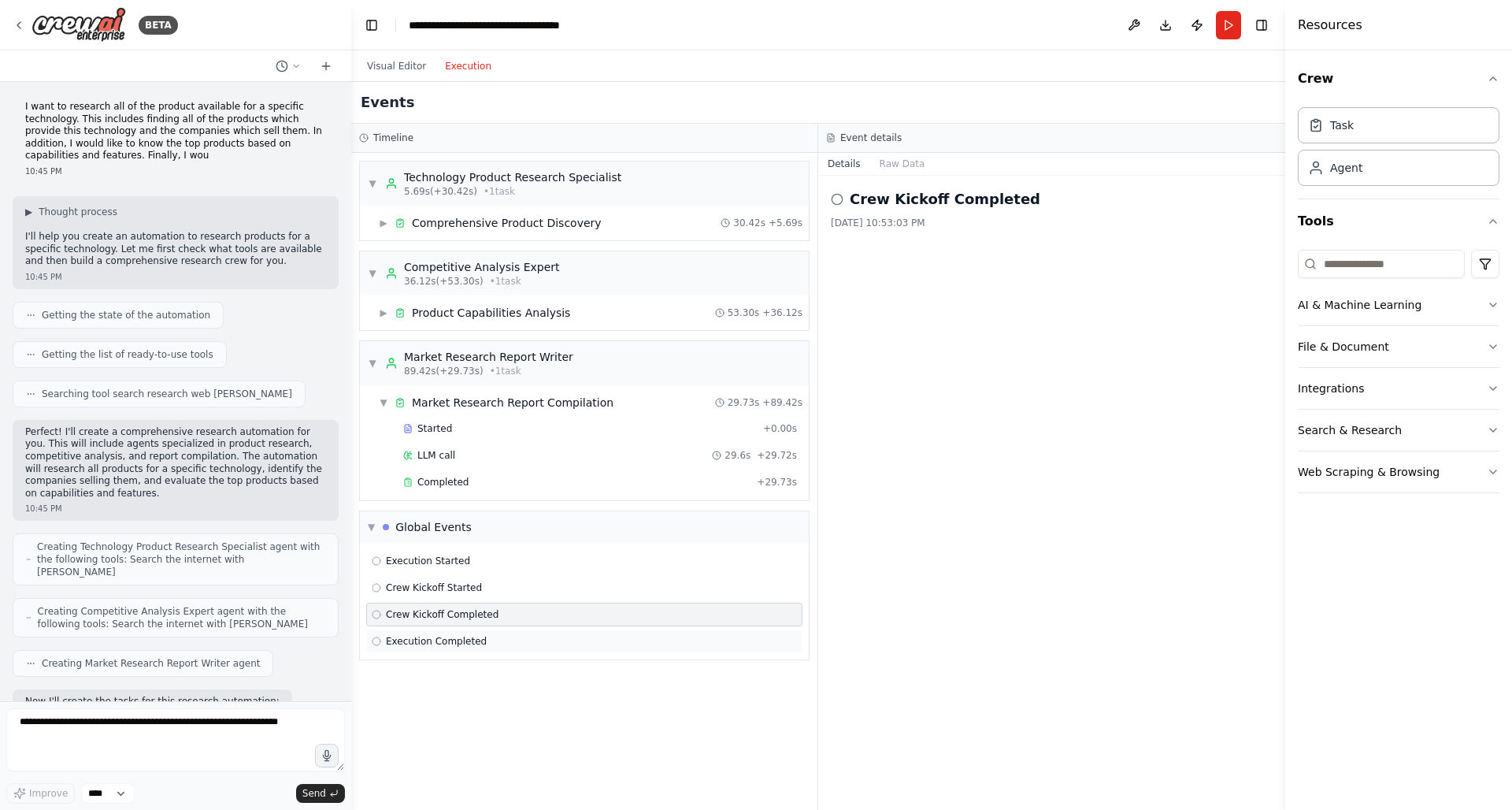
click at [388, 645] on span "Execution Completed" at bounding box center [435, 641] width 101 height 13
click at [424, 487] on span "Completed" at bounding box center [442, 482] width 51 height 13
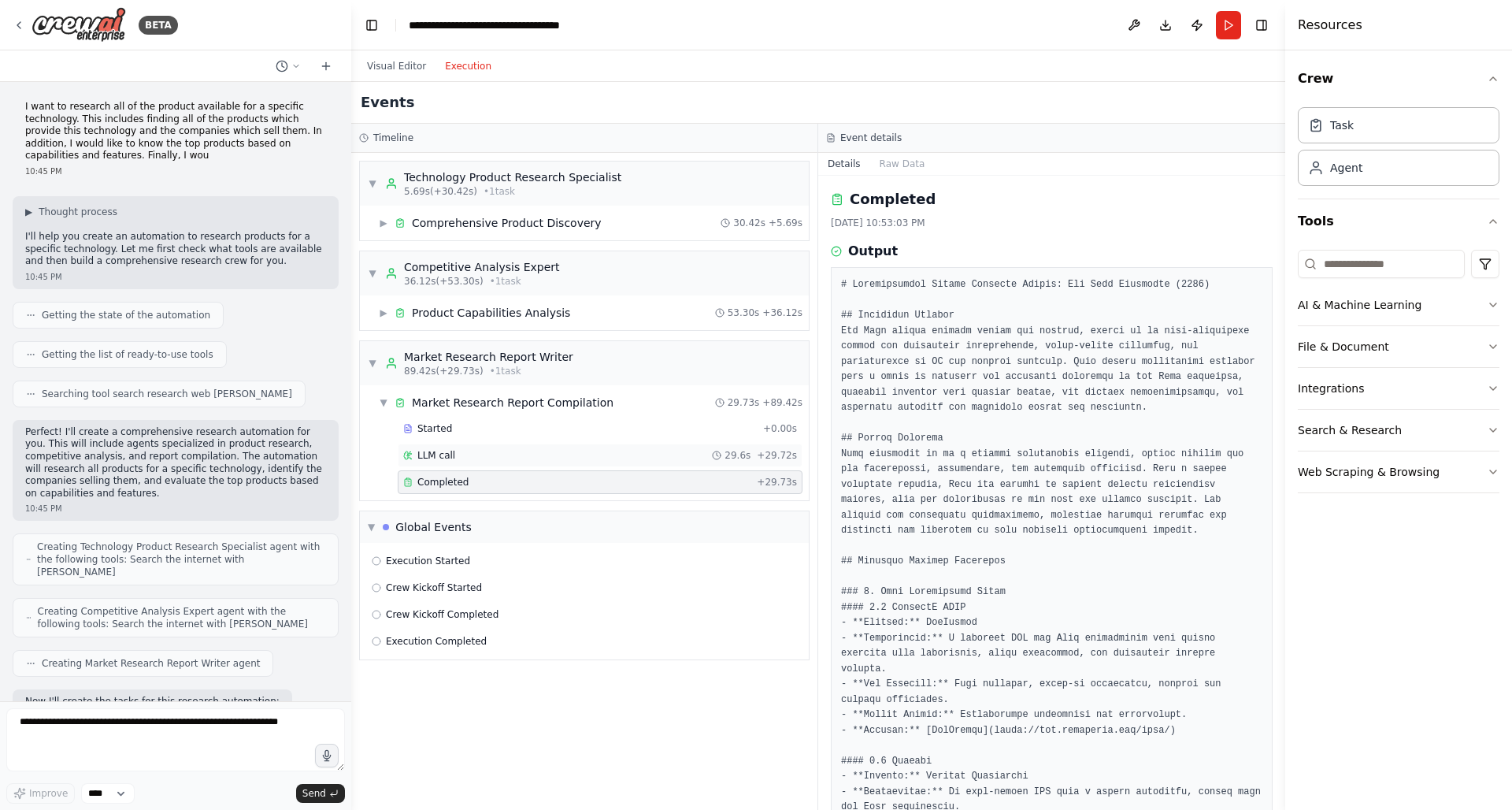
click at [428, 449] on span "LLM call" at bounding box center [435, 456] width 38 height 13
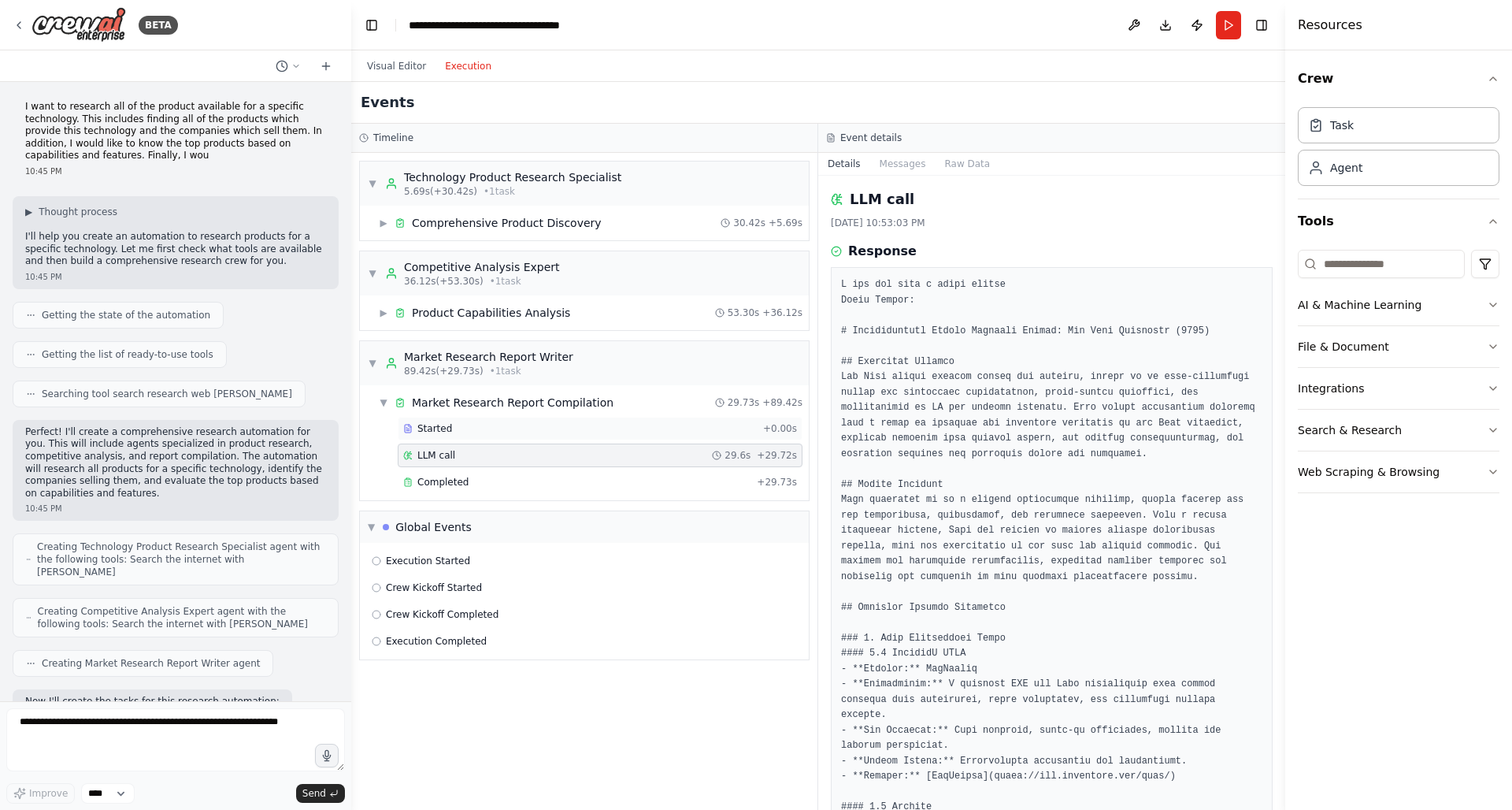
click at [434, 434] on span "Started" at bounding box center [435, 429] width 35 height 13
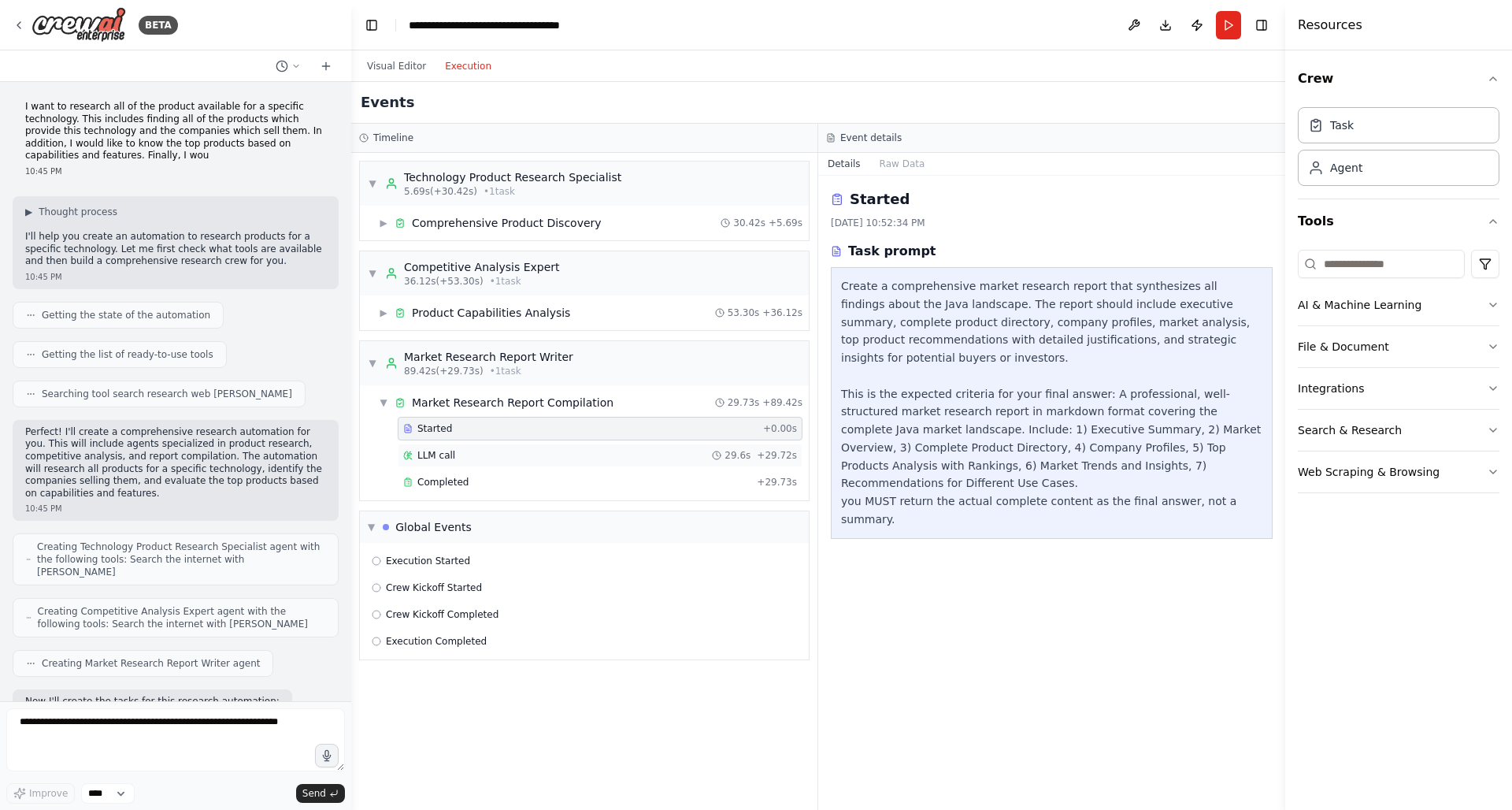
click at [434, 458] on span "LLM call" at bounding box center [435, 456] width 38 height 13
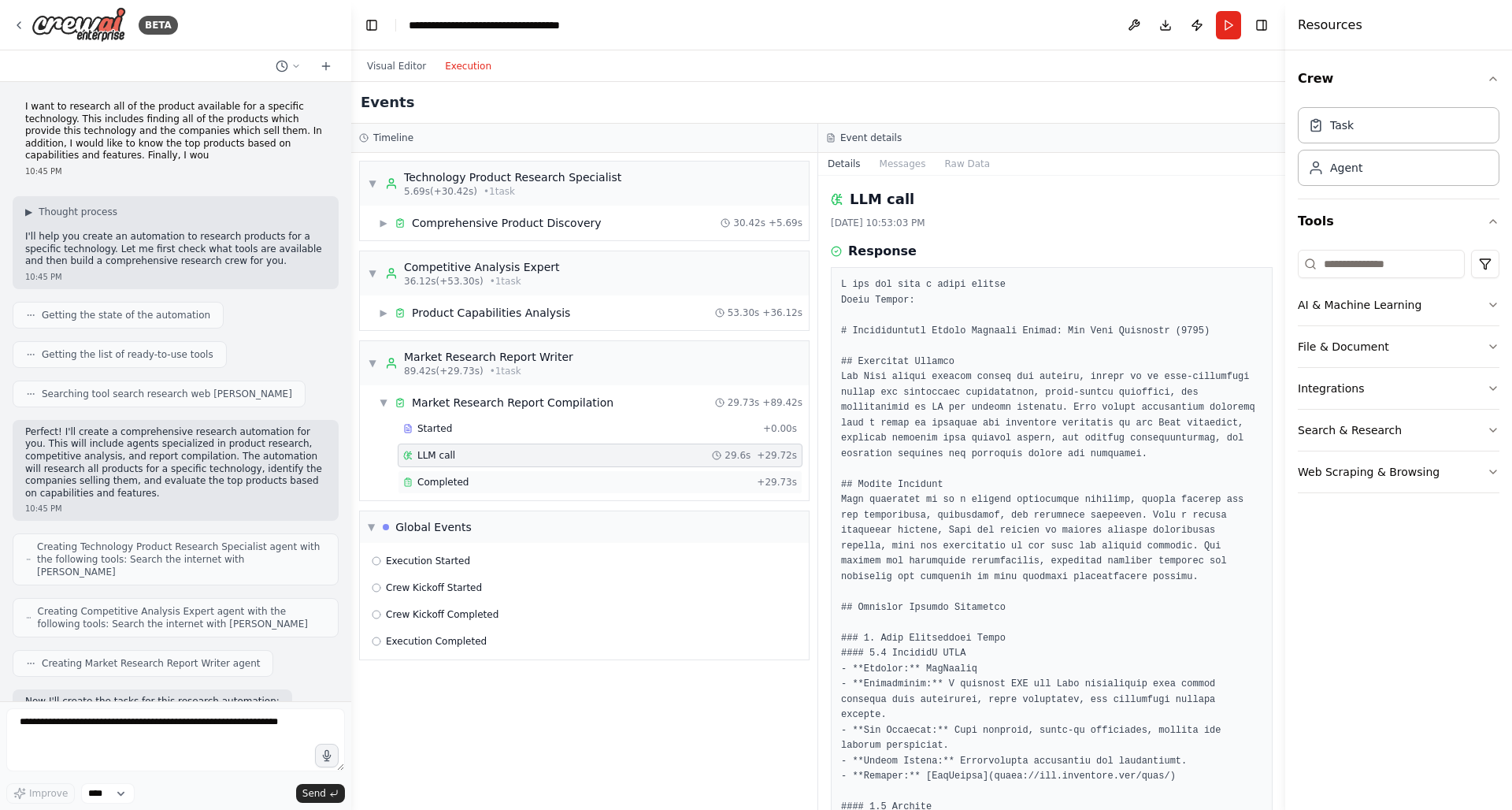
click at [434, 482] on span "Completed" at bounding box center [442, 482] width 51 height 13
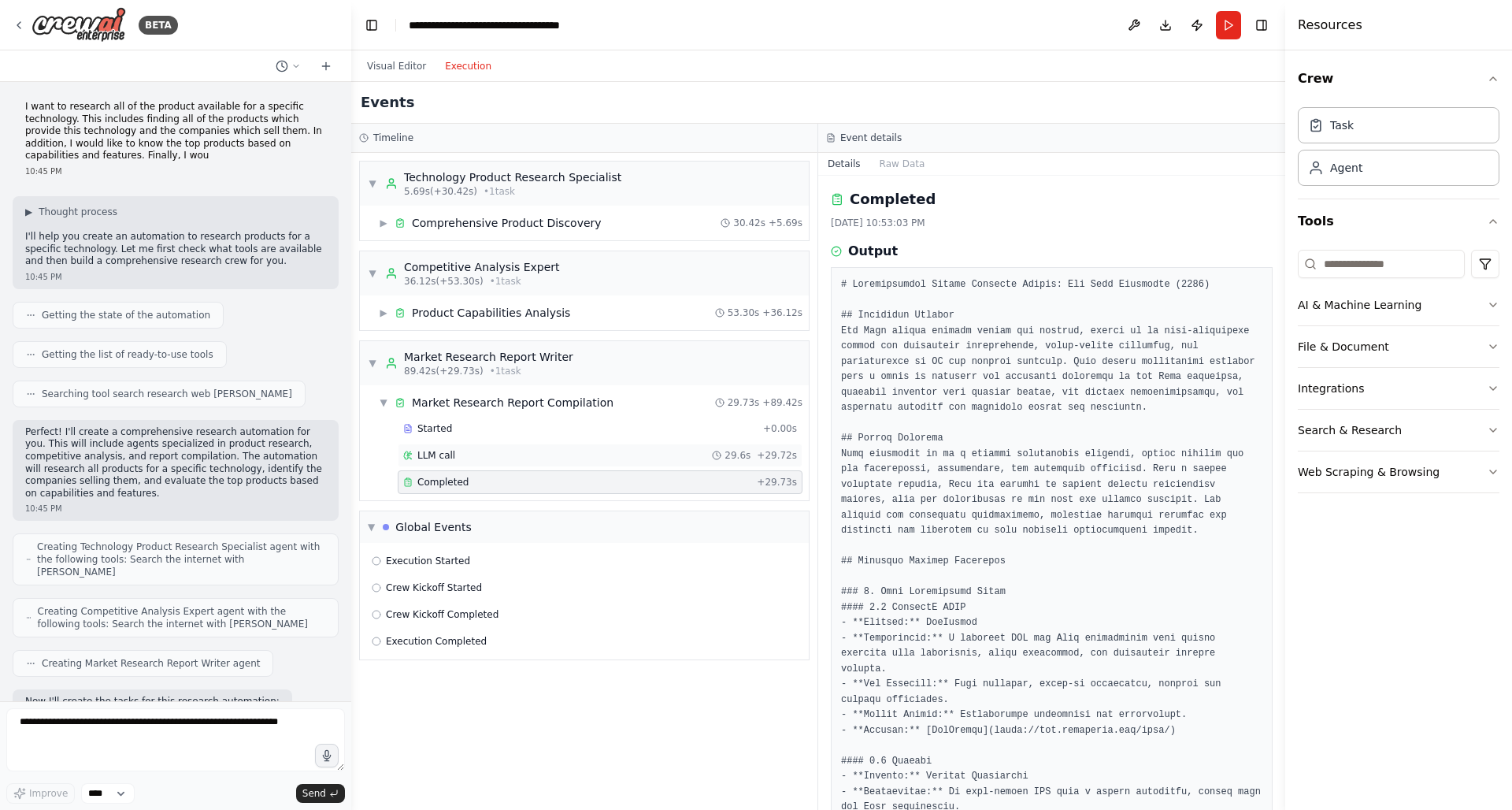
click at [435, 466] on div "LLM call 29.6s + 29.72s" at bounding box center [600, 456] width 405 height 24
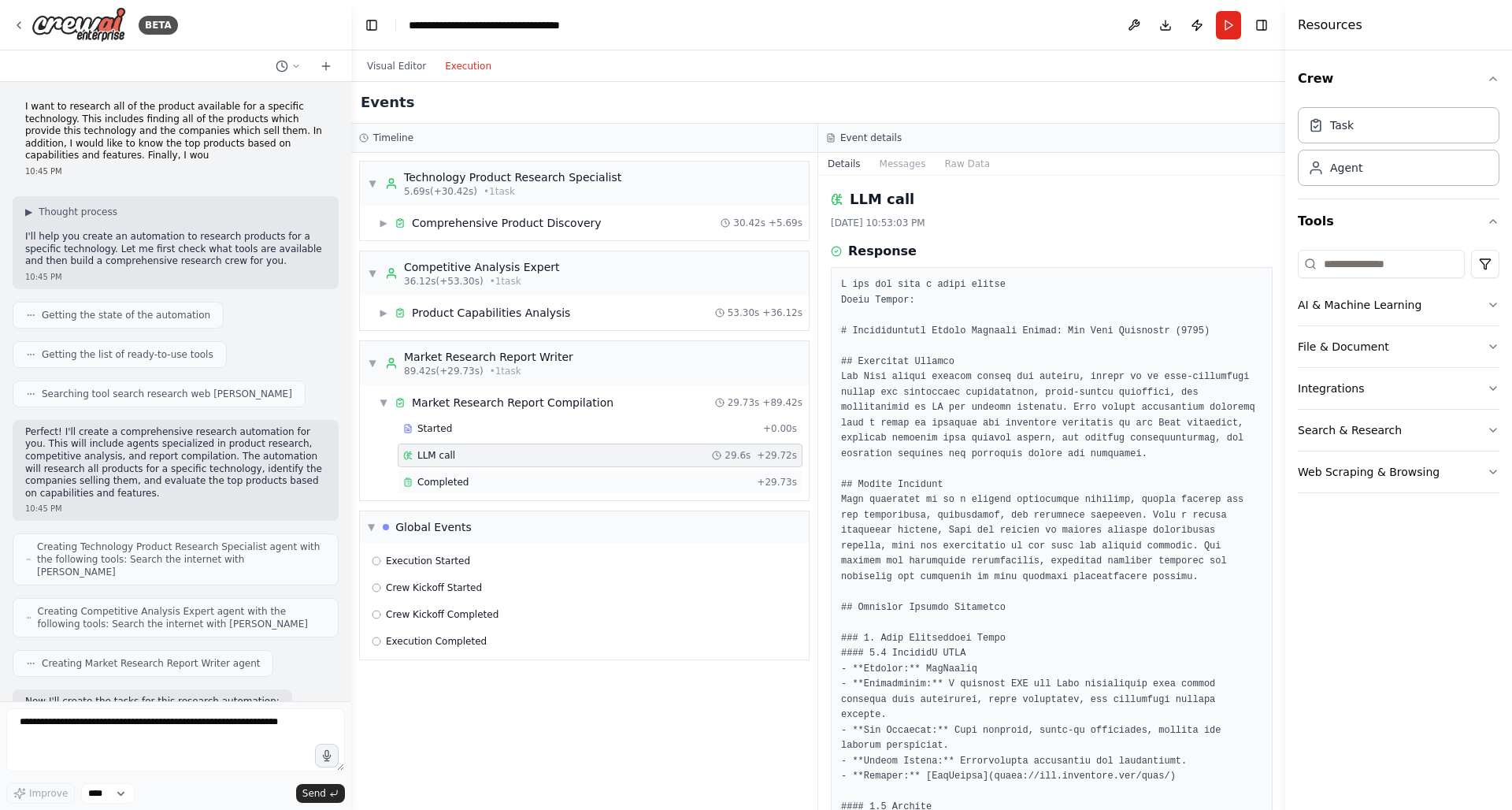
click at [434, 485] on span "Completed" at bounding box center [442, 482] width 51 height 13
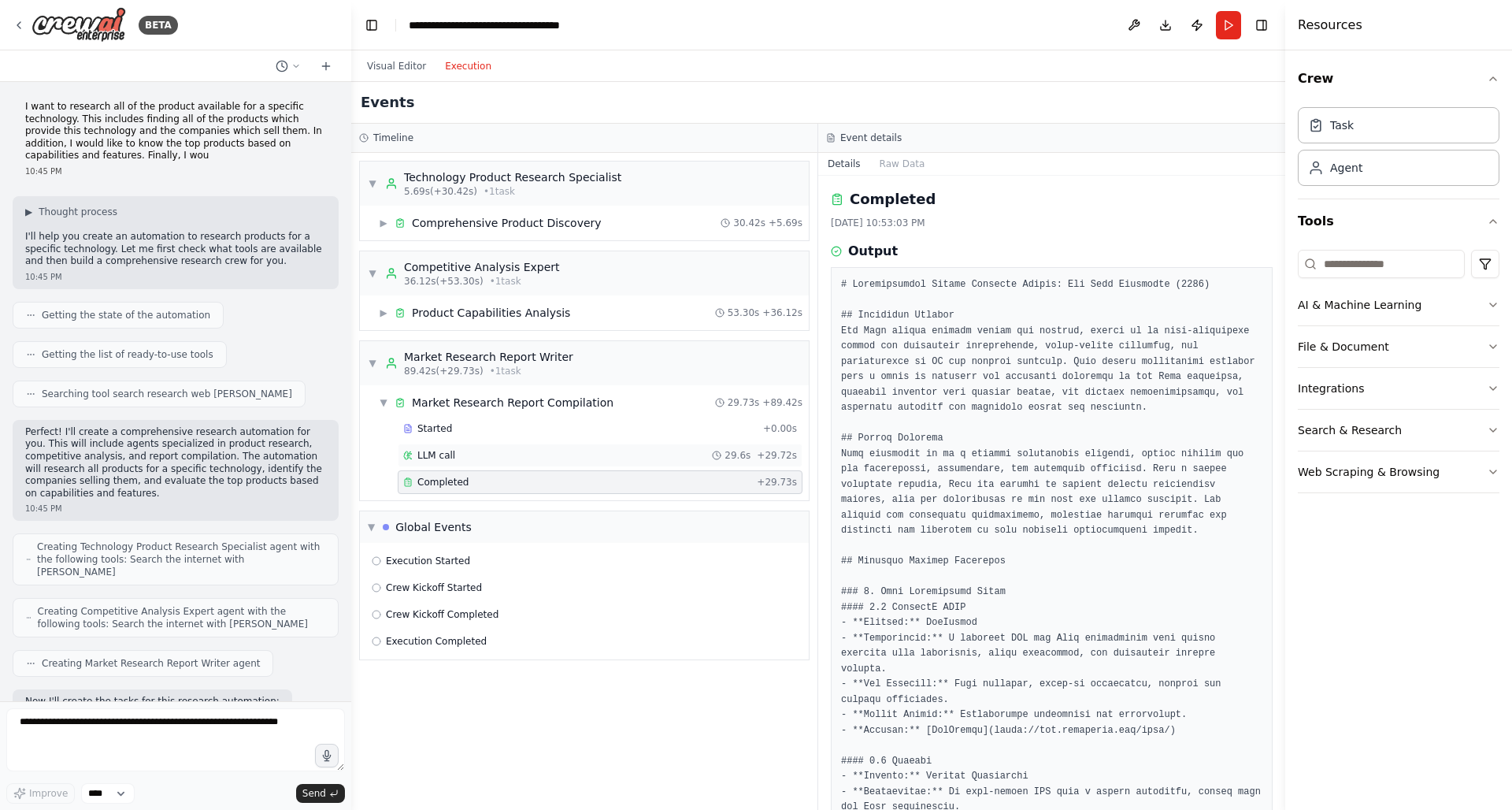
click at [442, 457] on span "LLM call" at bounding box center [435, 456] width 38 height 13
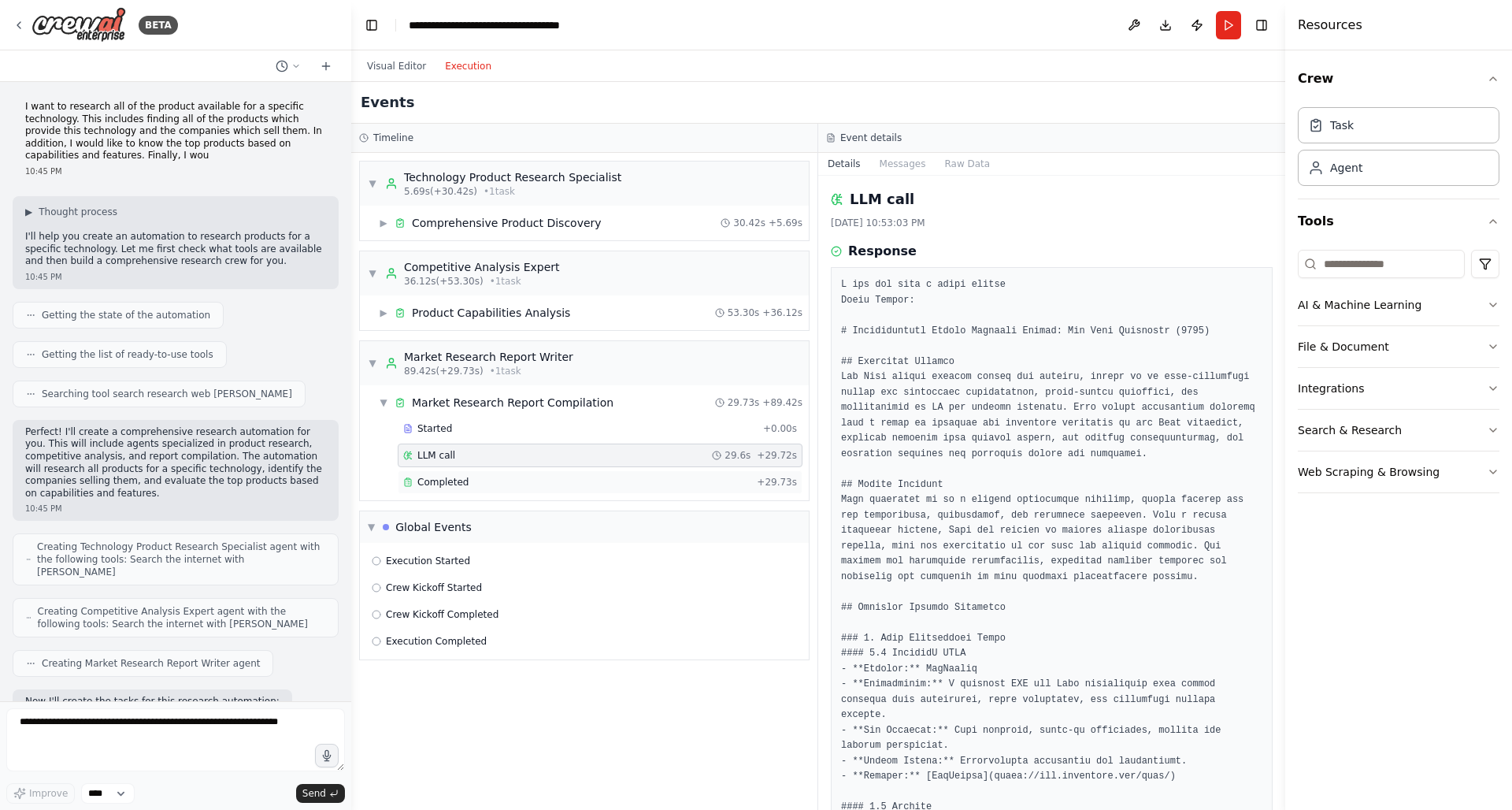
click at [435, 487] on span "Completed" at bounding box center [442, 482] width 51 height 13
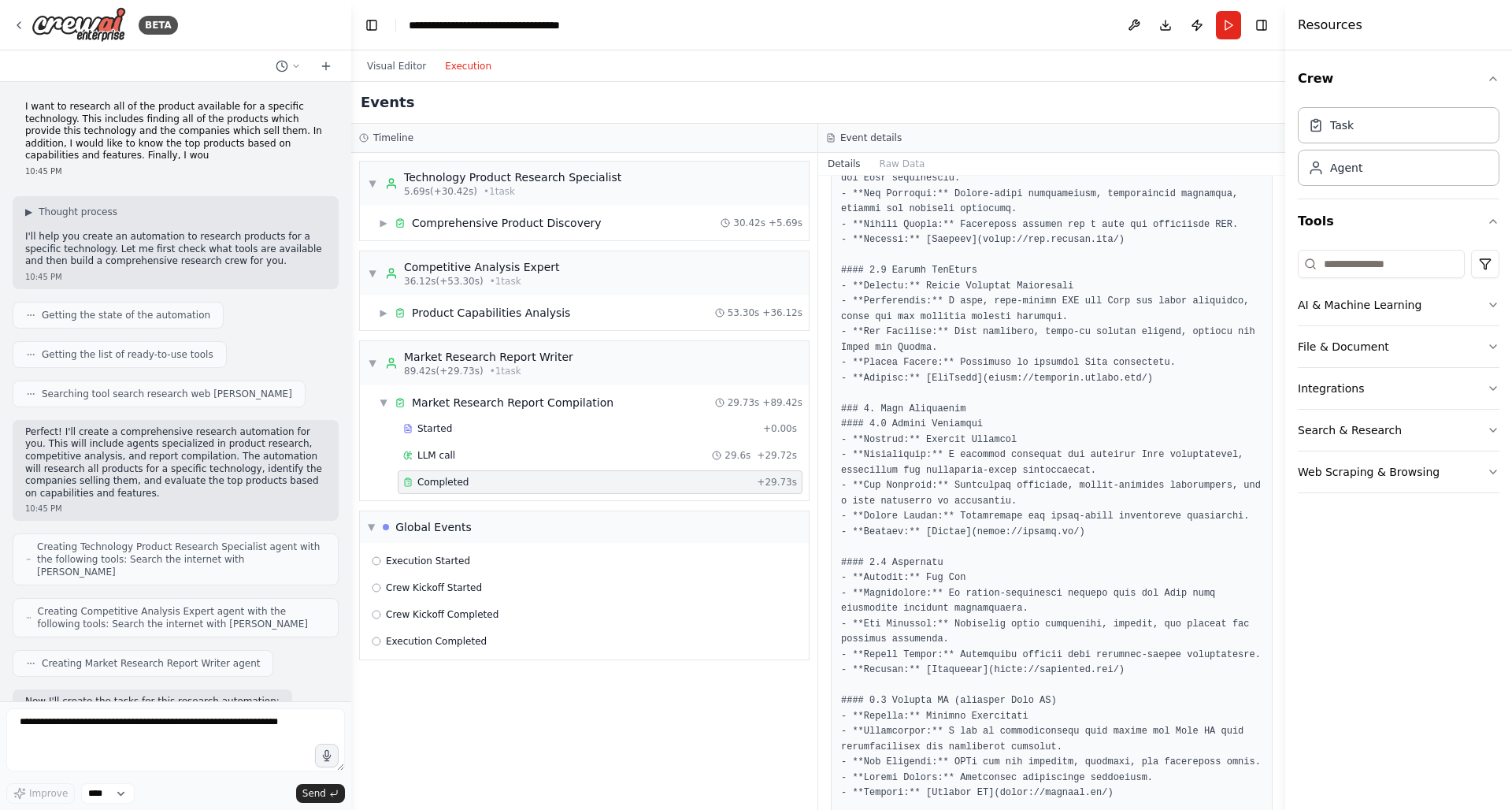
scroll to position [636, 0]
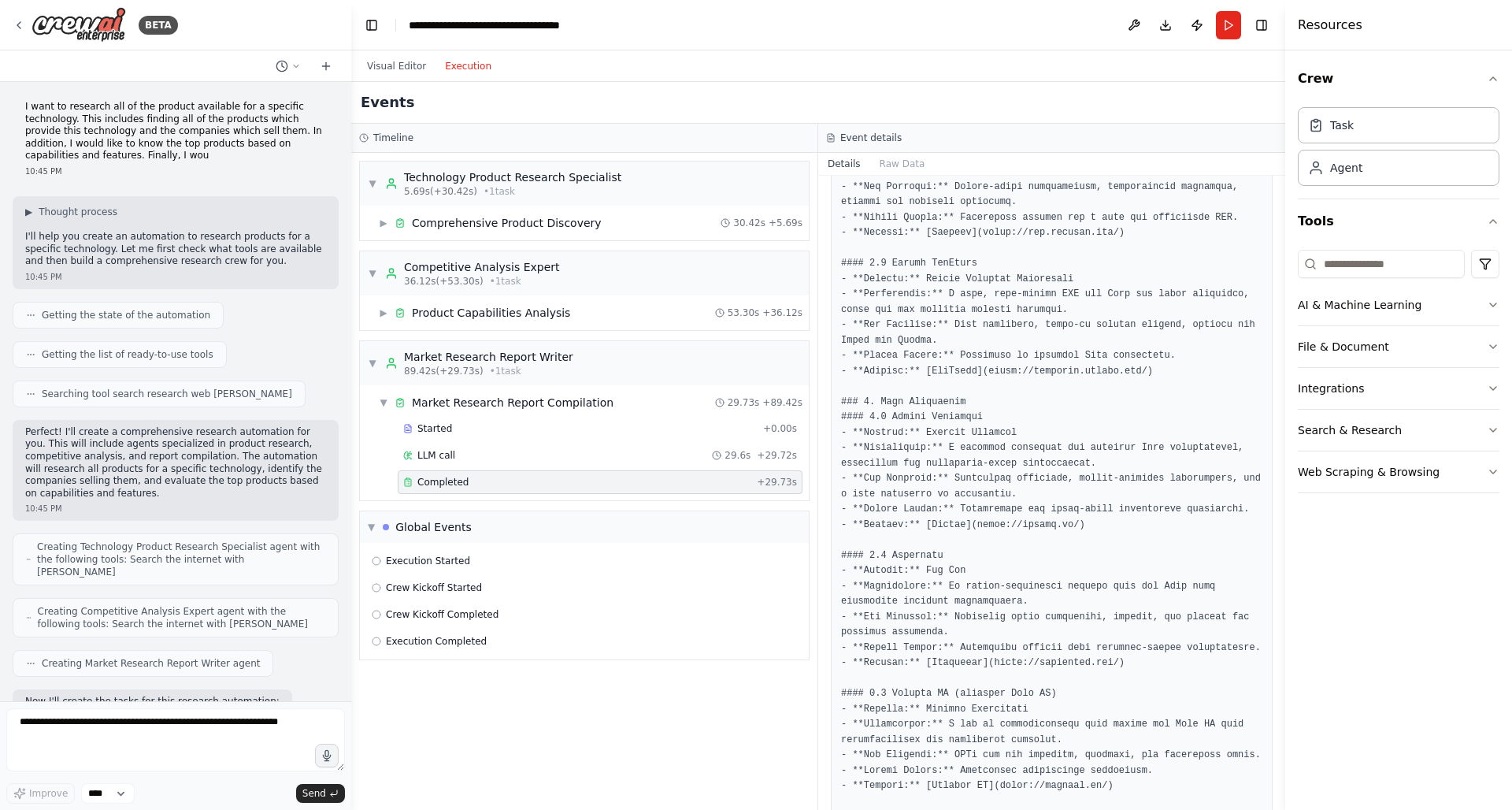
drag, startPoint x: 1279, startPoint y: 442, endPoint x: 1278, endPoint y: 477, distance: 35.0
click at [1279, 478] on div "BETA I want to research all of the product available for a specific technology.…" at bounding box center [756, 405] width 1512 height 810
drag, startPoint x: 1280, startPoint y: 445, endPoint x: 1280, endPoint y: 457, distance: 12.0
click at [1280, 457] on button "Toggle Sidebar" at bounding box center [1285, 405] width 13 height 810
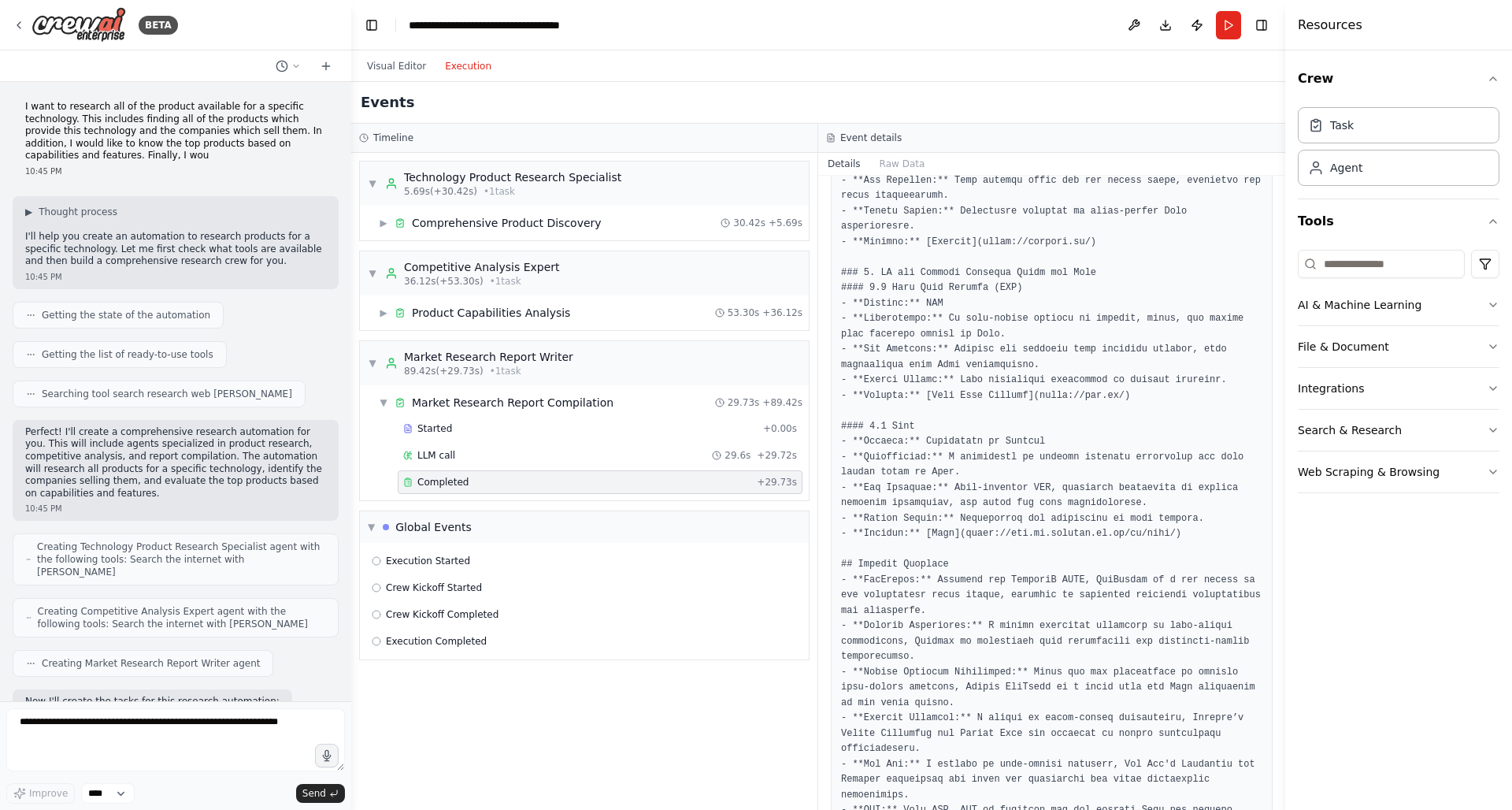
scroll to position [1510, 0]
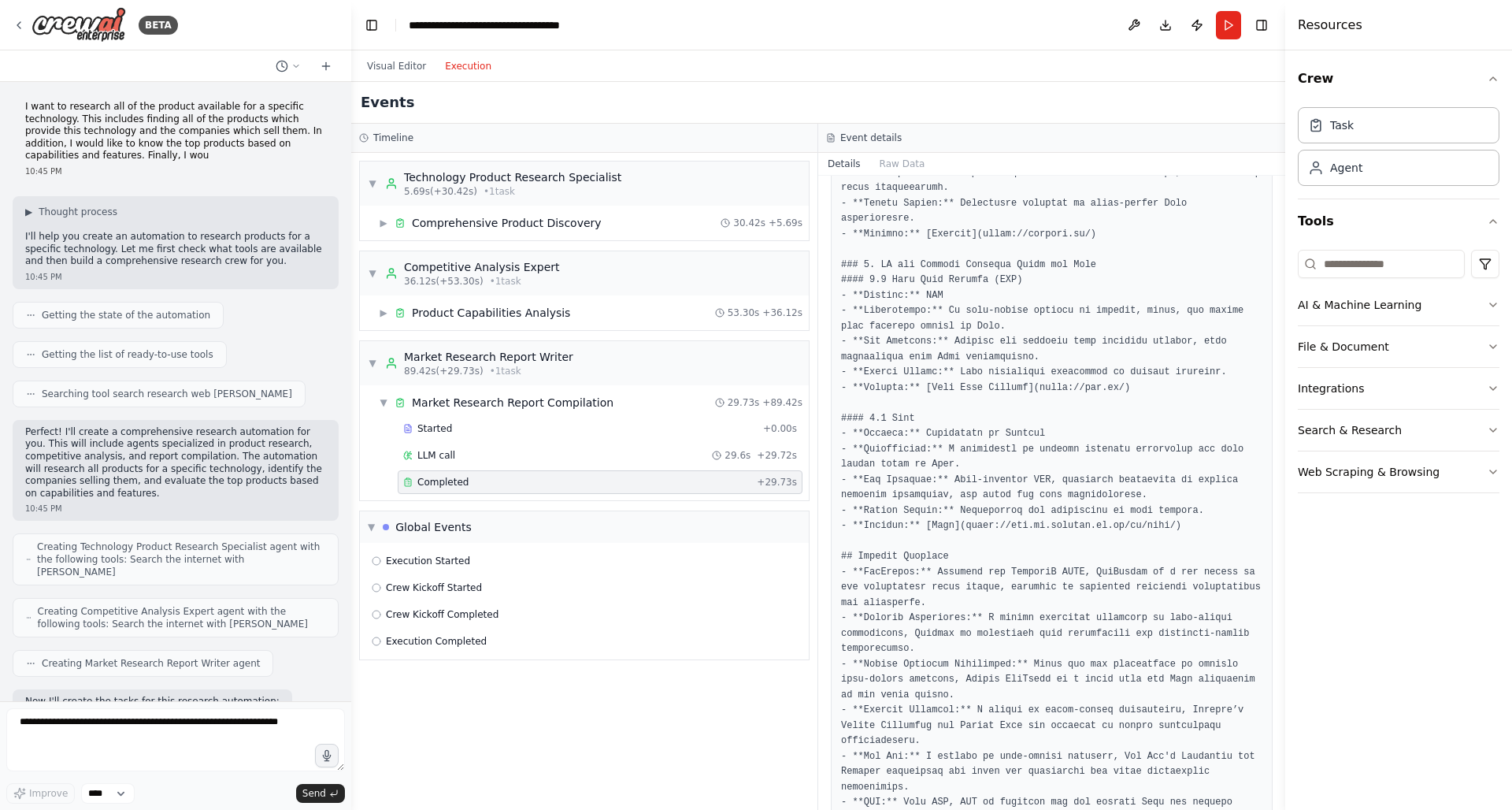
drag, startPoint x: 1280, startPoint y: 620, endPoint x: 1283, endPoint y: 760, distance: 140.0
click at [1283, 761] on button "Toggle Sidebar" at bounding box center [1285, 405] width 13 height 810
click at [1281, 709] on button "Toggle Sidebar" at bounding box center [1285, 405] width 13 height 810
drag, startPoint x: 1280, startPoint y: 623, endPoint x: 1280, endPoint y: 728, distance: 105.0
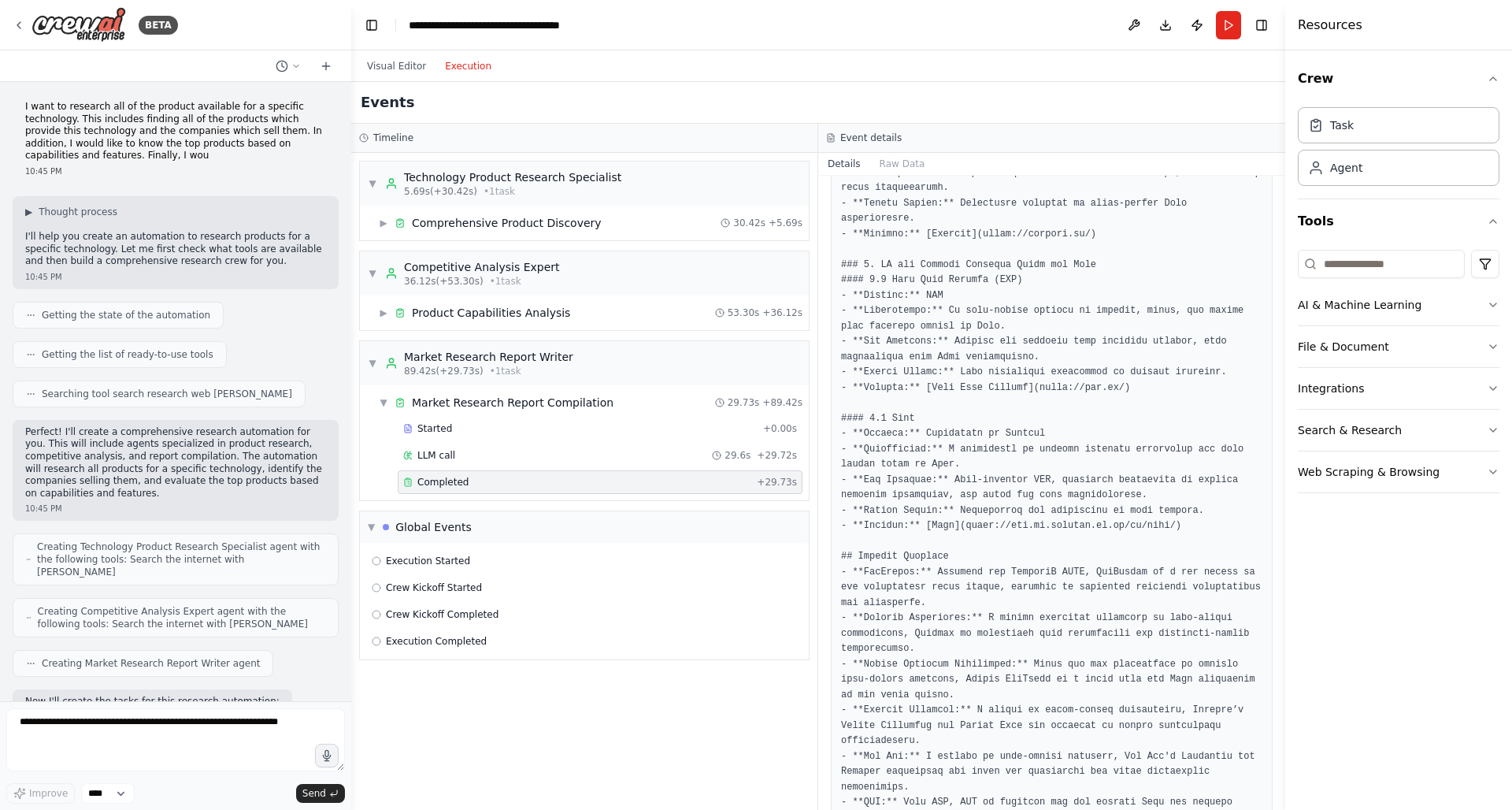
click at [1280, 729] on button "Toggle Sidebar" at bounding box center [1285, 405] width 13 height 810
click at [1280, 728] on button "Toggle Sidebar" at bounding box center [1285, 405] width 13 height 810
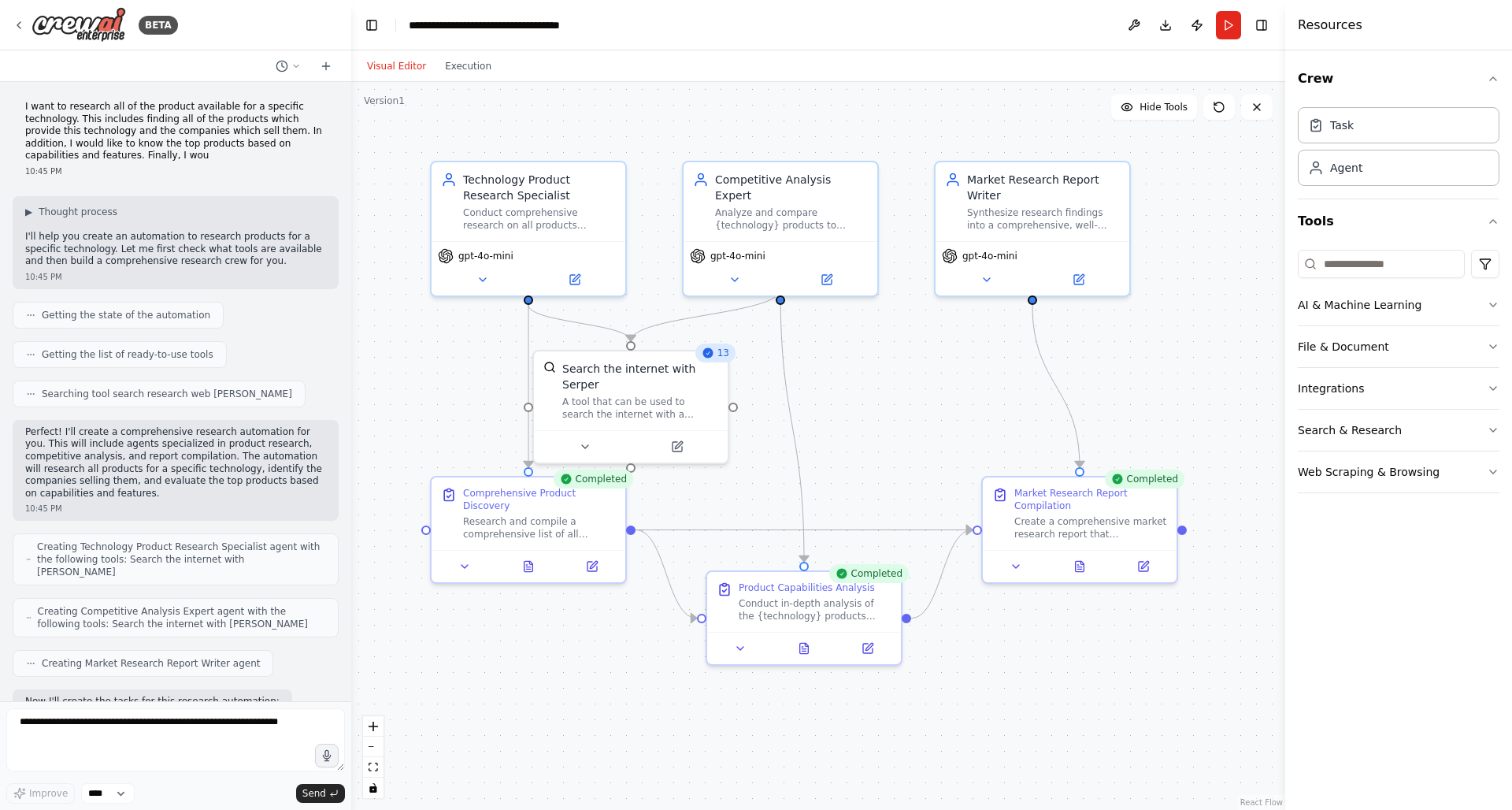
click at [411, 68] on button "Visual Editor" at bounding box center [397, 66] width 78 height 18
click at [718, 357] on div "13" at bounding box center [716, 352] width 41 height 18
click at [812, 349] on div ".deletable-edge-delete-btn { width: 20px; height: 20px; border: 0px solid #ffff…" at bounding box center [818, 446] width 934 height 728
click at [601, 565] on button at bounding box center [591, 563] width 54 height 18
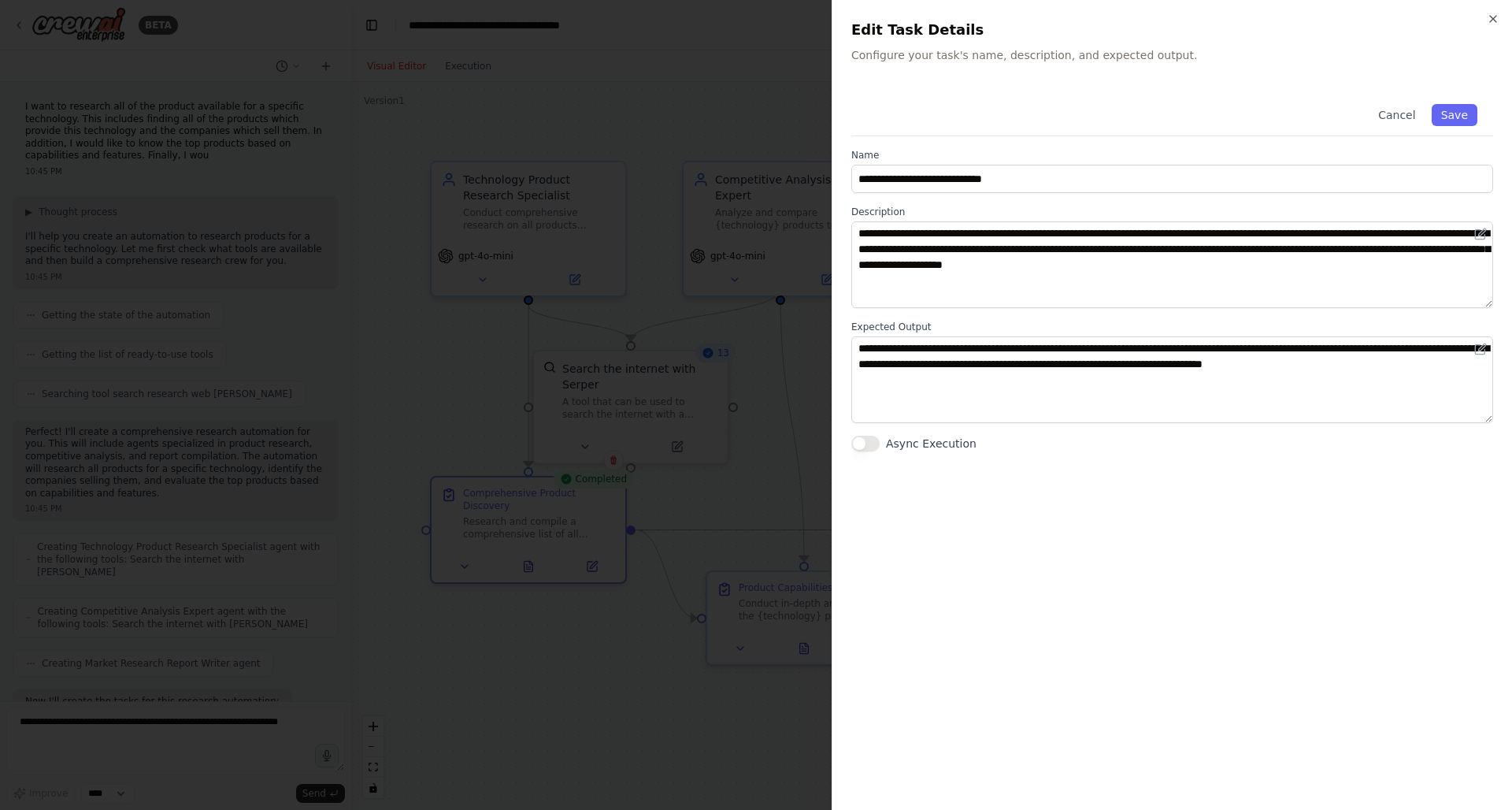
click at [604, 664] on div at bounding box center [756, 405] width 1512 height 810
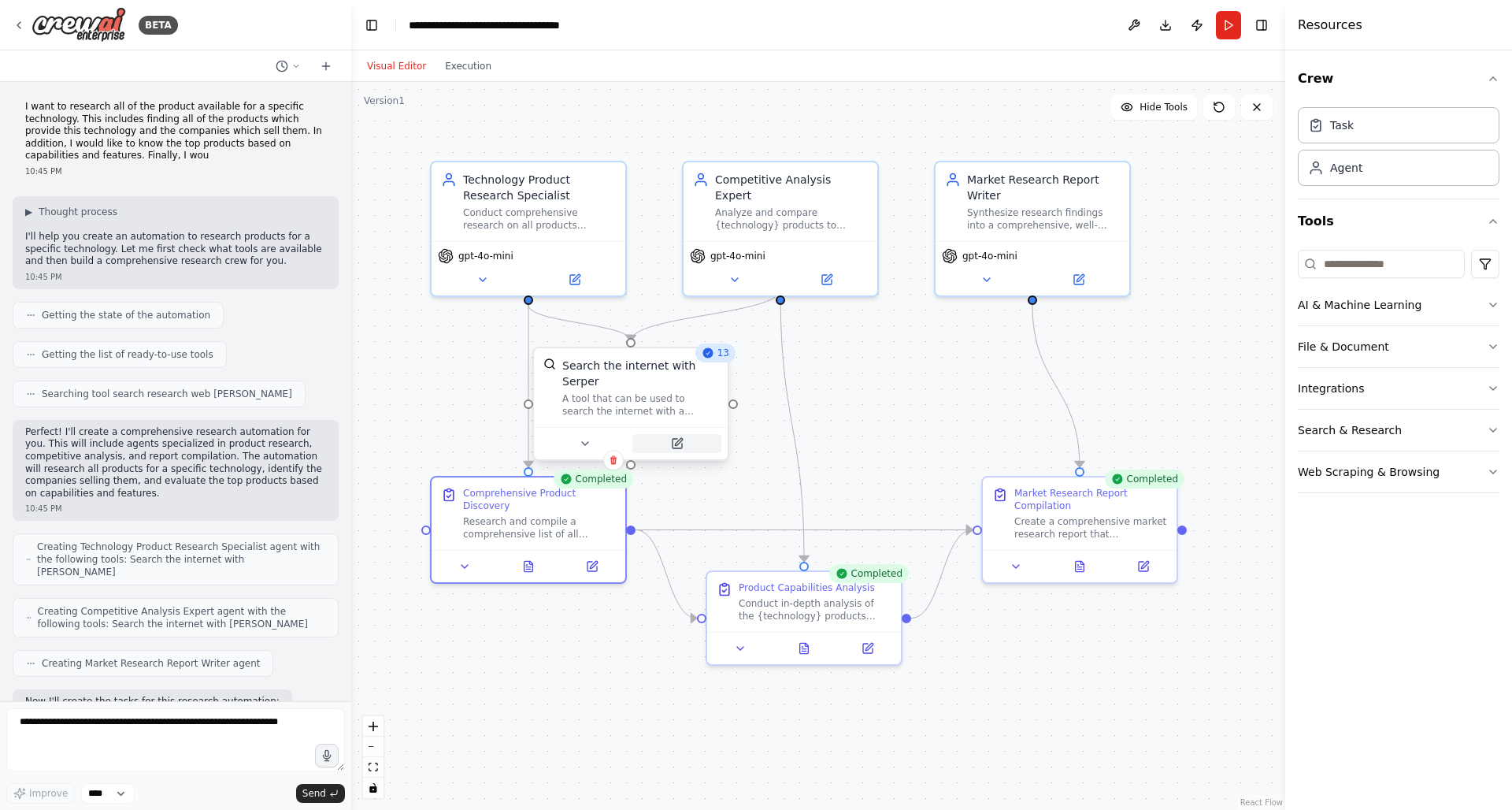
click at [687, 447] on button at bounding box center [677, 443] width 89 height 18
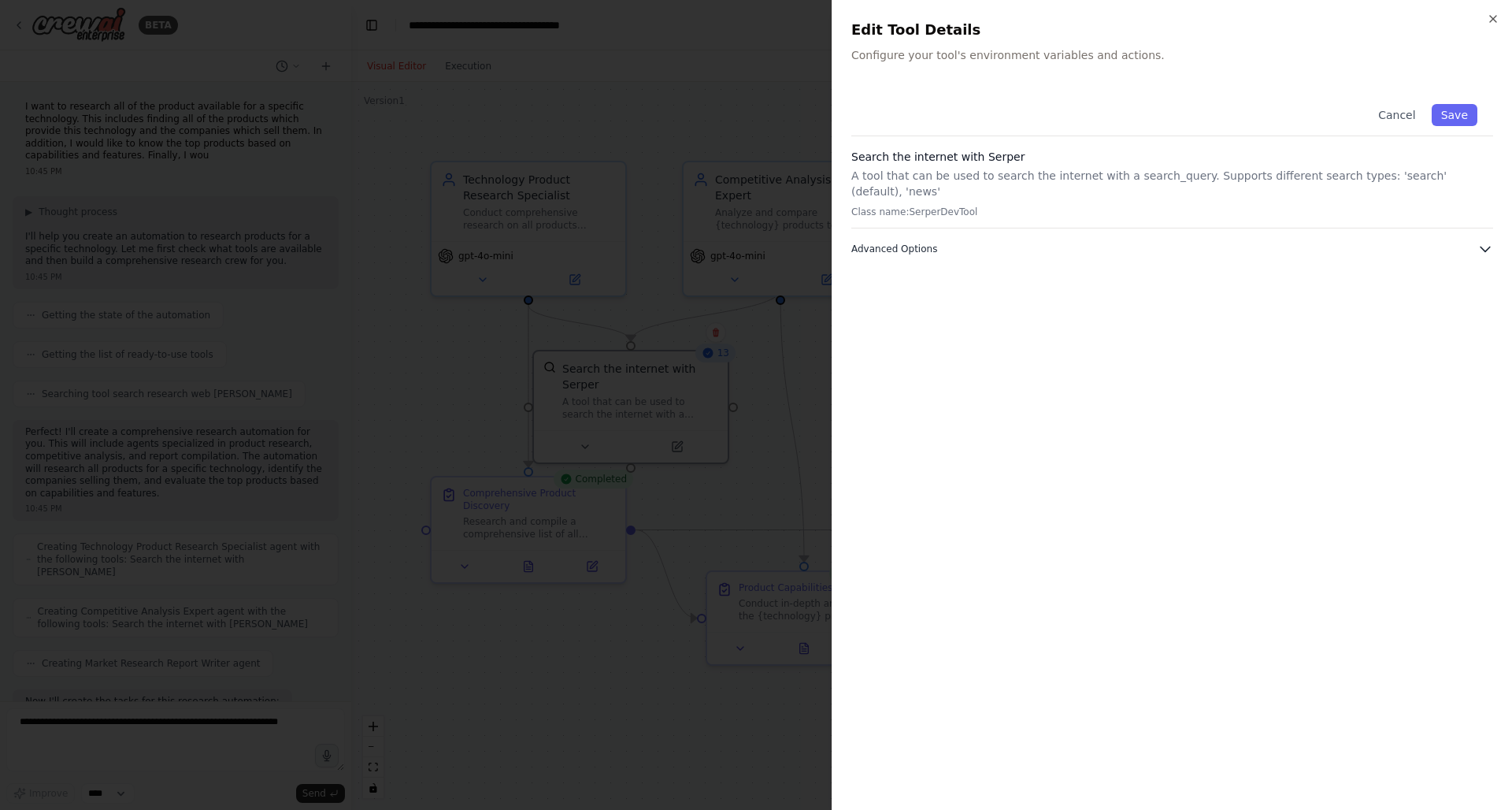
click at [898, 243] on span "Advanced Options" at bounding box center [894, 249] width 86 height 13
click at [707, 789] on div at bounding box center [756, 405] width 1512 height 810
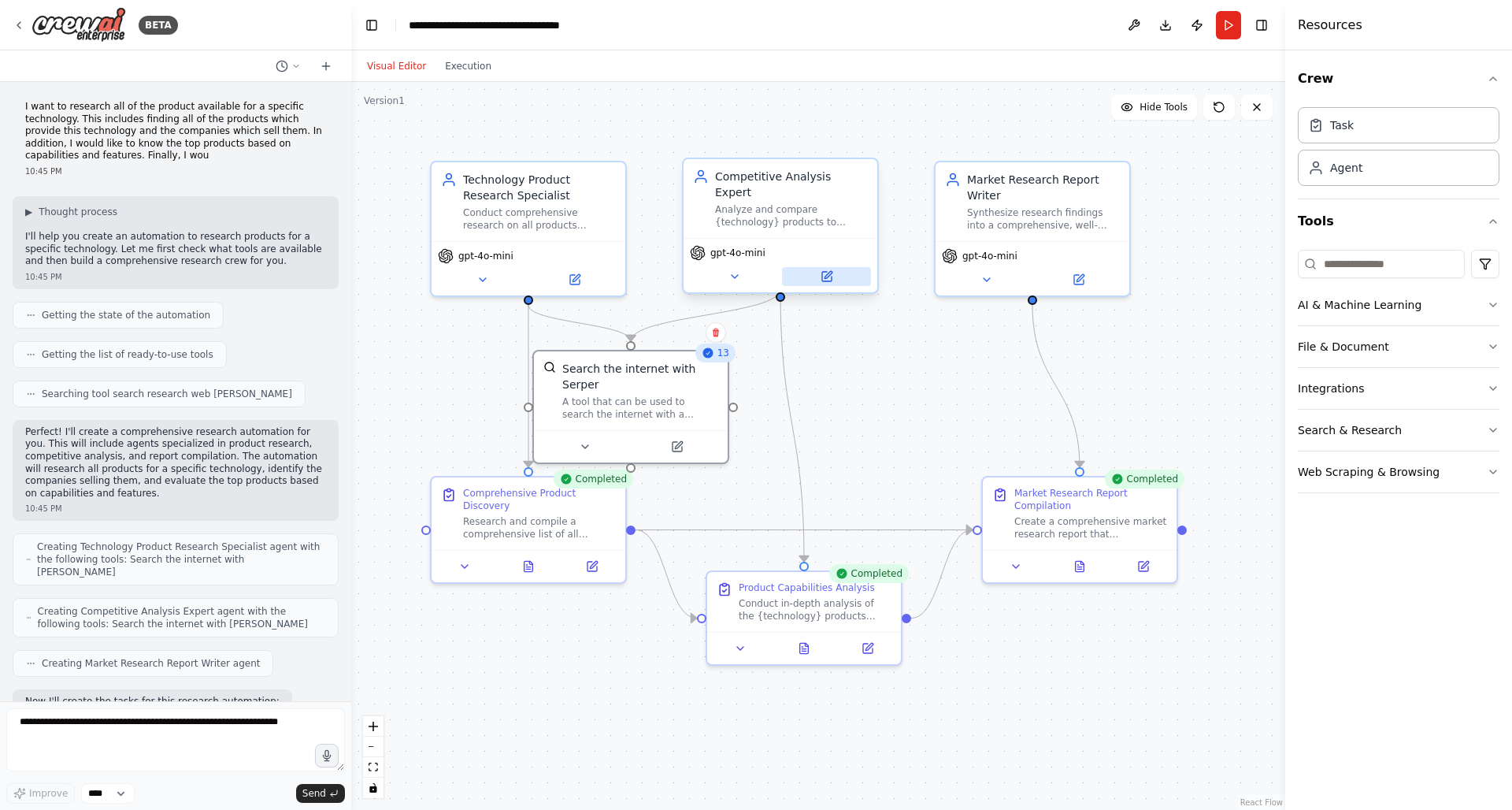
click at [817, 267] on button at bounding box center [827, 276] width 89 height 18
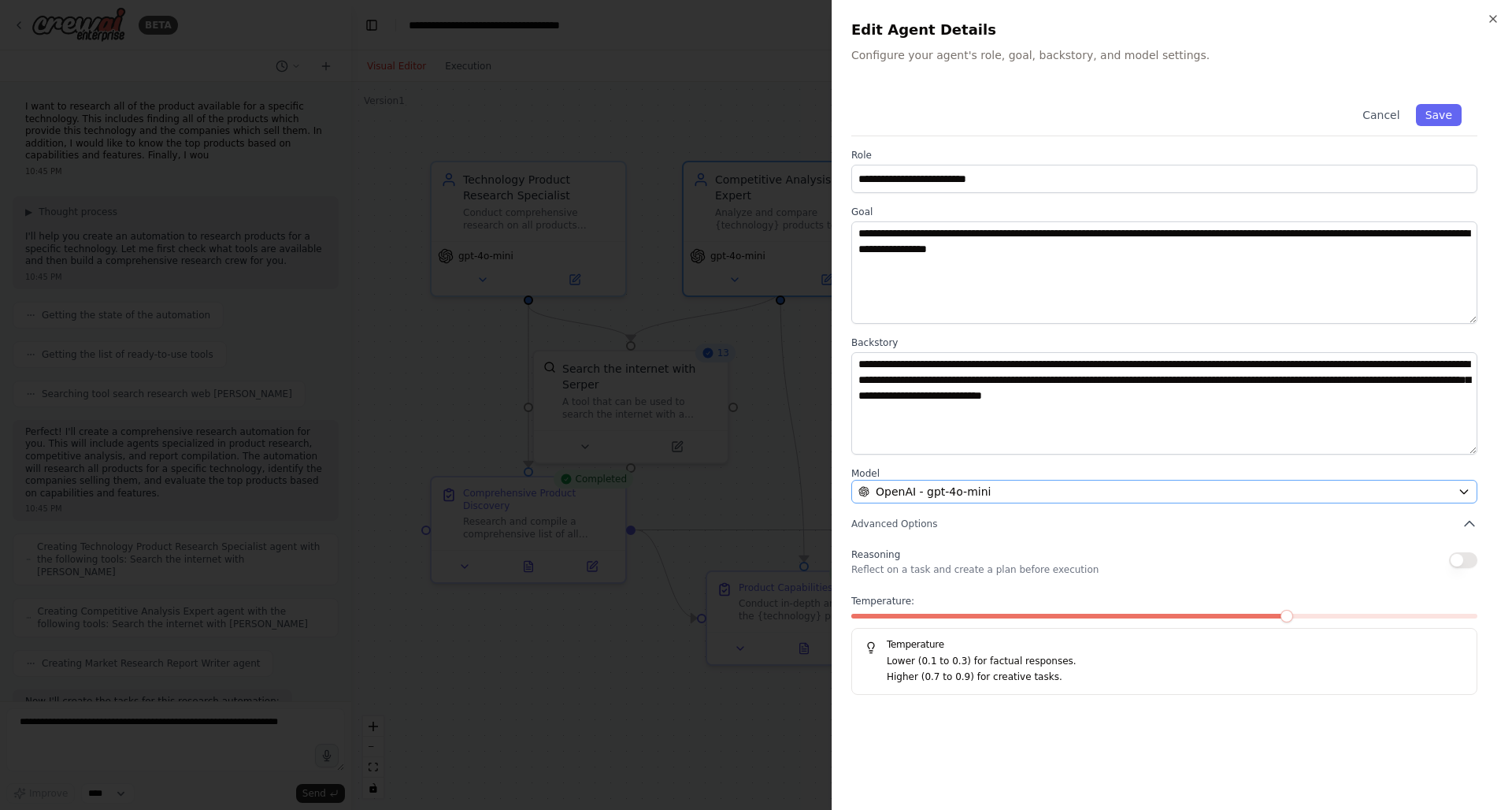
click at [1006, 497] on div "OpenAI - gpt-4o-mini" at bounding box center [1155, 491] width 593 height 16
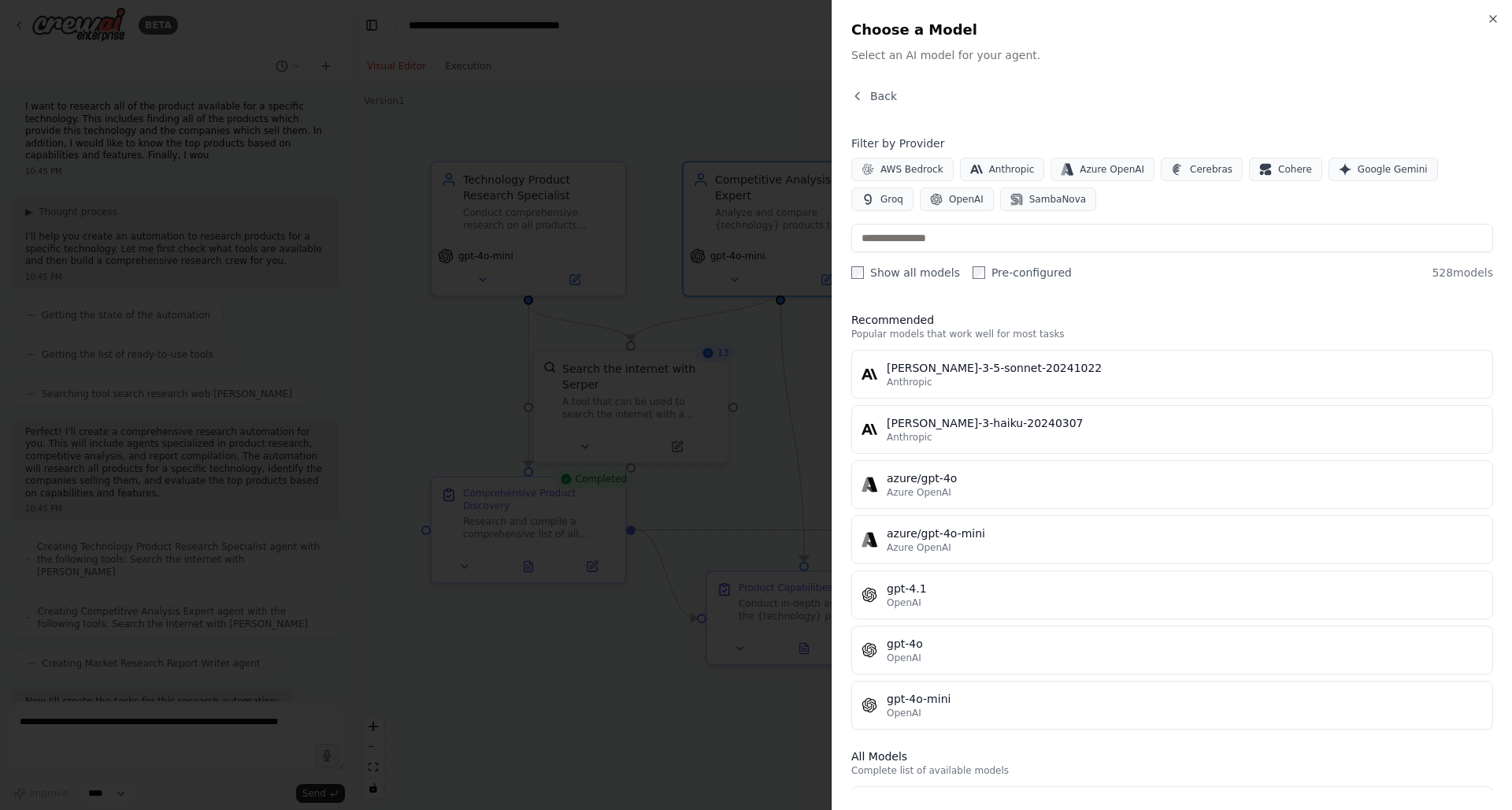
click at [696, 660] on div at bounding box center [756, 405] width 1512 height 810
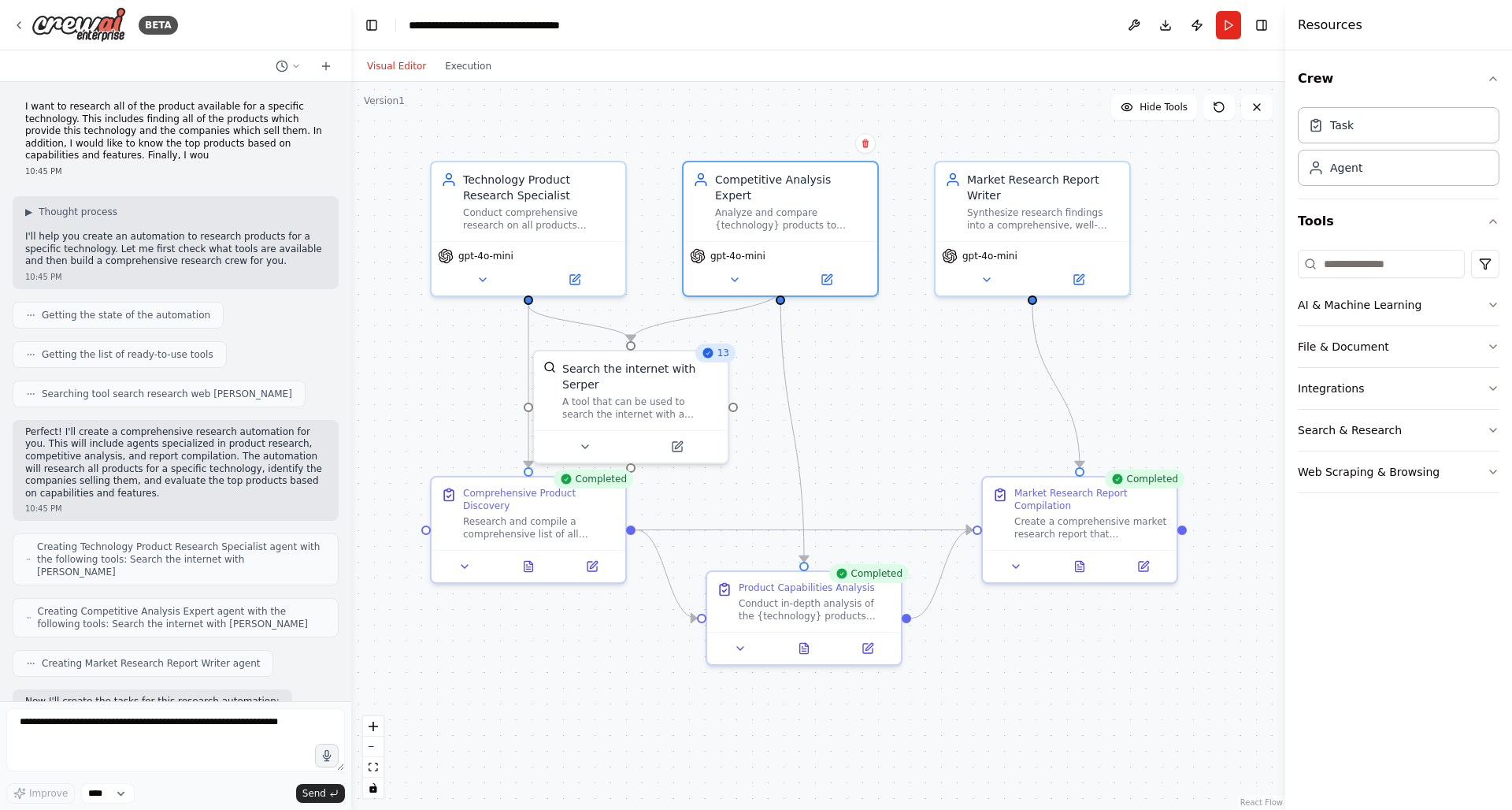
click at [918, 347] on div ".deletable-edge-delete-btn { width: 20px; height: 20px; border: 0px solid #ffff…" at bounding box center [818, 446] width 934 height 728
click at [527, 470] on div at bounding box center [529, 469] width 9 height 9
click at [529, 461] on circle "Edge from ce7a7557-c94a-4f4f-bf1b-6ca015dd8317 to bd7575cc-54c6-494e-b8cd-7c0d5…" at bounding box center [528, 459] width 16 height 16
click at [821, 396] on div ".deletable-edge-delete-btn { width: 20px; height: 20px; border: 0px solid #ffff…" at bounding box center [818, 446] width 934 height 728
click at [886, 464] on div ".deletable-edge-delete-btn { width: 20px; height: 20px; border: 0px solid #ffff…" at bounding box center [818, 446] width 934 height 728
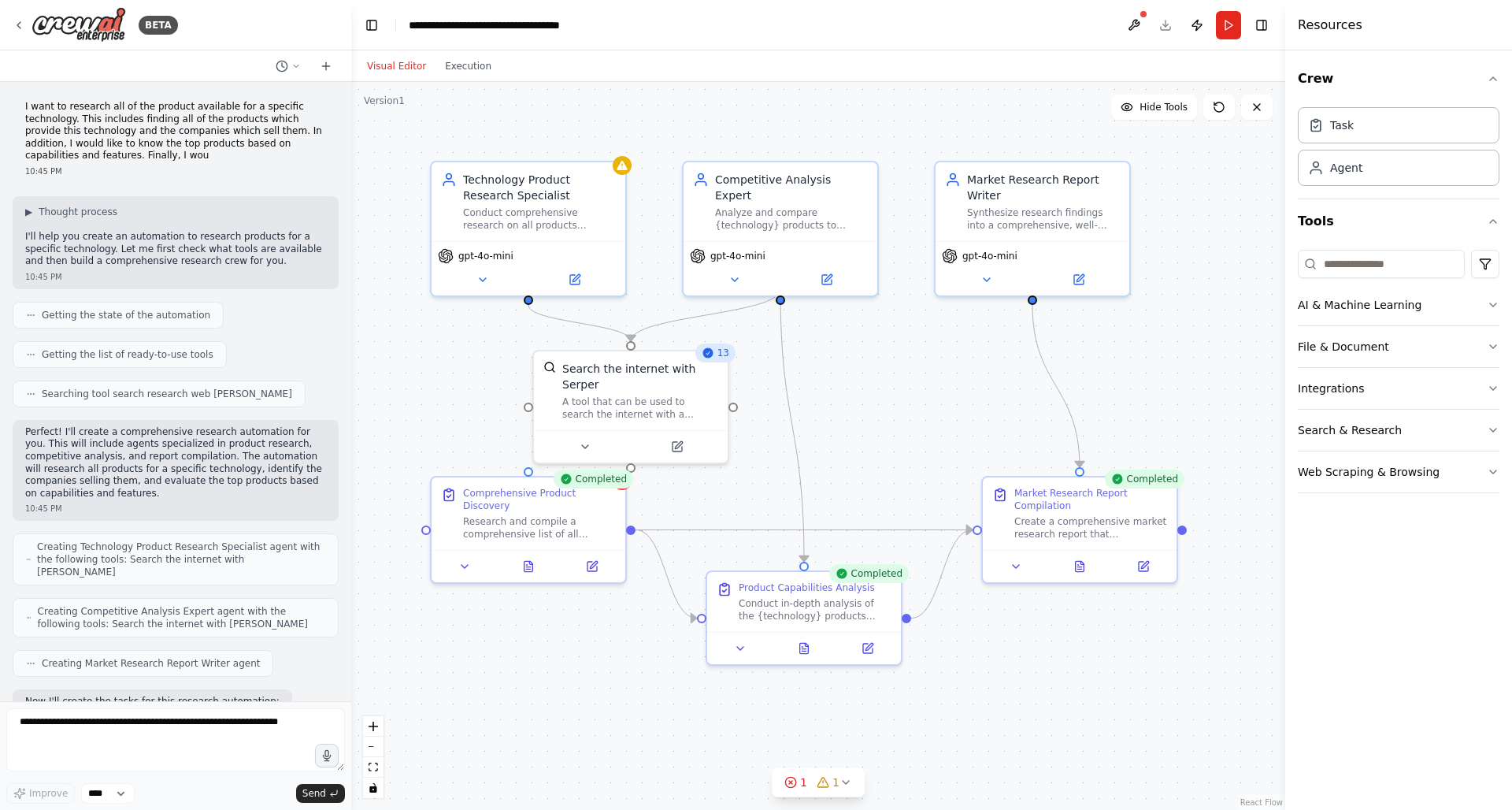
click at [854, 390] on div ".deletable-edge-delete-btn { width: 20px; height: 20px; border: 0px solid #ffff…" at bounding box center [818, 446] width 934 height 728
click at [529, 402] on div at bounding box center [529, 404] width 9 height 9
click at [653, 326] on icon "Edge from 25ee3782-ac42-4fac-b191-2f519aef62ee to f1cf5d3b-5b45-4aba-8a05-d8955…" at bounding box center [706, 315] width 149 height 52
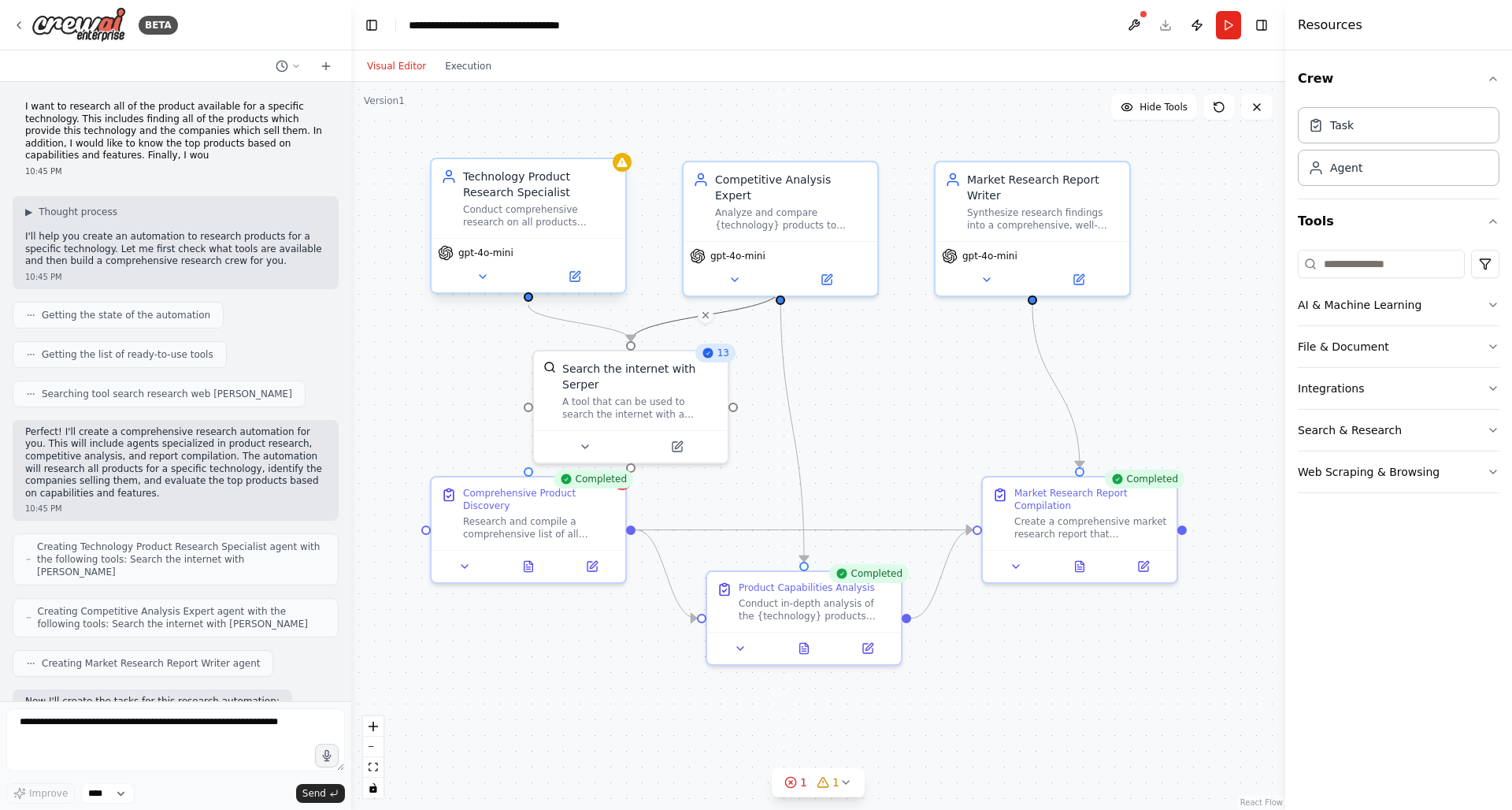
click at [525, 302] on div ".deletable-edge-delete-btn { width: 20px; height: 20px; border: 0px solid #ffff…" at bounding box center [818, 446] width 934 height 728
click at [527, 298] on div at bounding box center [529, 297] width 9 height 9
drag, startPoint x: 527, startPoint y: 298, endPoint x: 530, endPoint y: 469, distance: 171.0
click at [530, 469] on div "Technology Product Research Specialist Conduct comprehensive research on all pr…" at bounding box center [818, 446] width 934 height 728
click at [961, 396] on div ".deletable-edge-delete-btn { width: 20px; height: 20px; border: 0px solid #ffff…" at bounding box center [818, 446] width 934 height 728
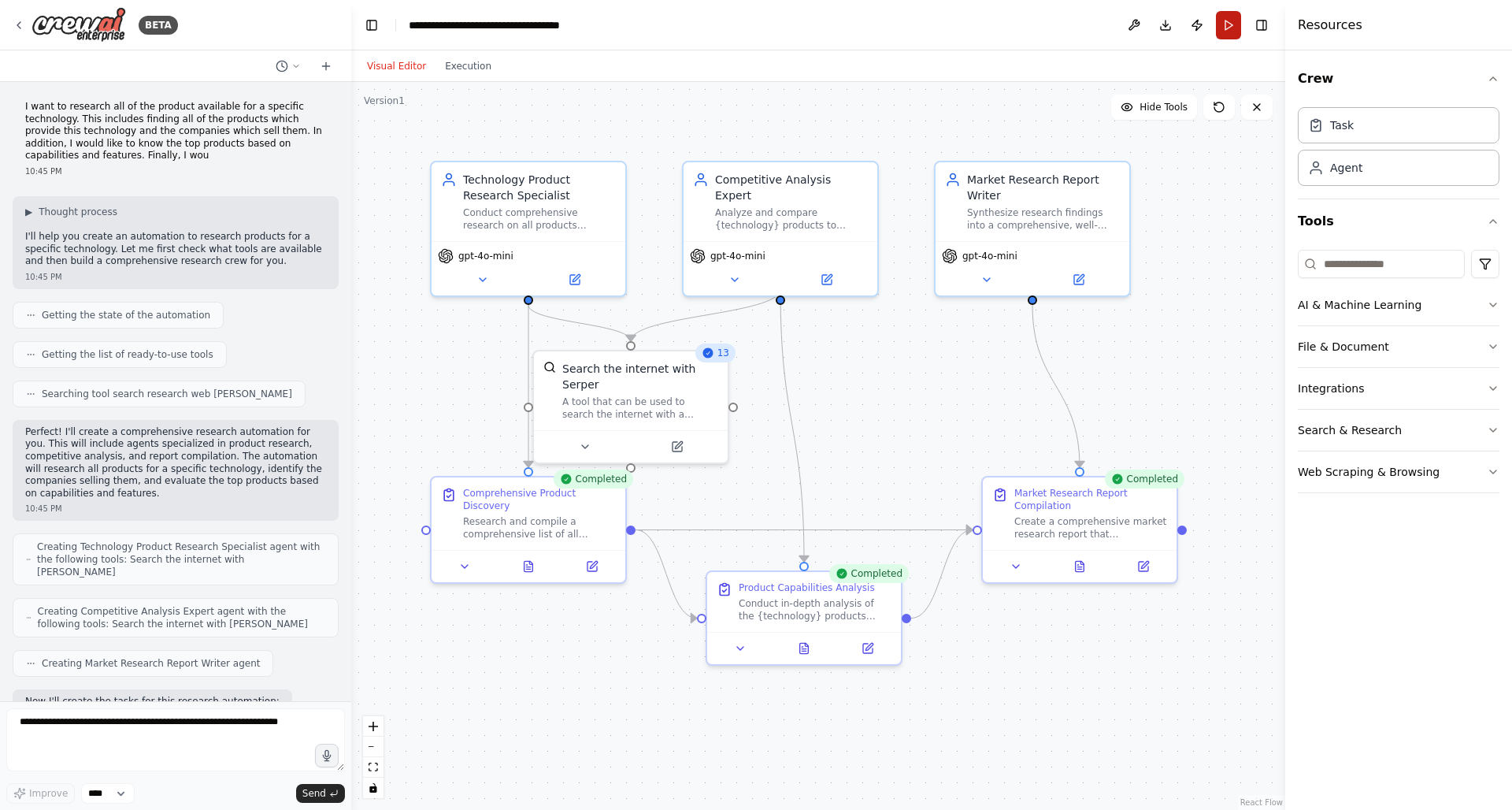
click at [1223, 31] on button "Run" at bounding box center [1228, 25] width 25 height 29
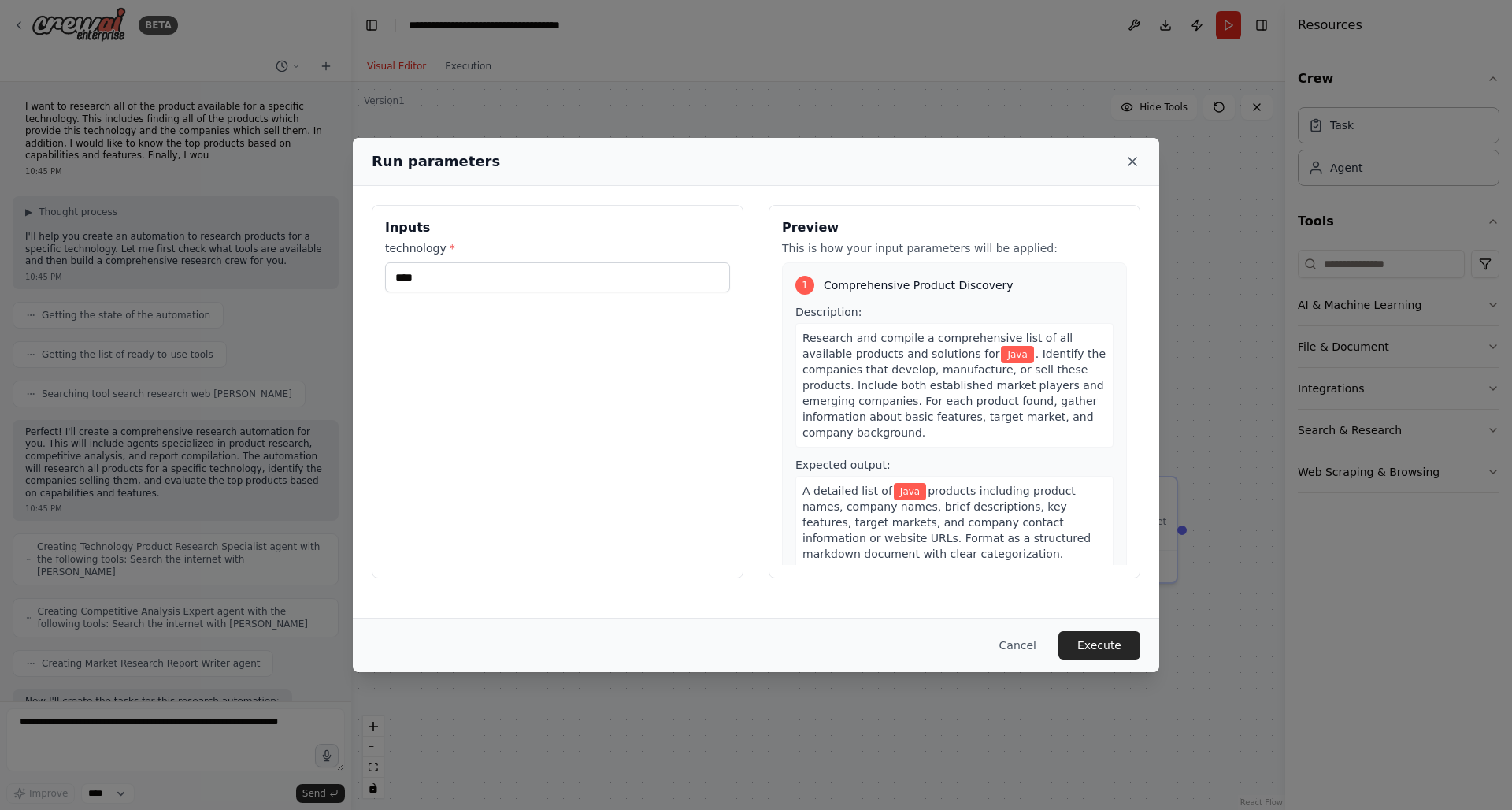
click at [1134, 165] on icon at bounding box center [1132, 161] width 16 height 16
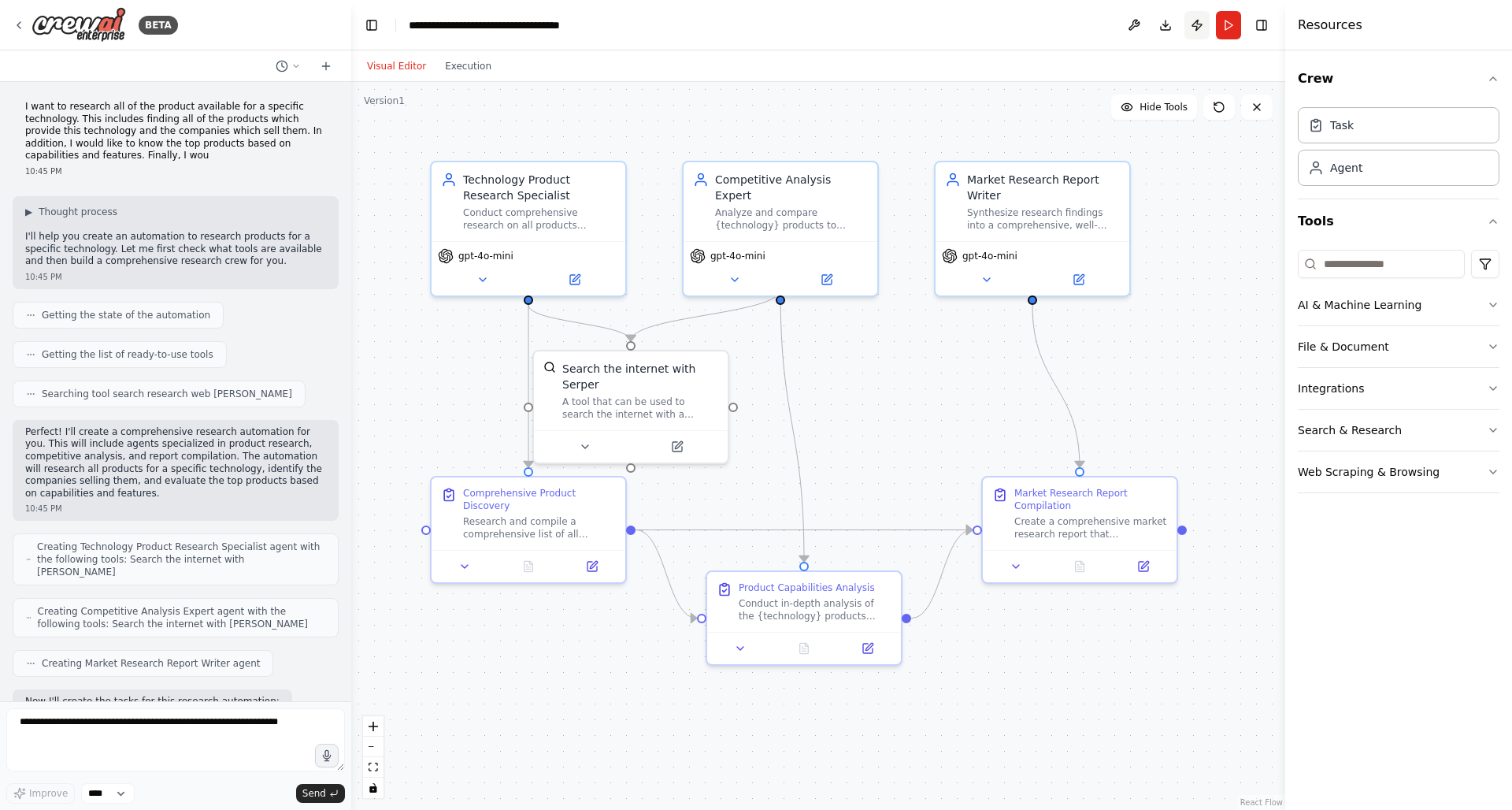
click at [1192, 30] on button "Publish" at bounding box center [1197, 25] width 25 height 29
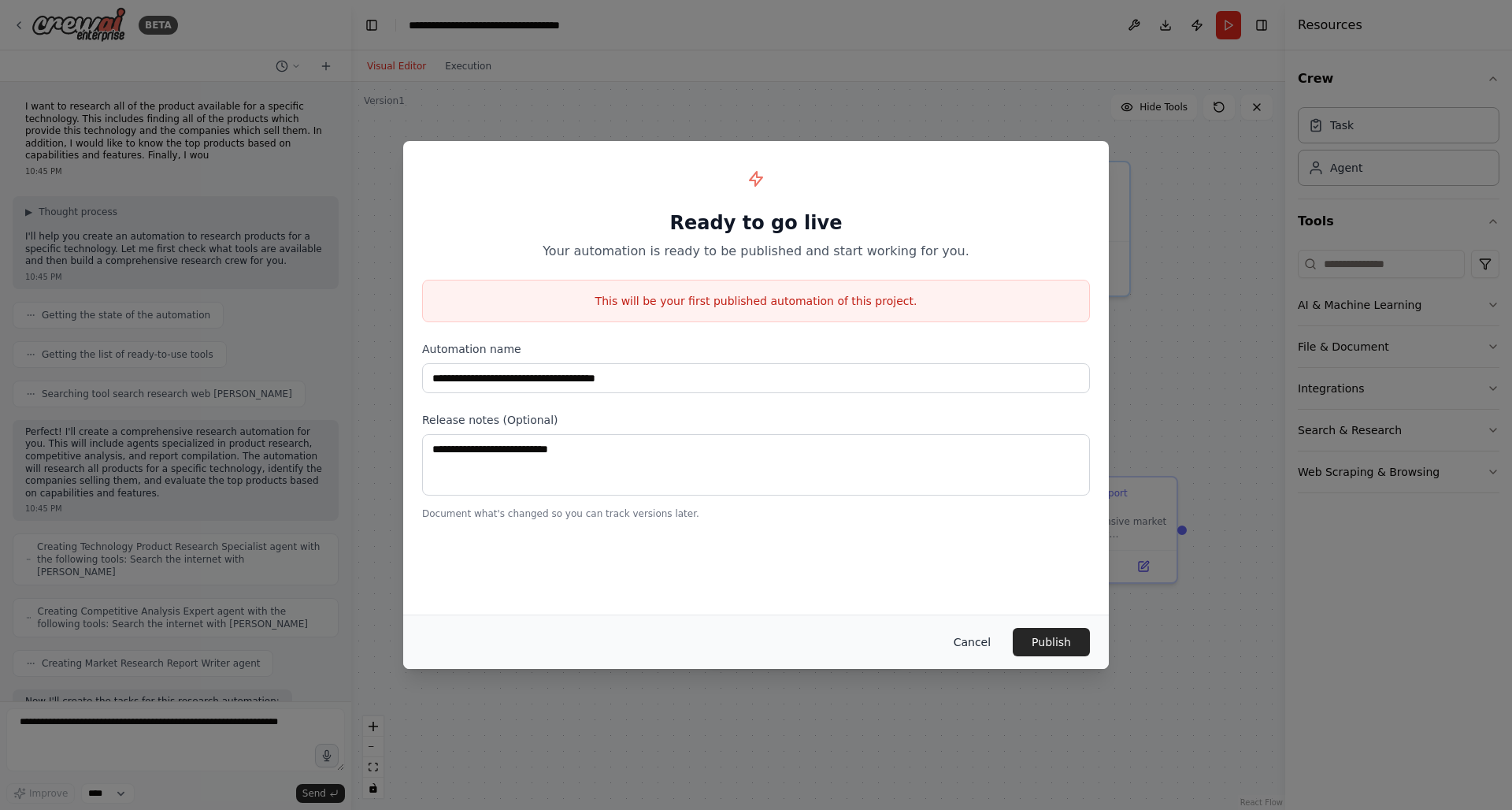
click at [966, 637] on button "Cancel" at bounding box center [971, 641] width 62 height 29
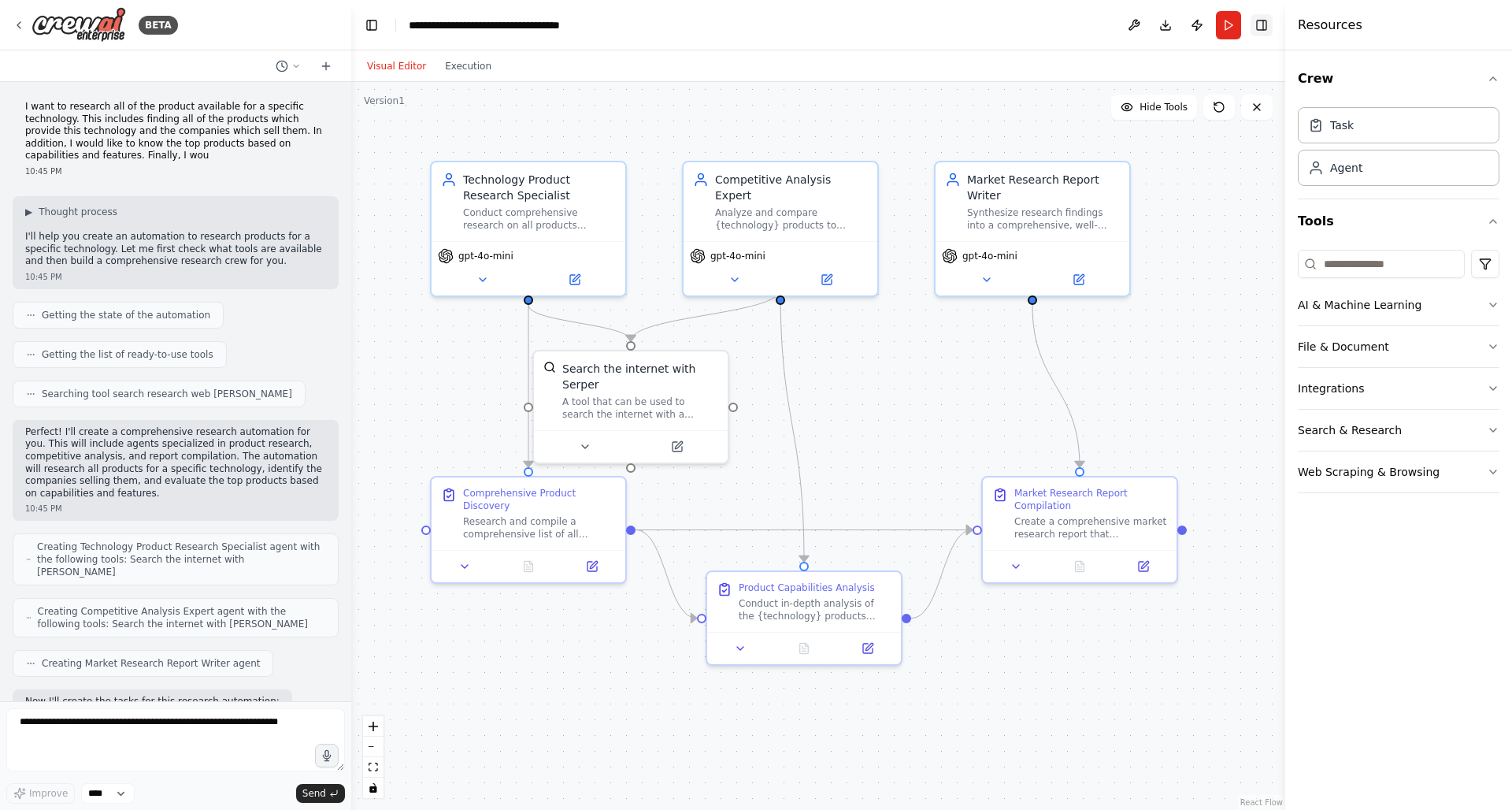
click at [1252, 32] on button "Toggle Right Sidebar" at bounding box center [1262, 25] width 22 height 22
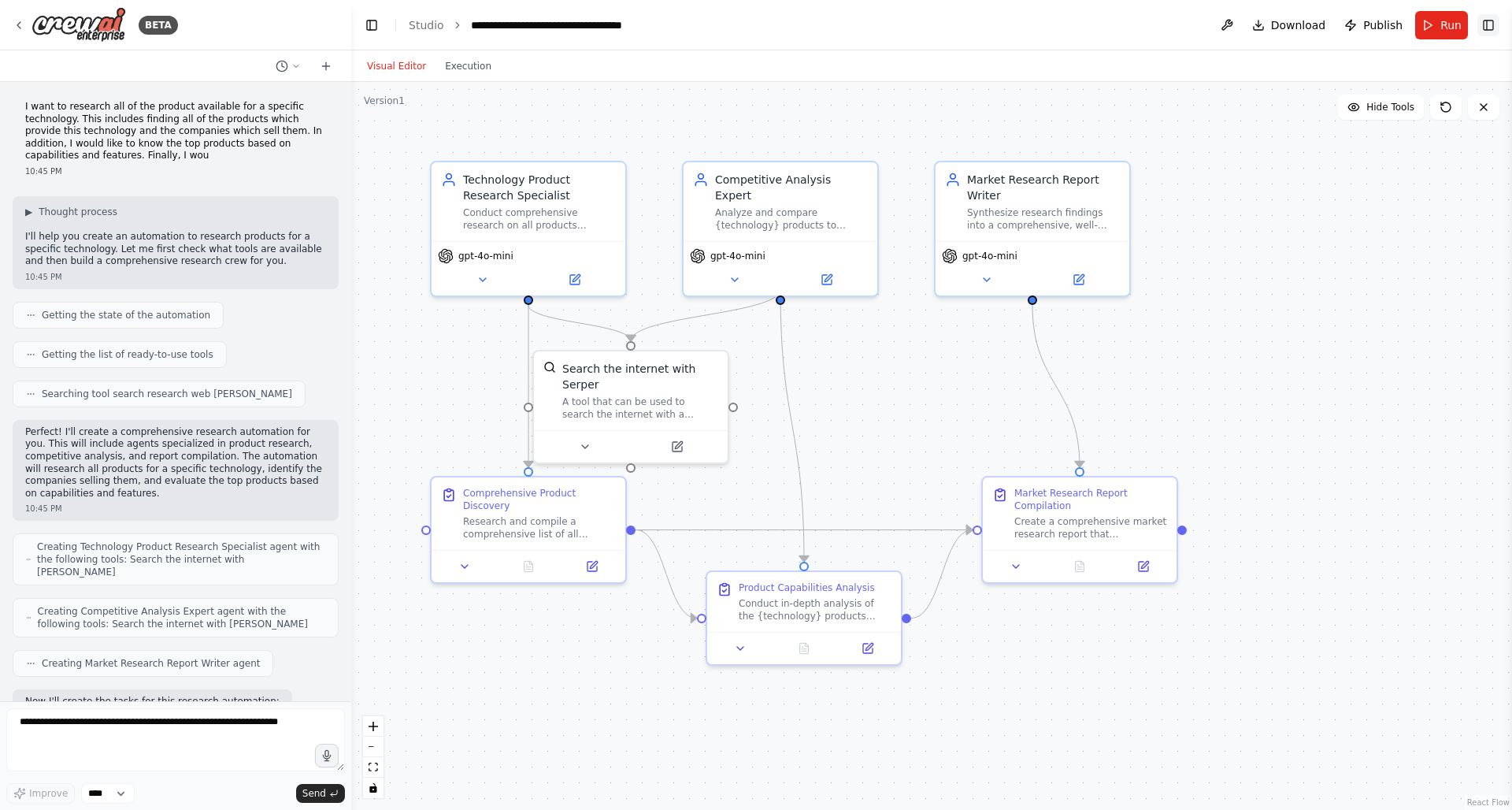
click at [1252, 32] on button "Download" at bounding box center [1290, 25] width 87 height 29
click at [1483, 30] on button "Toggle Right Sidebar" at bounding box center [1489, 25] width 22 height 22
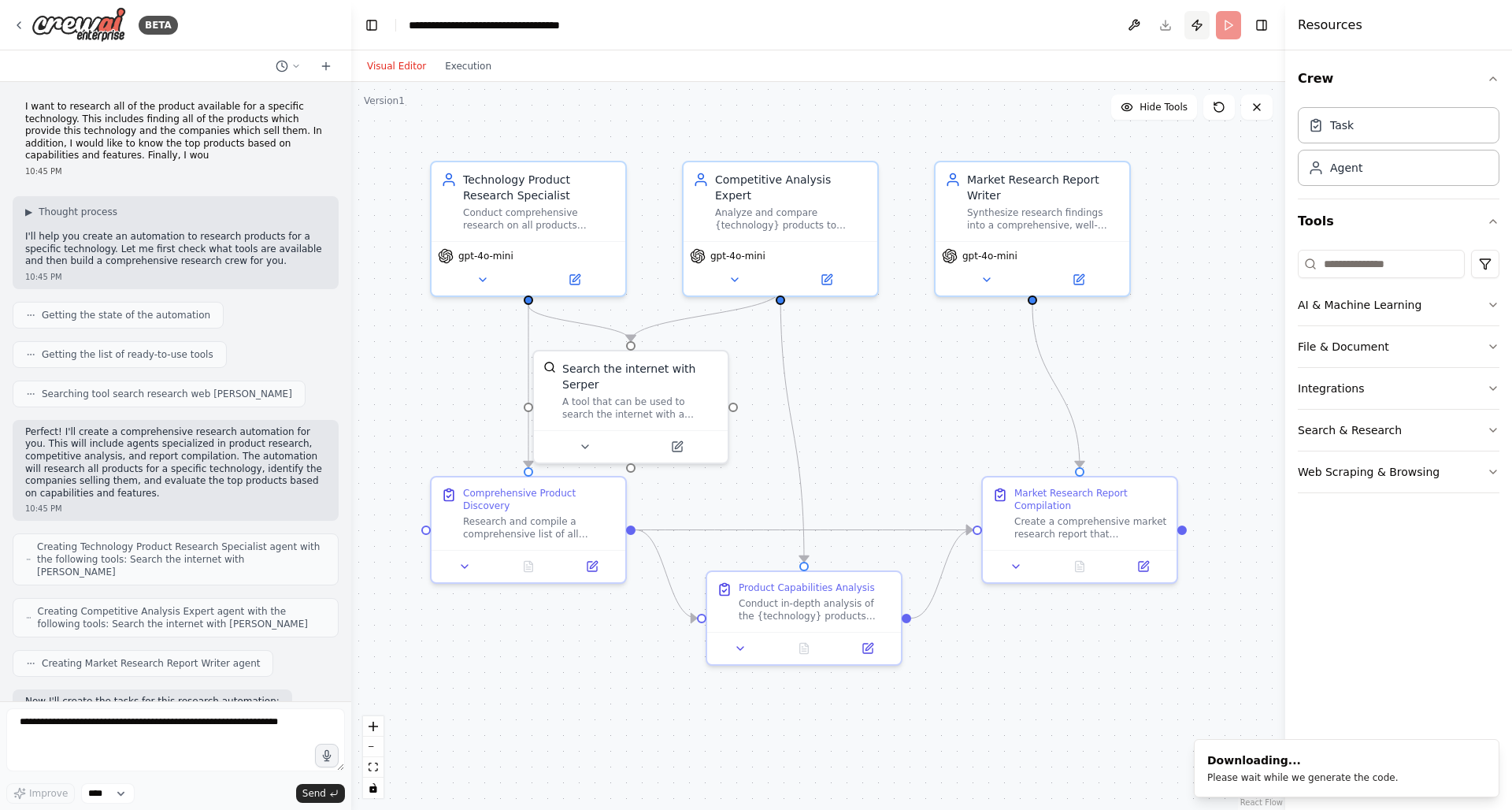
click at [1204, 27] on button "Publish" at bounding box center [1197, 25] width 25 height 29
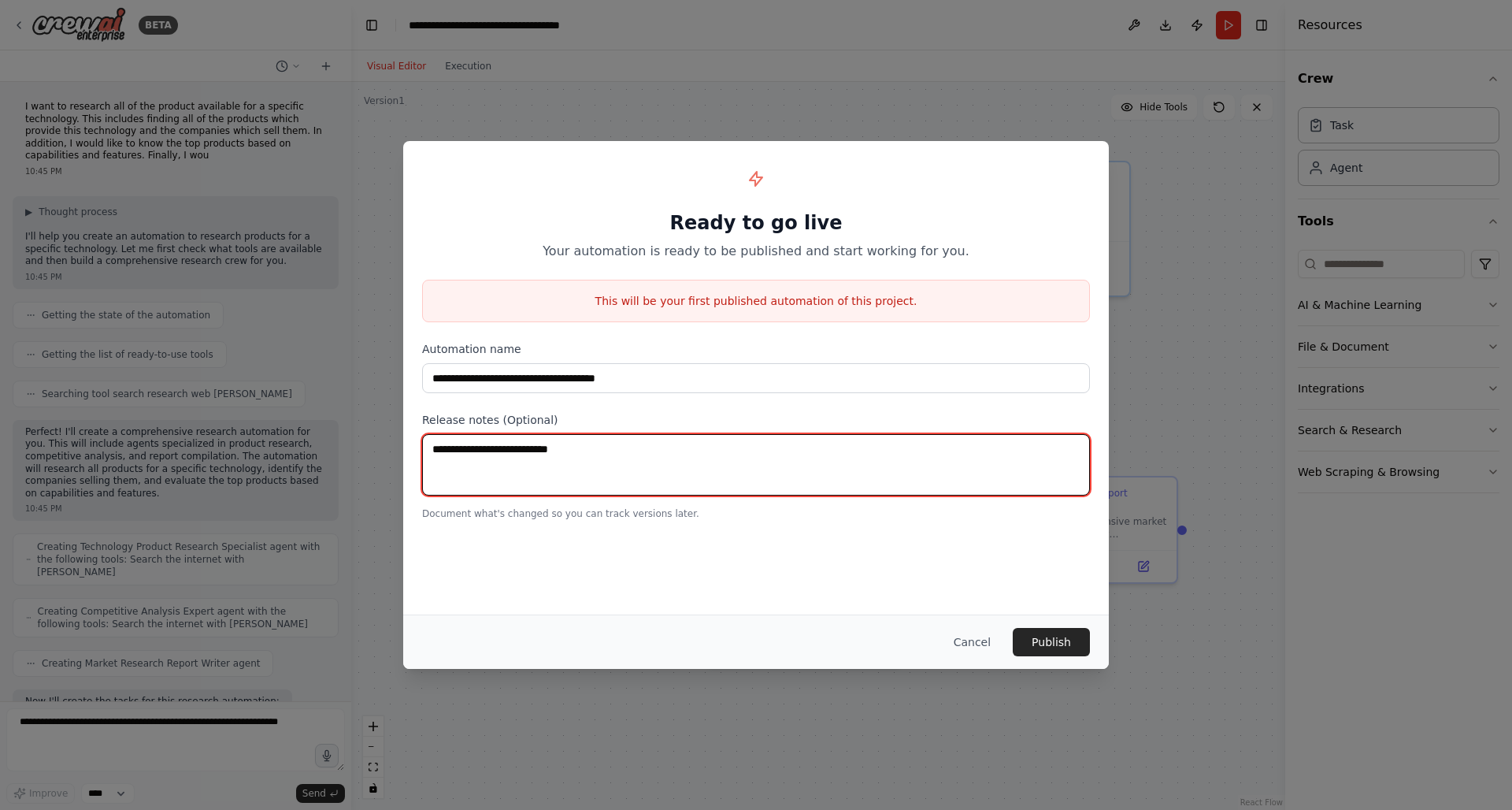
click at [643, 465] on textarea at bounding box center [756, 464] width 668 height 62
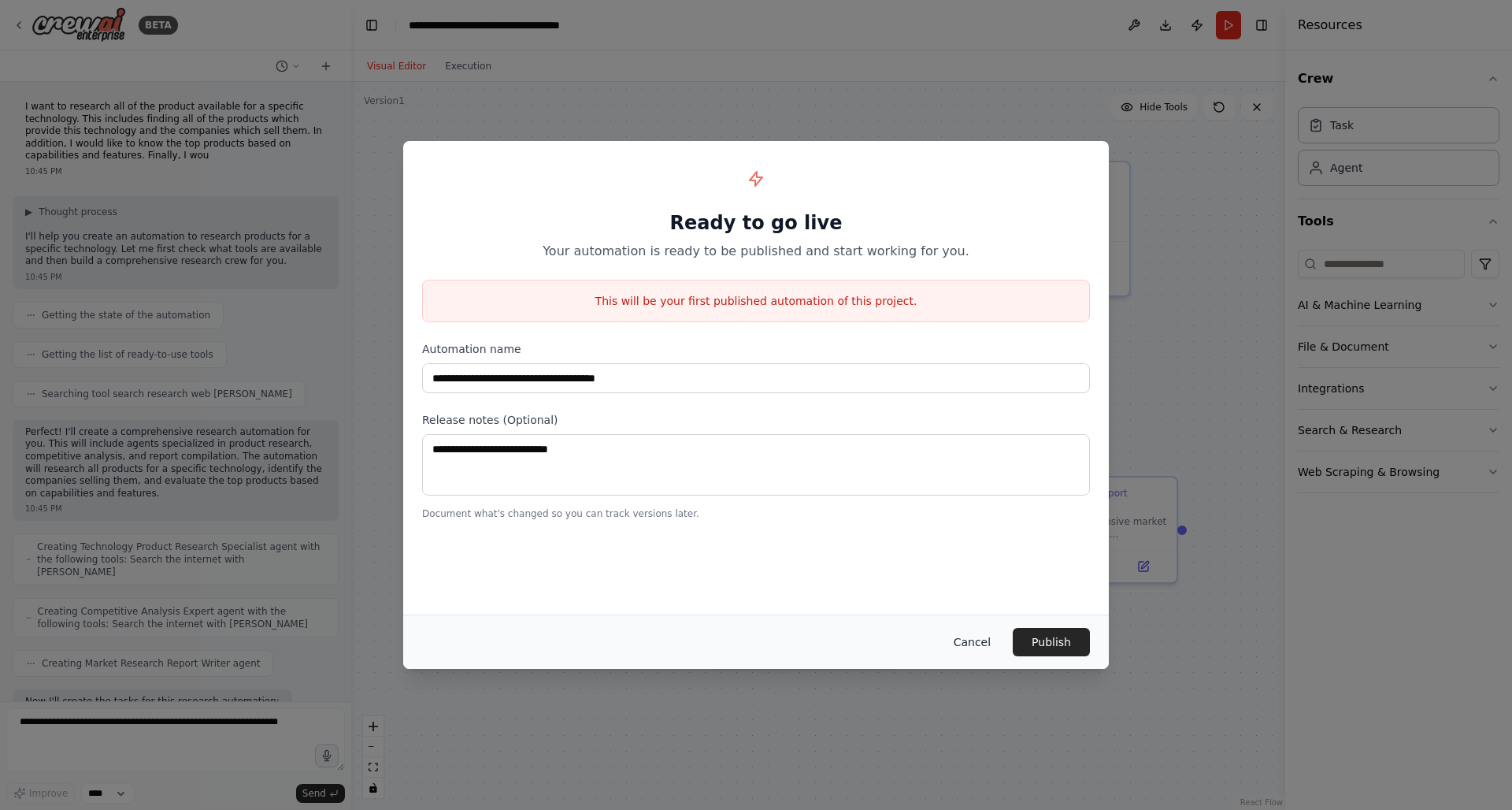
click at [966, 638] on button "Cancel" at bounding box center [971, 641] width 62 height 29
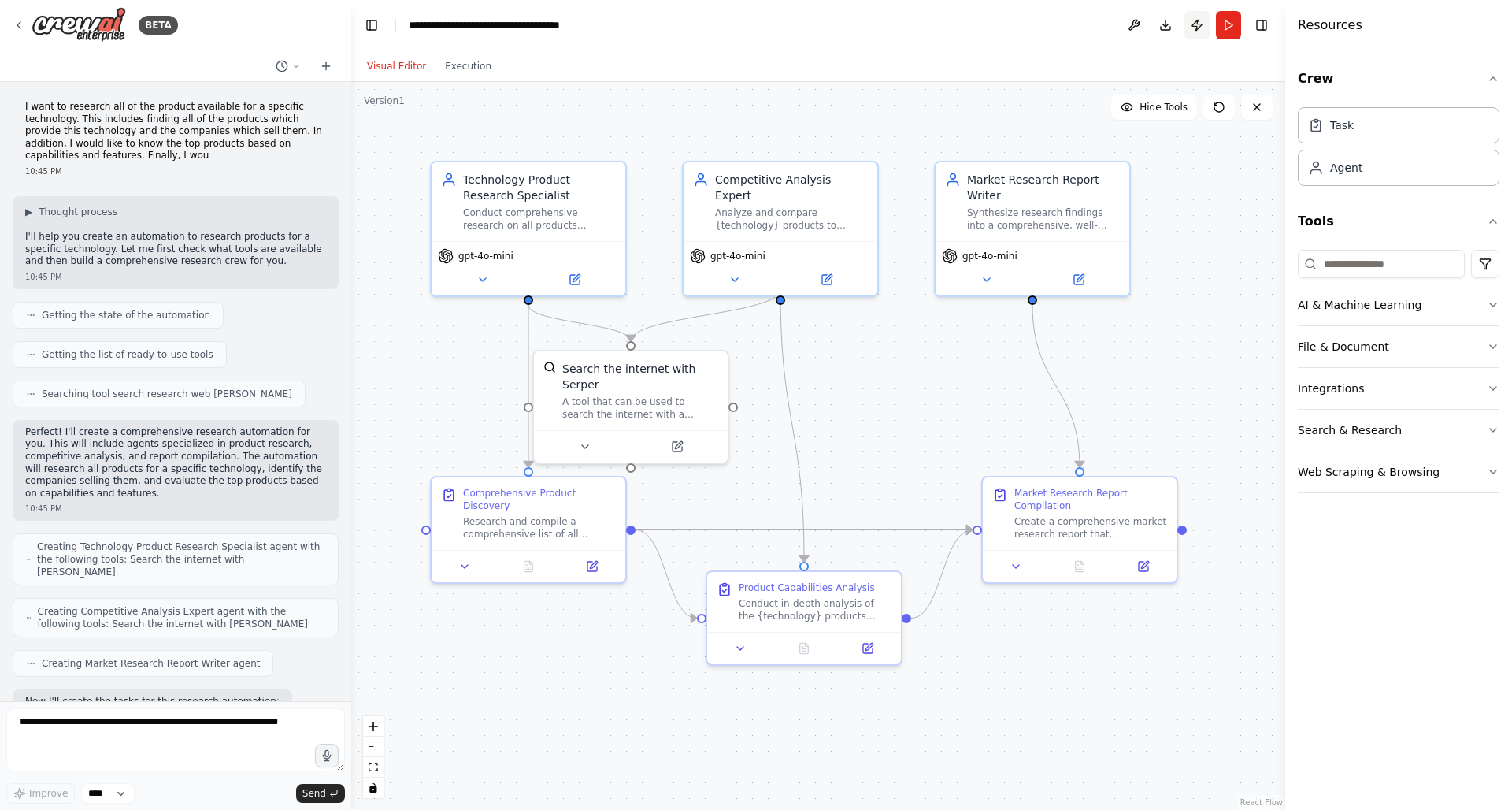
click at [1203, 25] on button "Publish" at bounding box center [1197, 25] width 25 height 29
click at [1193, 28] on button "Publish" at bounding box center [1197, 25] width 25 height 29
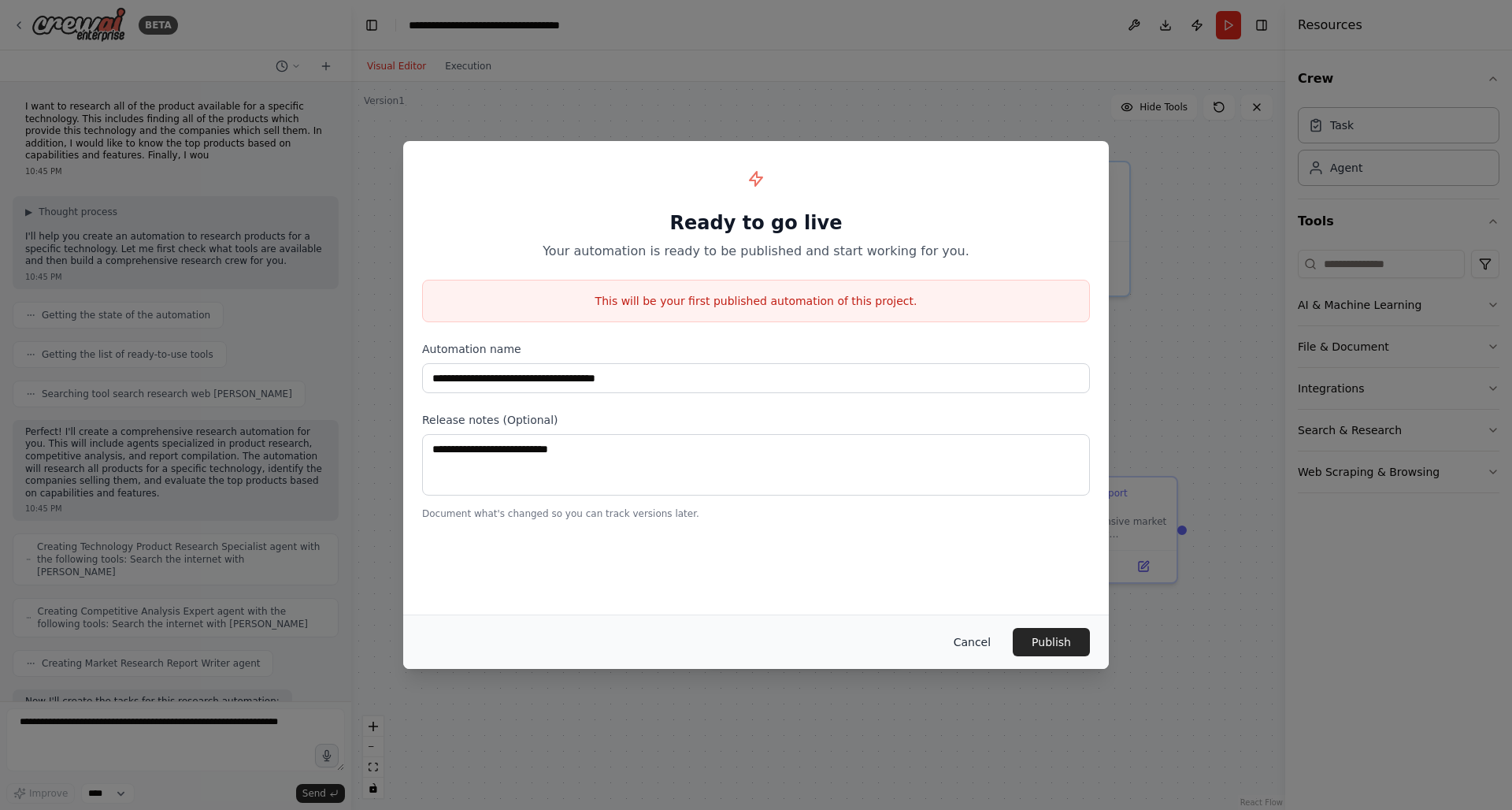
click at [982, 639] on button "Cancel" at bounding box center [971, 641] width 62 height 29
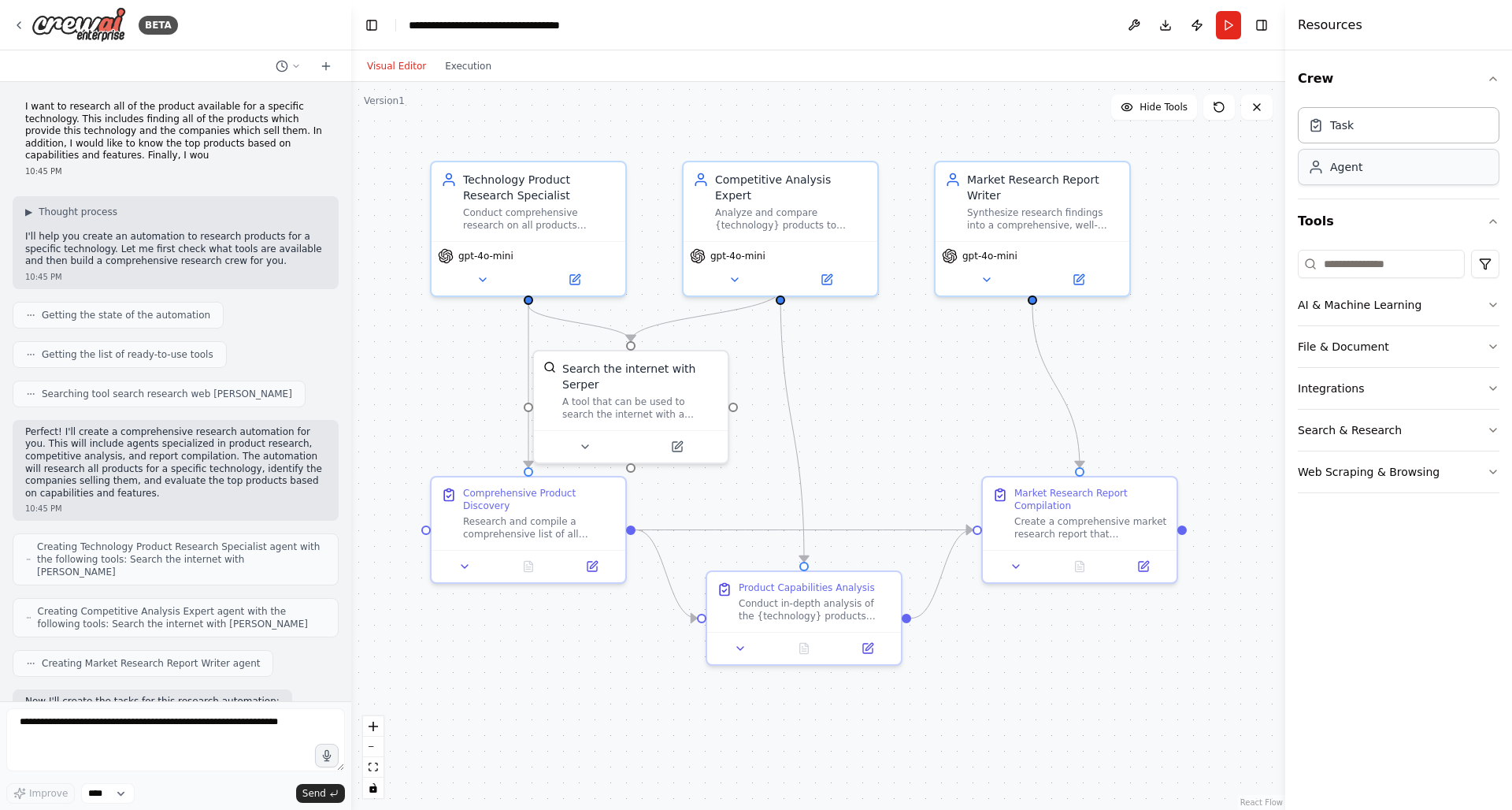
click at [1411, 173] on div "Agent" at bounding box center [1399, 166] width 202 height 36
click at [1375, 171] on div "Agent" at bounding box center [1399, 166] width 202 height 36
click at [1378, 125] on div "Task" at bounding box center [1399, 124] width 202 height 36
click at [1351, 126] on div "Task" at bounding box center [1342, 124] width 24 height 16
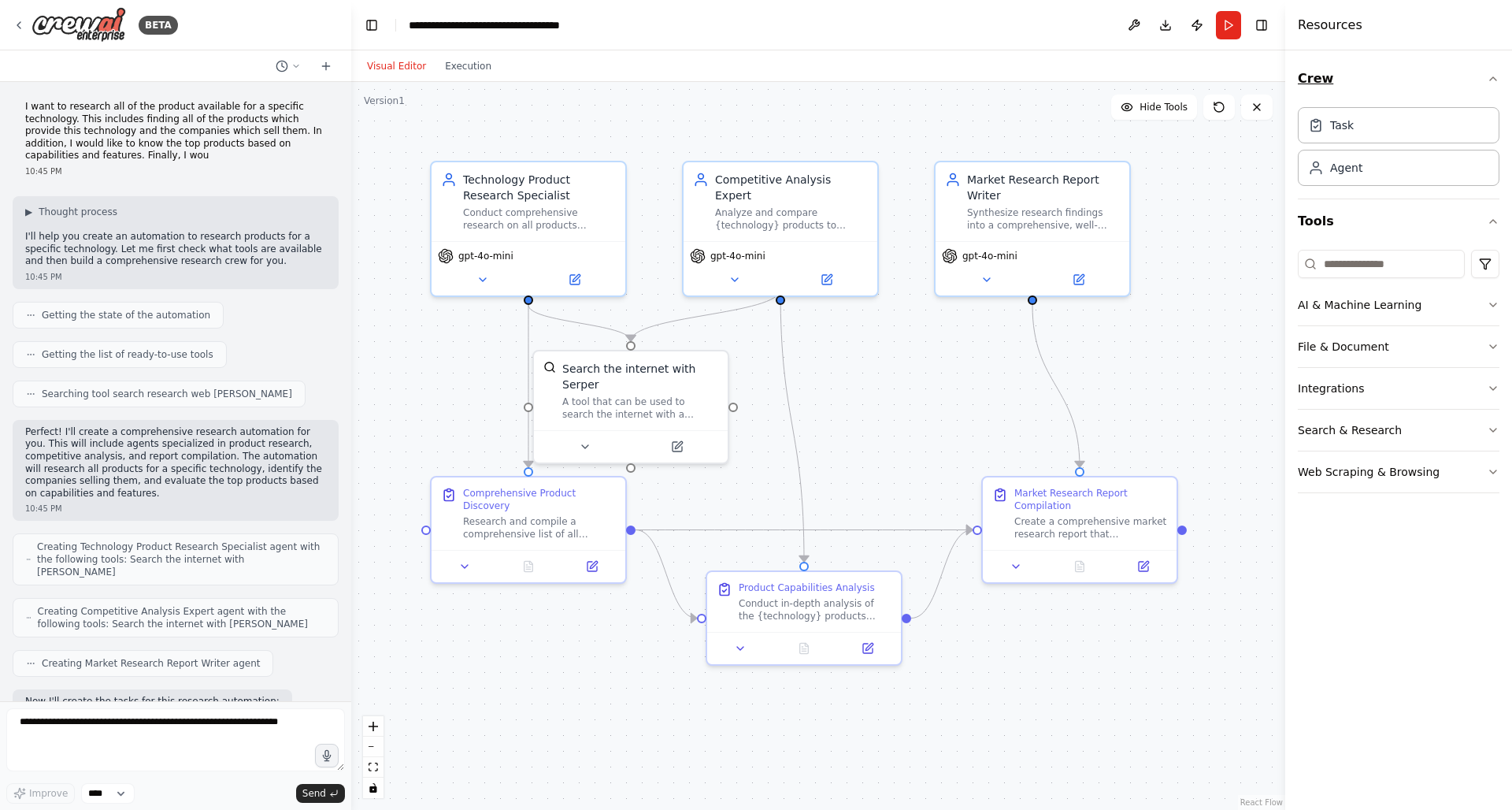
click at [1494, 83] on icon "button" at bounding box center [1494, 79] width 13 height 13
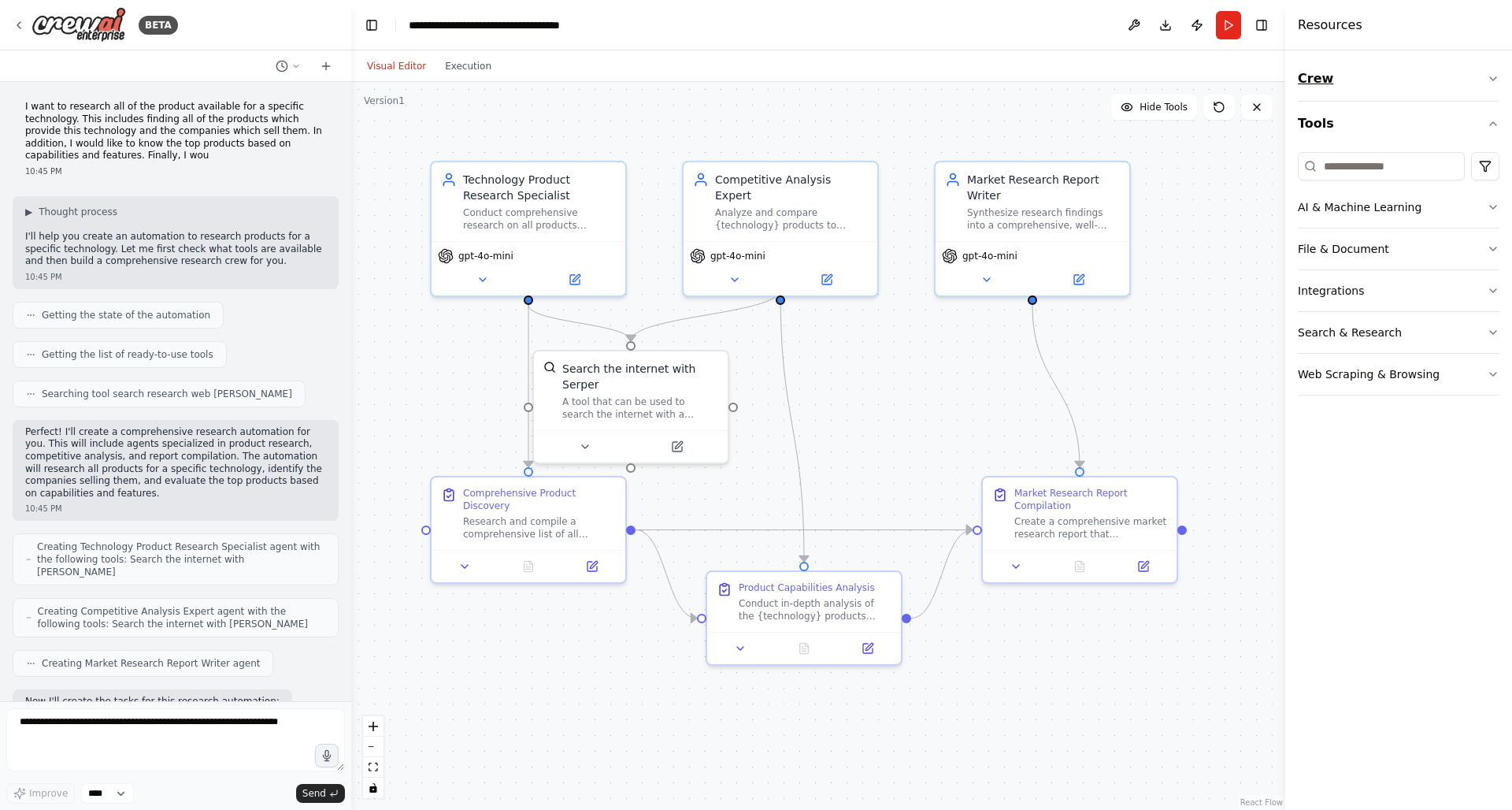
click at [1494, 83] on icon "button" at bounding box center [1494, 79] width 13 height 13
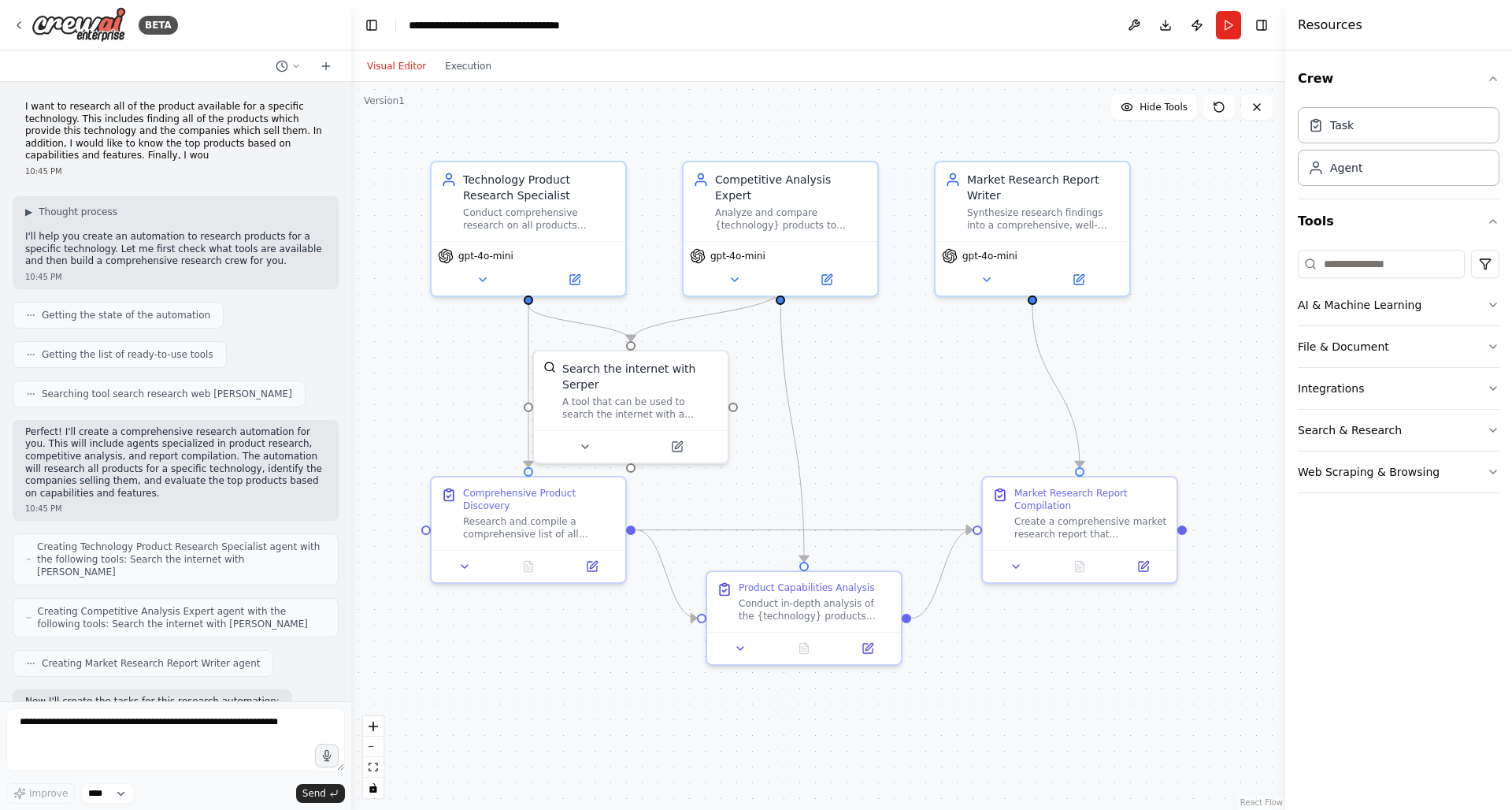
click at [1203, 166] on div ".deletable-edge-delete-btn { width: 20px; height: 20px; border: 0px solid #ffff…" at bounding box center [818, 446] width 934 height 728
click at [1132, 22] on button at bounding box center [1134, 25] width 25 height 29
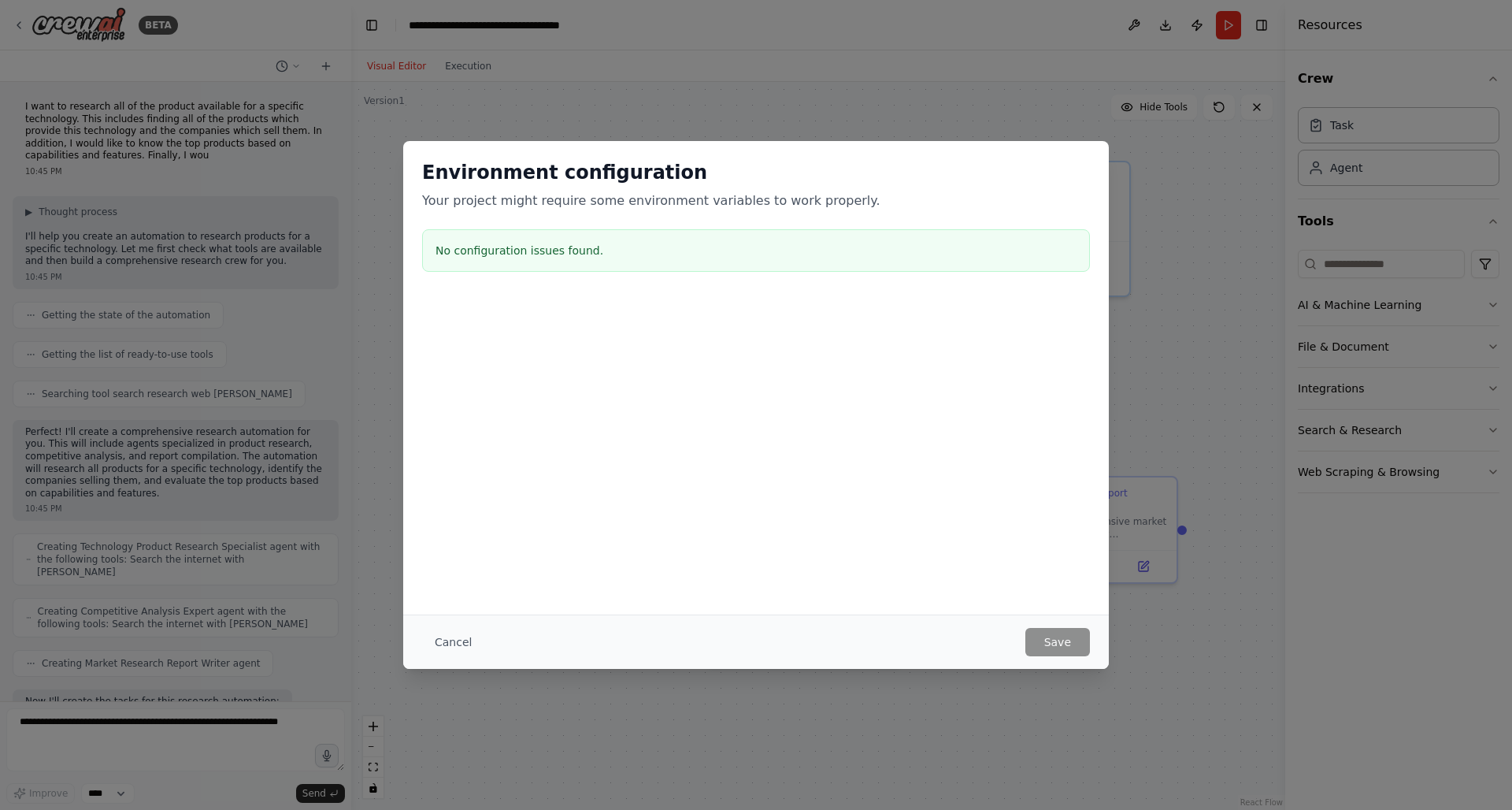
click at [1042, 693] on div "Environment configuration Your project might require some environment variables…" at bounding box center [756, 405] width 1512 height 810
click at [1176, 601] on div "Environment configuration Your project might require some environment variables…" at bounding box center [756, 405] width 1512 height 810
click at [471, 644] on button "Cancel" at bounding box center [453, 641] width 62 height 29
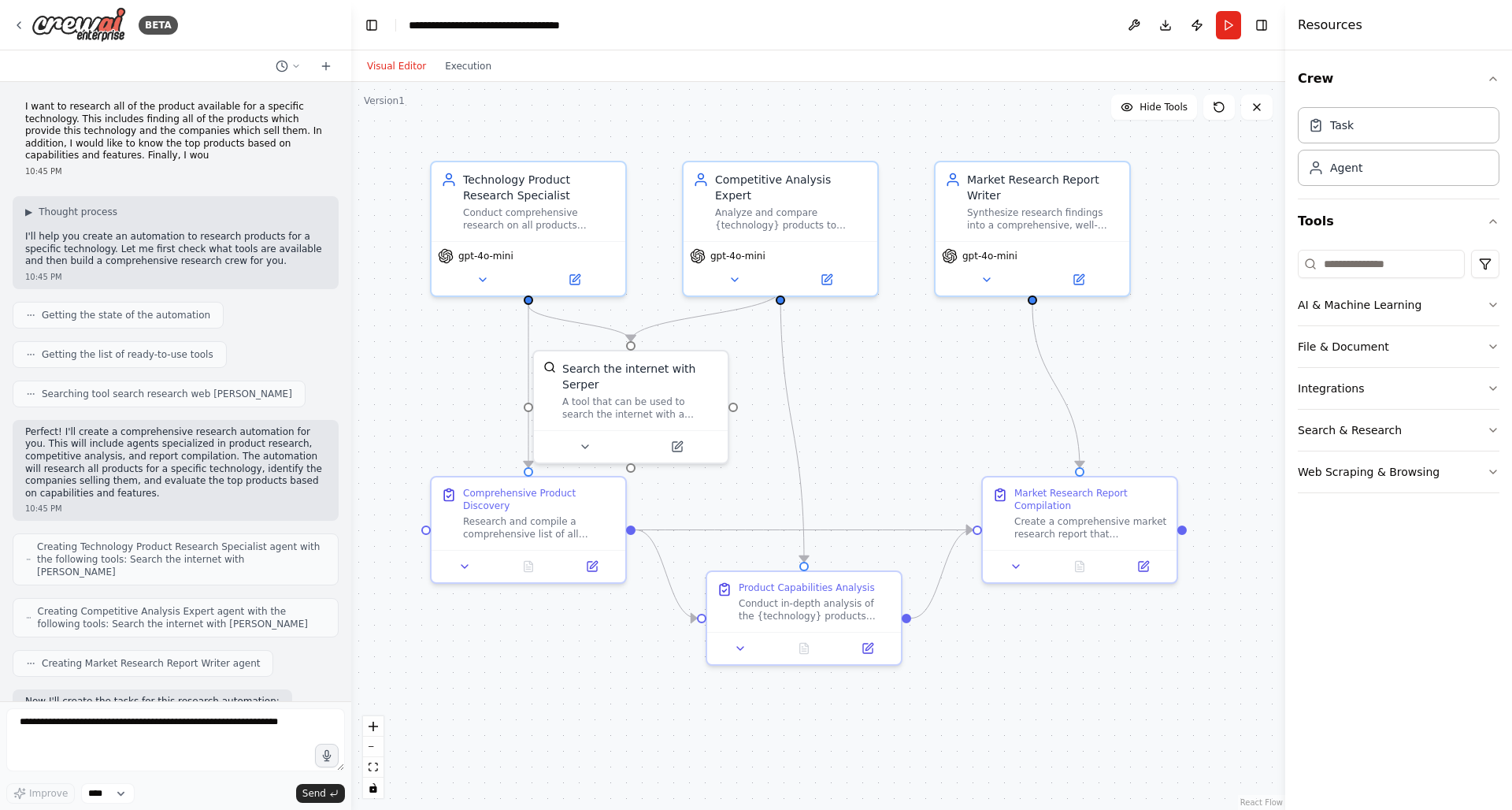
click at [2, 387] on button "Toggle Sidebar" at bounding box center [0, 405] width 13 height 810
click at [1491, 386] on icon "button" at bounding box center [1494, 388] width 13 height 13
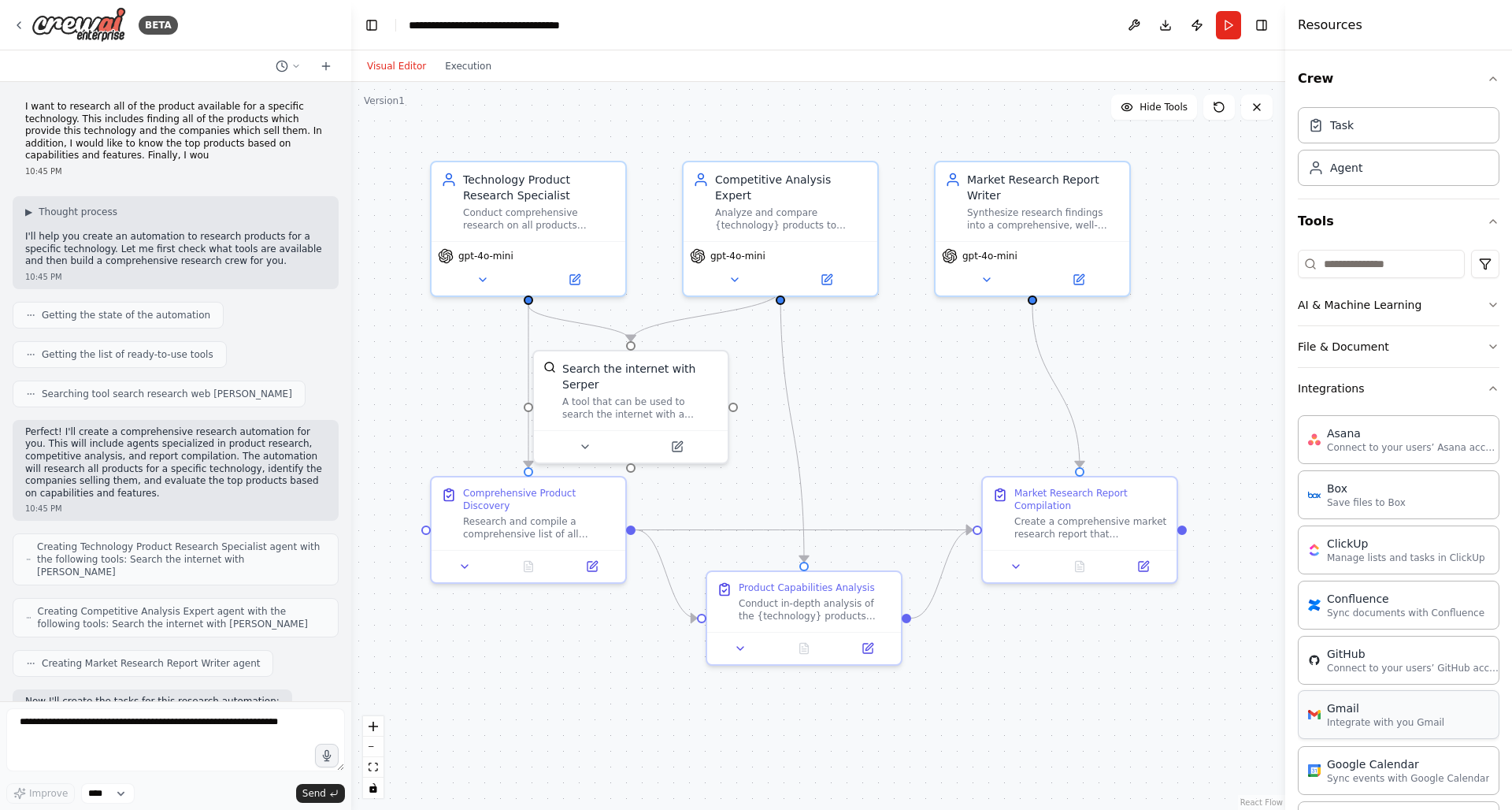
click at [1336, 712] on div "Gmail" at bounding box center [1385, 708] width 117 height 16
drag, startPoint x: 1209, startPoint y: 444, endPoint x: 1098, endPoint y: 363, distance: 137.4
click at [1098, 363] on div "Gmail 0 of 9 Integrate with you Gmail" at bounding box center [1174, 358] width 175 height 31
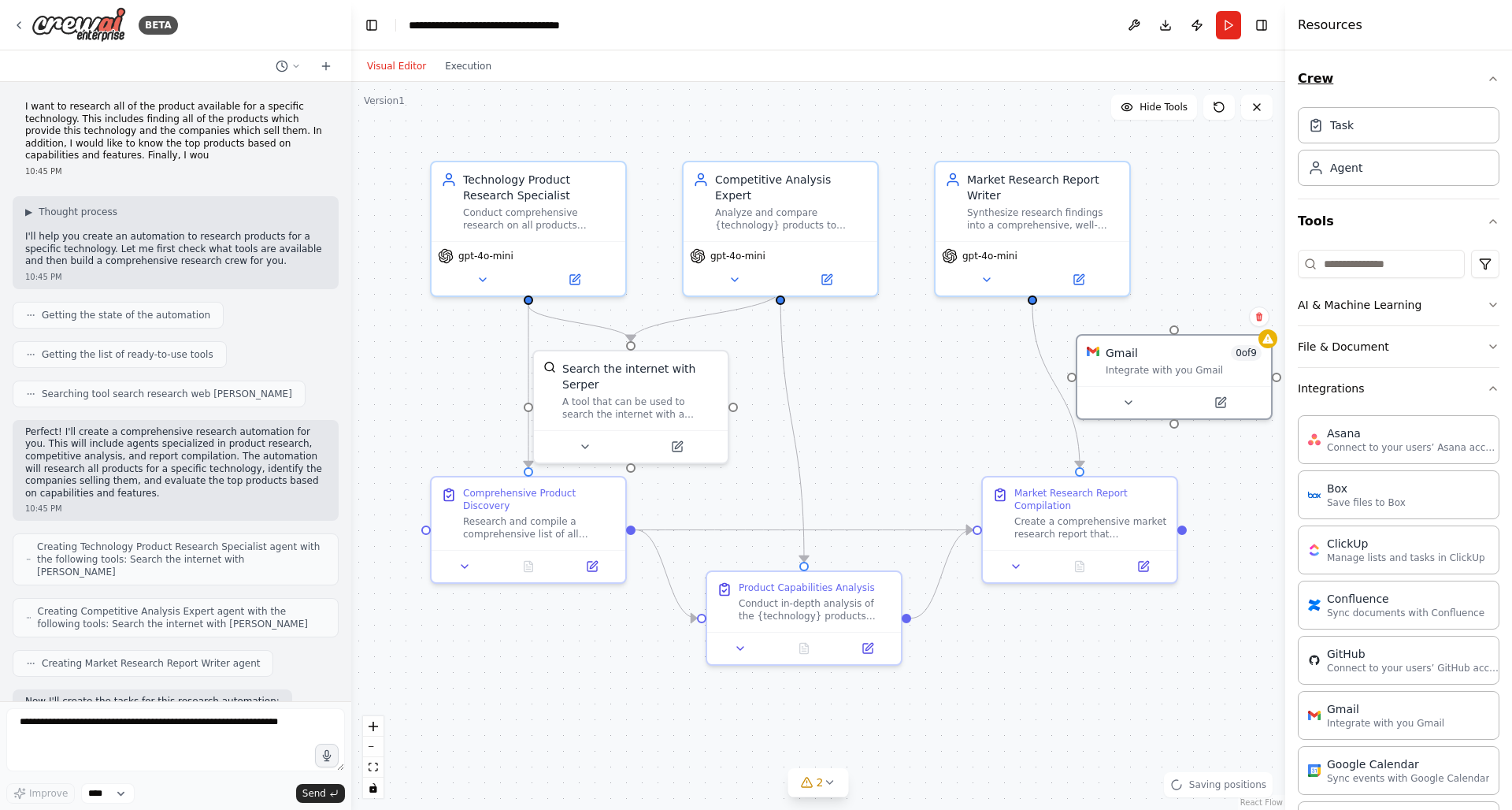
click at [1490, 78] on icon "button" at bounding box center [1493, 78] width 6 height 3
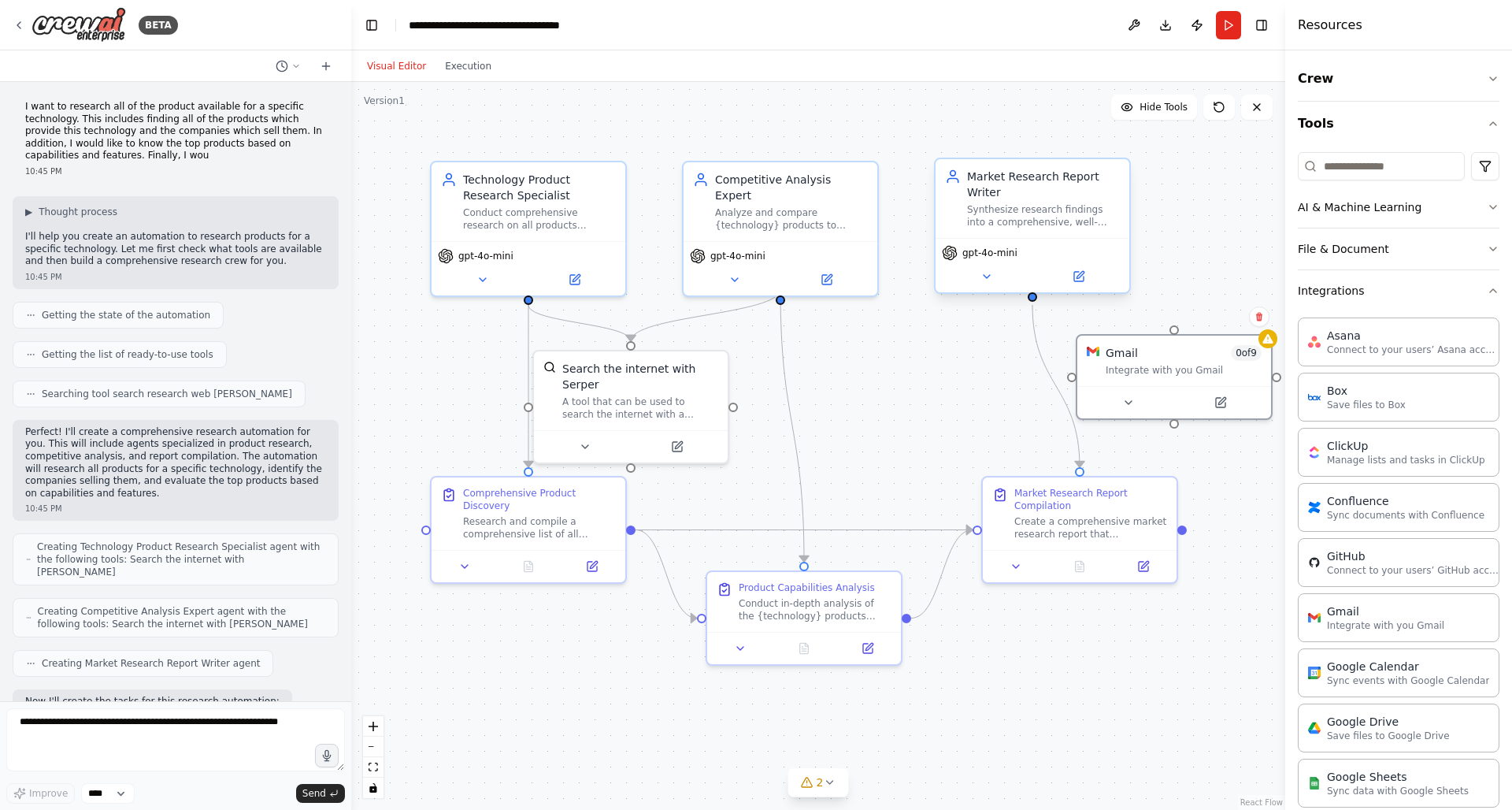
click at [1033, 300] on div at bounding box center [1032, 297] width 9 height 9
drag, startPoint x: 1033, startPoint y: 300, endPoint x: 1094, endPoint y: 320, distance: 64.2
click at [1094, 320] on div ".deletable-edge-delete-btn { width: 20px; height: 20px; border: 0px solid #ffff…" at bounding box center [818, 446] width 934 height 728
drag, startPoint x: 1034, startPoint y: 300, endPoint x: 1188, endPoint y: 331, distance: 157.1
click at [1188, 331] on div ".deletable-edge-delete-btn { width: 20px; height: 20px; border: 0px solid #ffff…" at bounding box center [818, 446] width 934 height 728
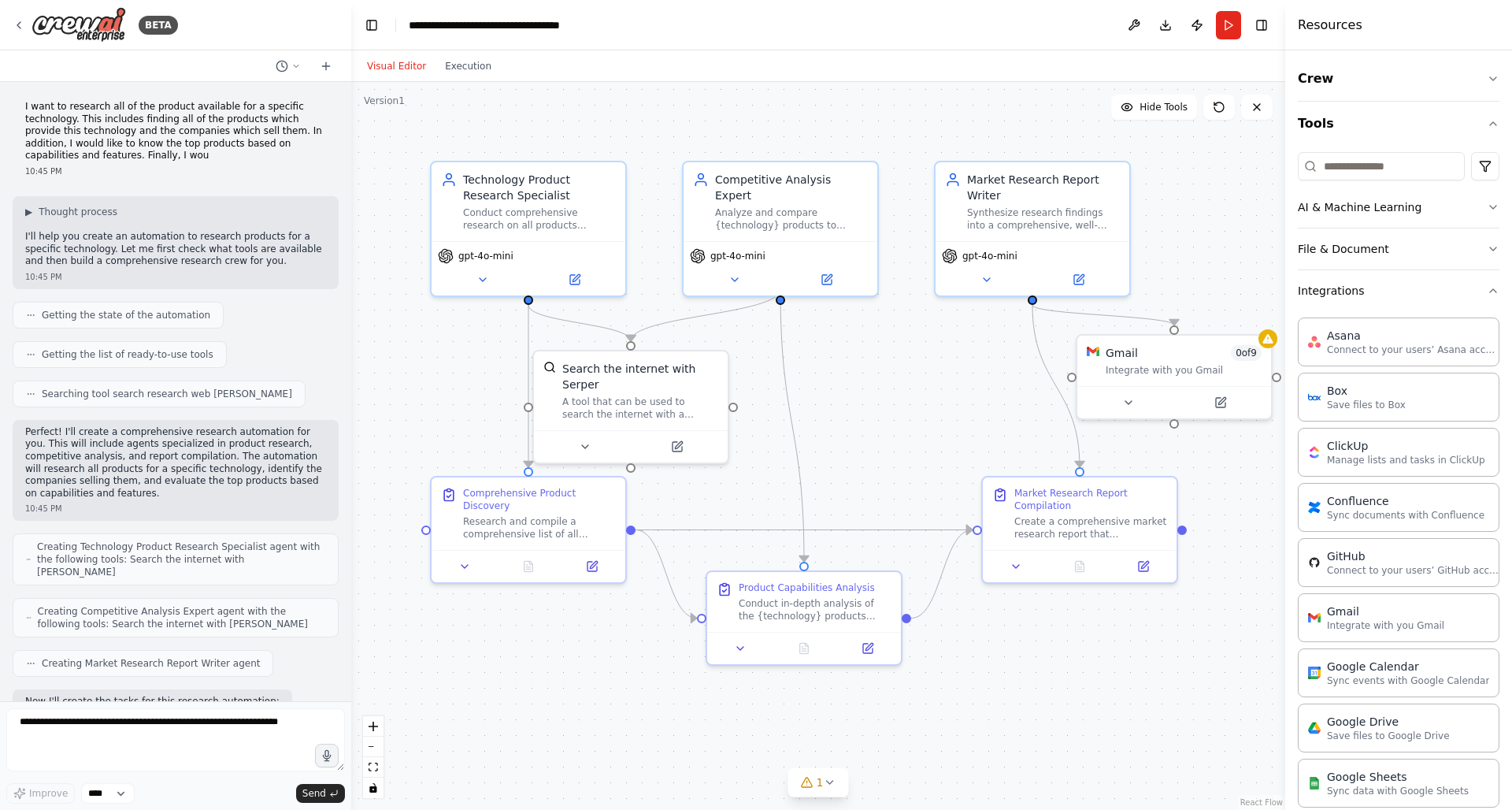
click at [1224, 293] on div ".deletable-edge-delete-btn { width: 20px; height: 20px; border: 0px solid #ffff…" at bounding box center [818, 446] width 934 height 728
click at [1141, 409] on div at bounding box center [1175, 399] width 194 height 32
click at [1134, 401] on icon at bounding box center [1129, 399] width 13 height 13
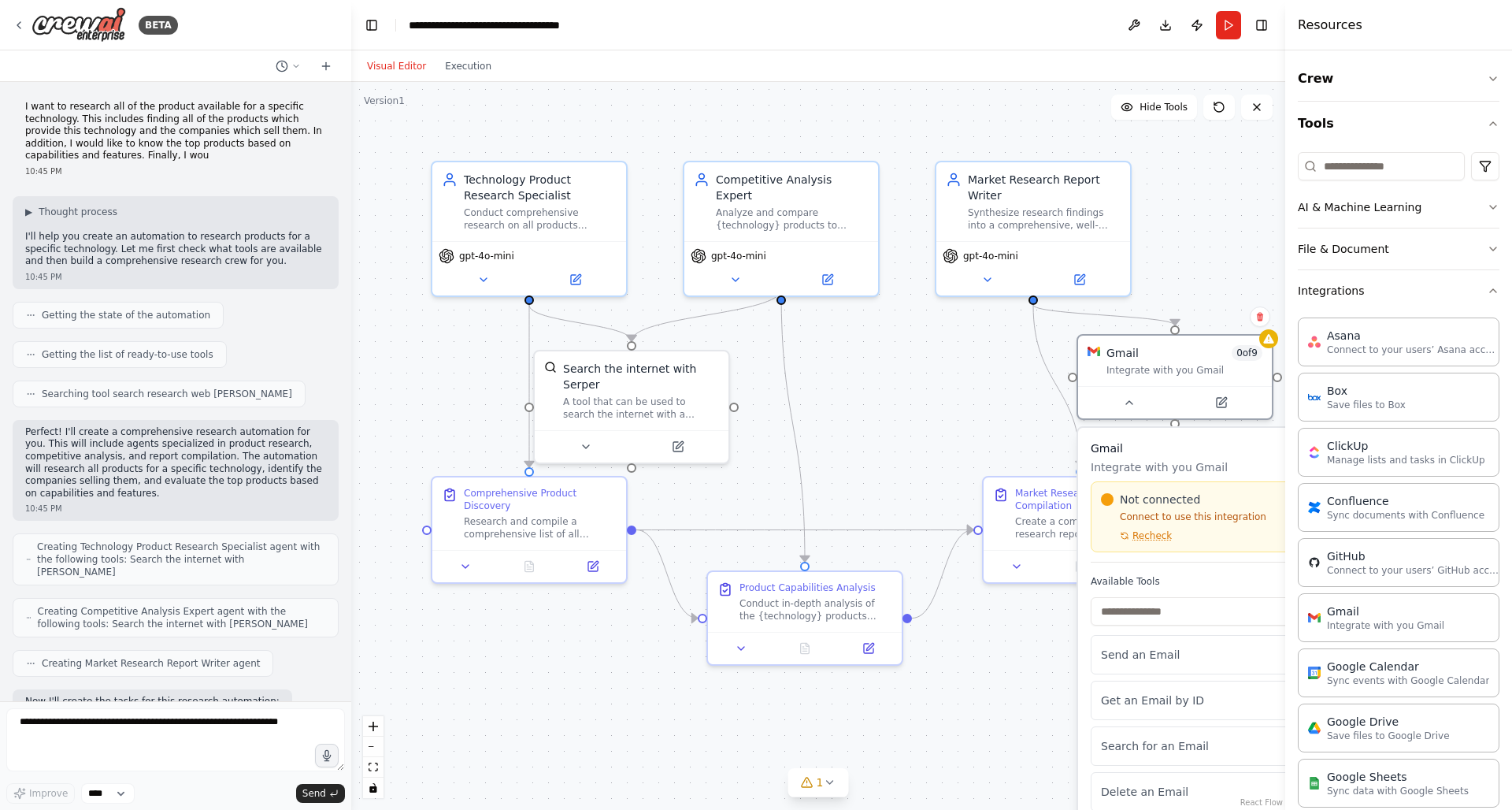
click at [971, 730] on div ".deletable-edge-delete-btn { width: 20px; height: 20px; border: 0px solid #ffff…" at bounding box center [818, 446] width 934 height 728
